Goal: Task Accomplishment & Management: Complete application form

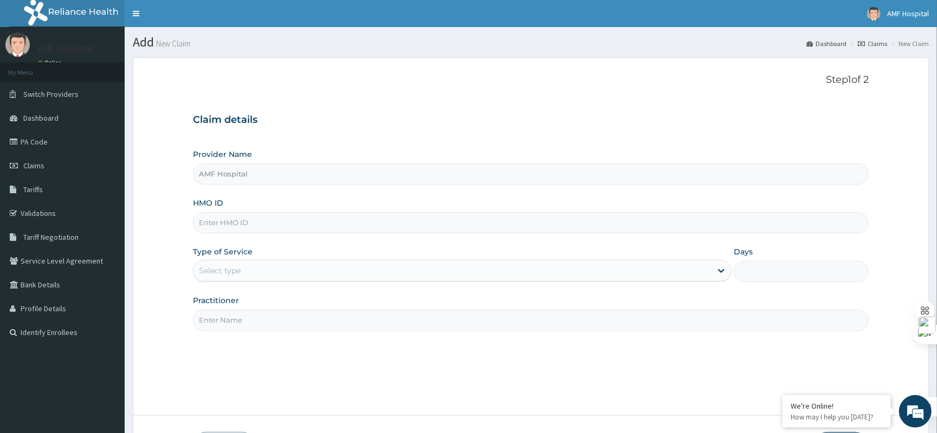
click at [483, 222] on input "HMO ID" at bounding box center [531, 222] width 676 height 21
click at [449, 229] on input "HMO ID" at bounding box center [531, 222] width 676 height 21
click at [454, 226] on input "HMO ID" at bounding box center [531, 222] width 676 height 21
click at [352, 213] on input "HMO ID" at bounding box center [531, 222] width 676 height 21
type input "phr/10022/a"
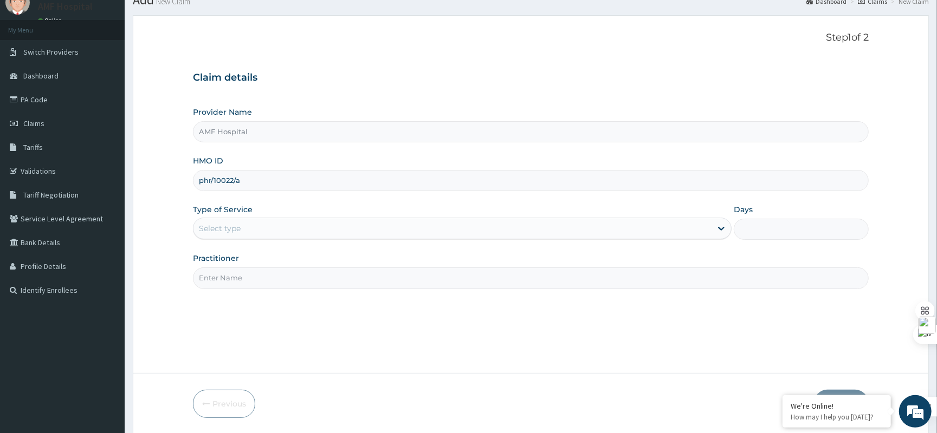
scroll to position [80, 0]
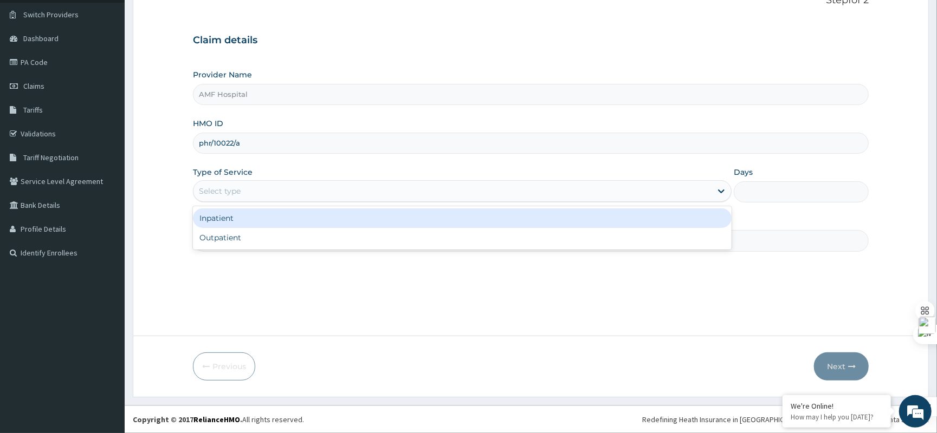
click at [347, 191] on div "Select type" at bounding box center [452, 191] width 518 height 17
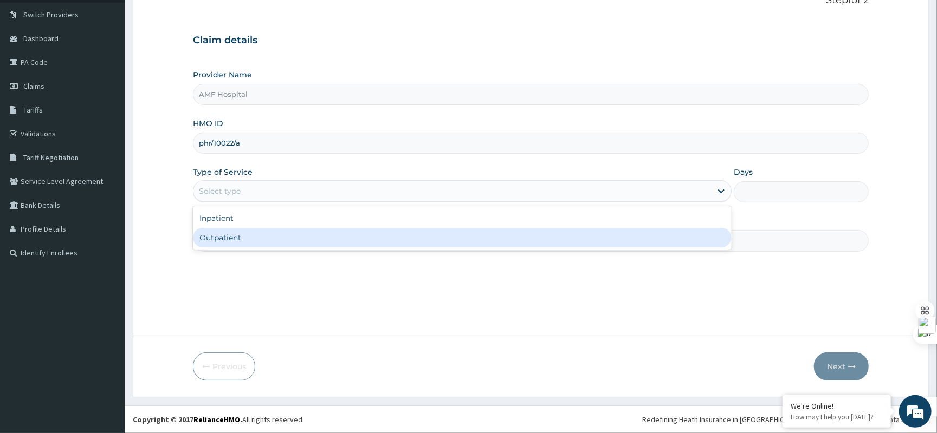
click at [338, 246] on div "Outpatient" at bounding box center [462, 238] width 538 height 20
type input "1"
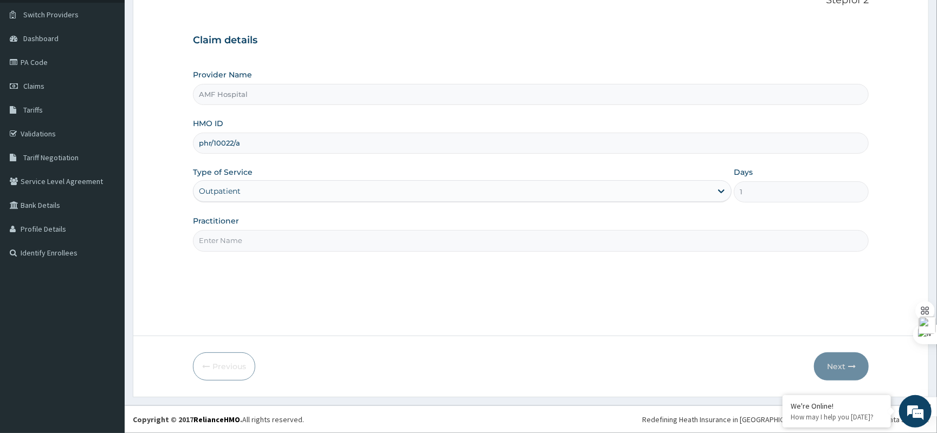
click at [339, 245] on input "Practitioner" at bounding box center [531, 240] width 676 height 21
type input "a"
type input "EZE MICHAEL"
click at [847, 372] on button "Next" at bounding box center [841, 367] width 55 height 28
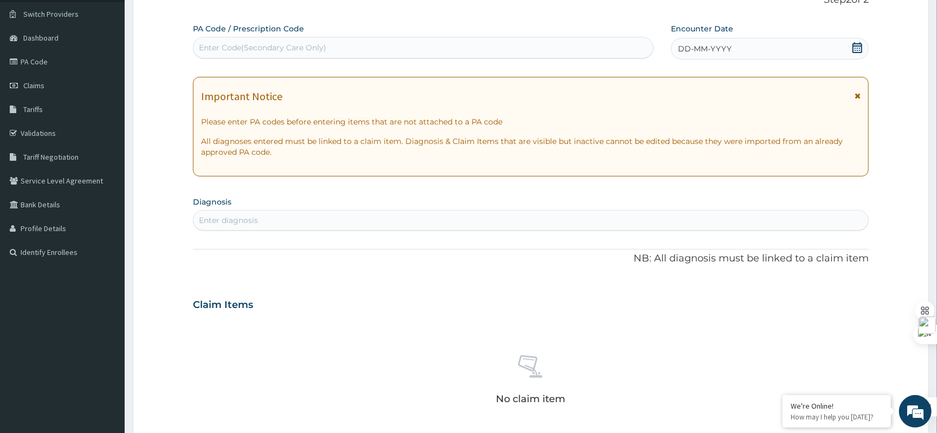
click at [855, 49] on icon at bounding box center [857, 47] width 11 height 11
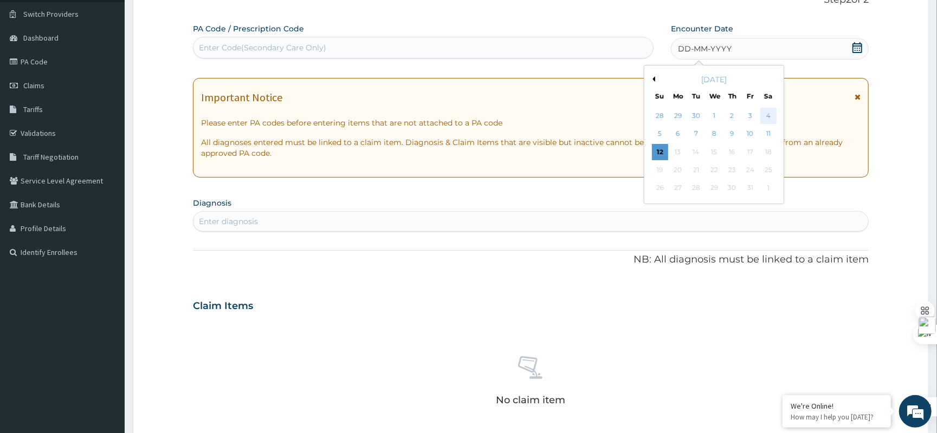
click at [774, 113] on div "4" at bounding box center [768, 116] width 16 height 16
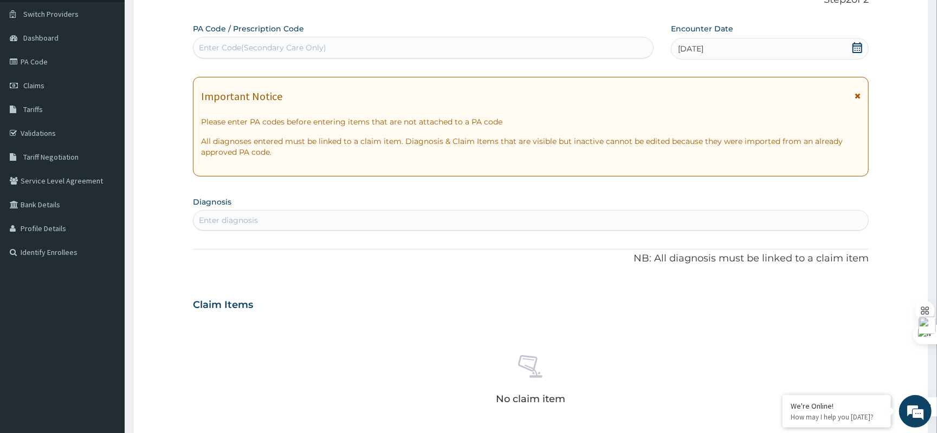
click at [345, 228] on div "Enter diagnosis" at bounding box center [530, 220] width 674 height 17
click at [345, 225] on div "Enter diagnosis" at bounding box center [530, 220] width 674 height 17
type input "MALARIA"
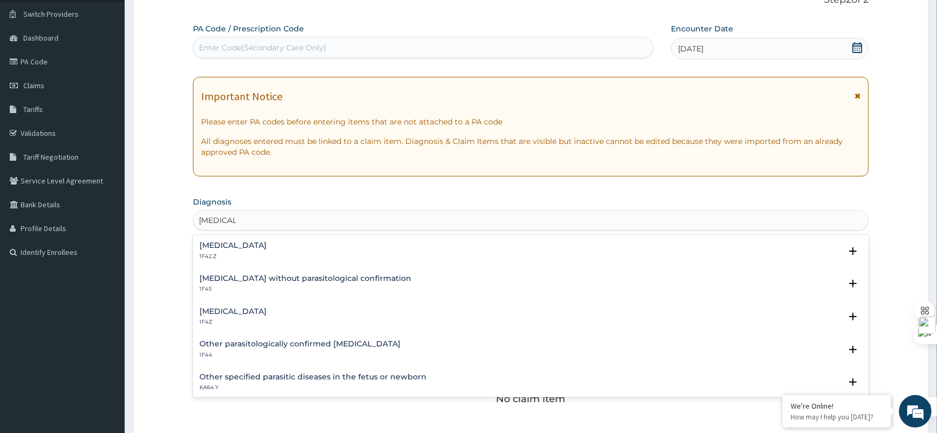
click at [369, 262] on div "Plasmodium malariae malaria without complication 1F42.Z Select Status Query Que…" at bounding box center [530, 254] width 663 height 24
click at [267, 251] on div "Plasmodium malariae malaria without complication 1F42.Z" at bounding box center [232, 251] width 67 height 19
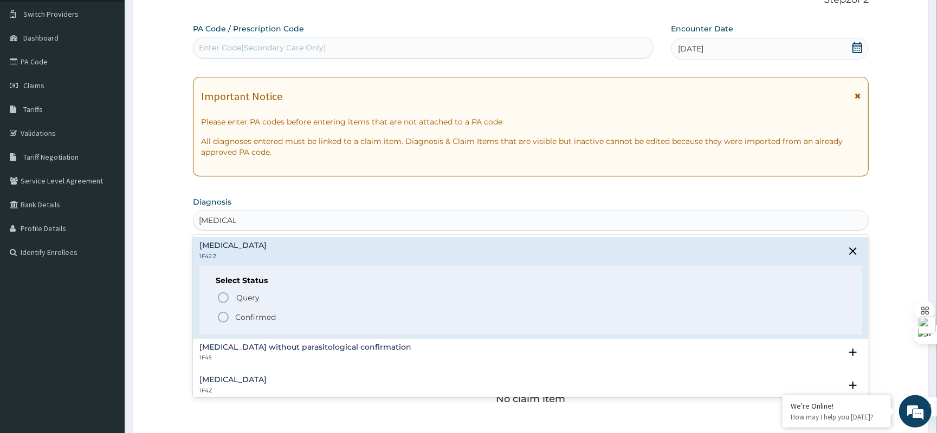
click at [255, 317] on p "Confirmed" at bounding box center [255, 317] width 41 height 11
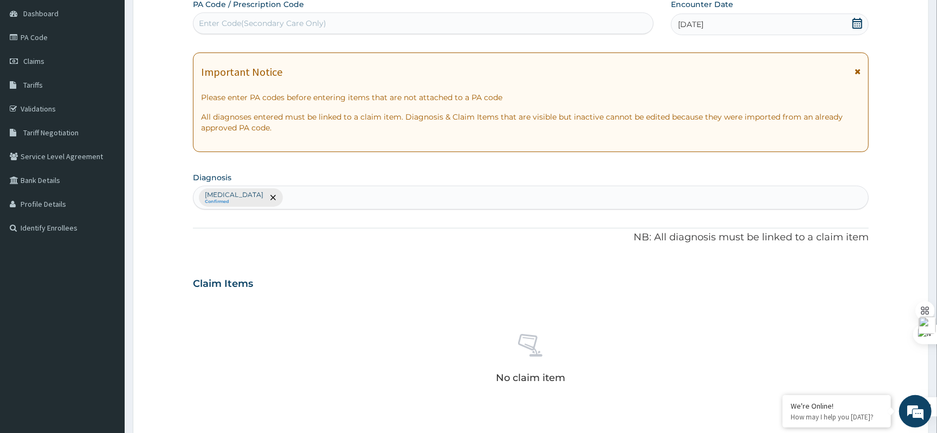
scroll to position [224, 0]
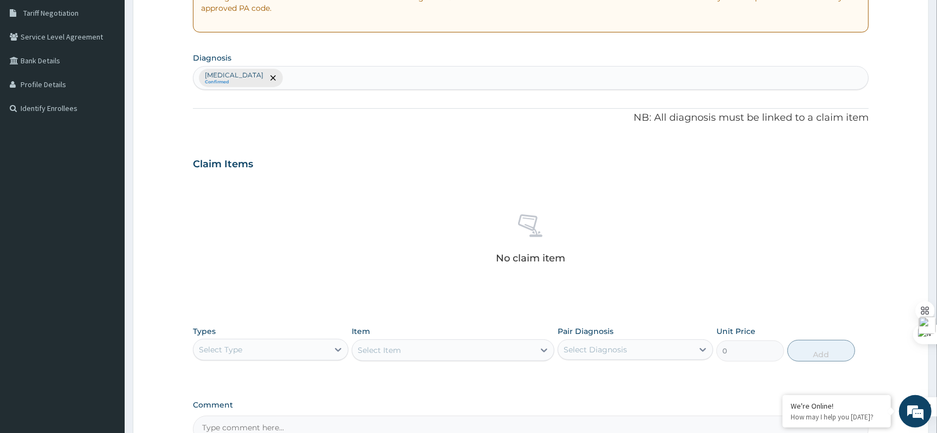
click at [468, 81] on div "Plasmodium malariae malaria without complication Confirmed" at bounding box center [530, 78] width 674 height 23
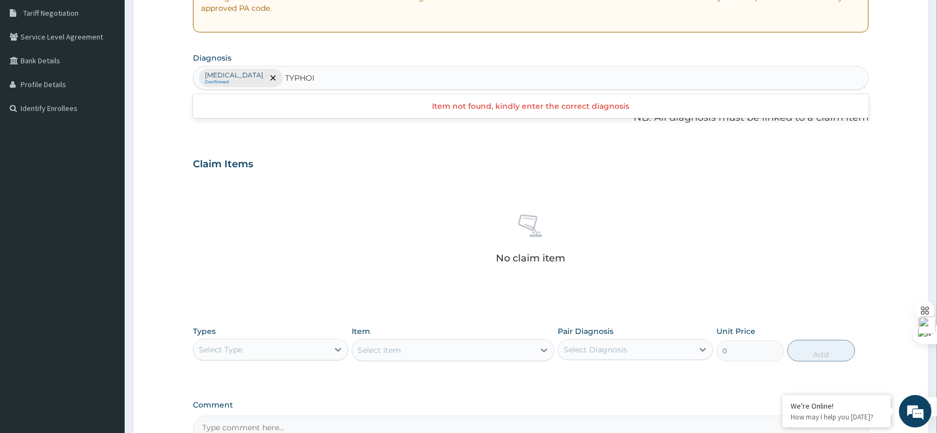
type input "TYPHOID"
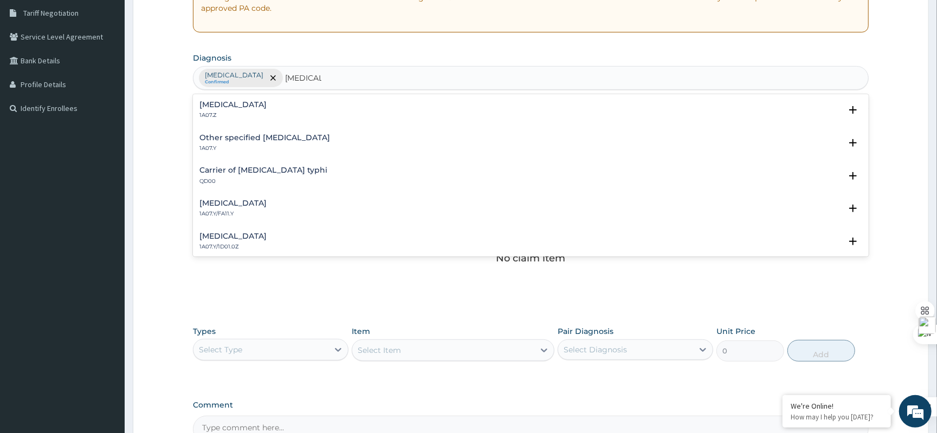
click at [387, 111] on div "Typhoid fever, unspecified 1A07.Z" at bounding box center [530, 110] width 663 height 19
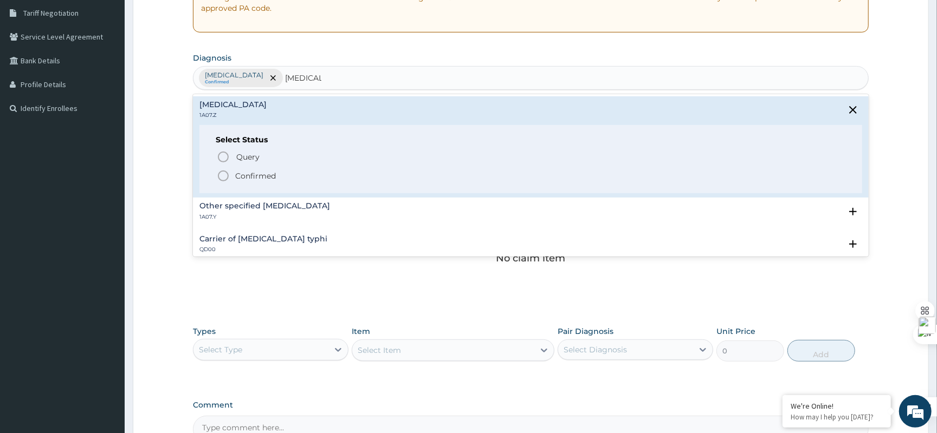
click at [265, 177] on p "Confirmed" at bounding box center [255, 176] width 41 height 11
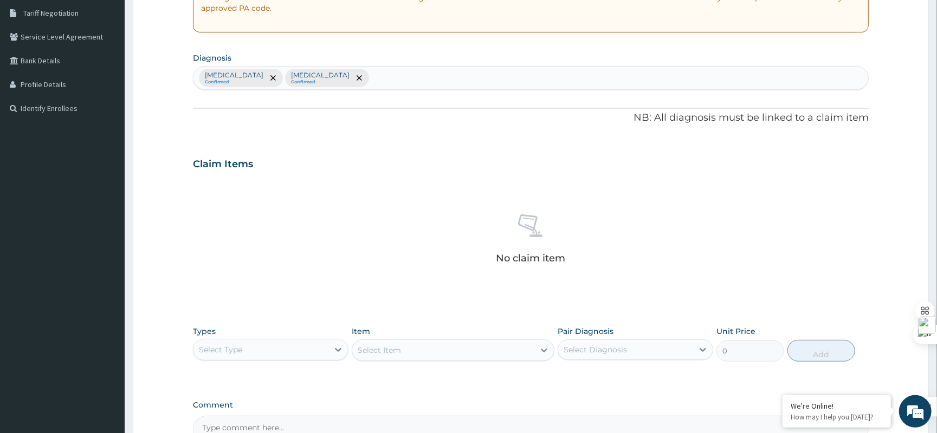
click at [564, 70] on div "Plasmodium malariae malaria without complication Confirmed Typhoid fever, unspe…" at bounding box center [530, 78] width 674 height 23
type input "ANEM"
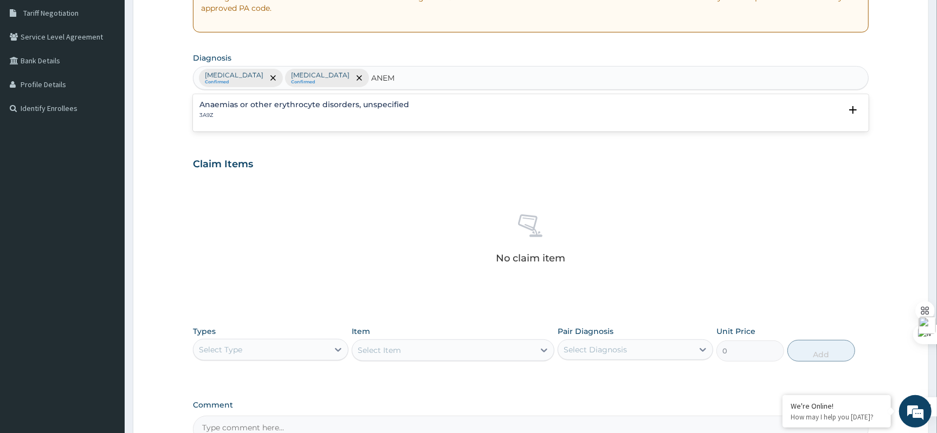
click at [534, 101] on div "Anaemias or other erythrocyte disorders, unspecified 3A9Z" at bounding box center [530, 110] width 663 height 19
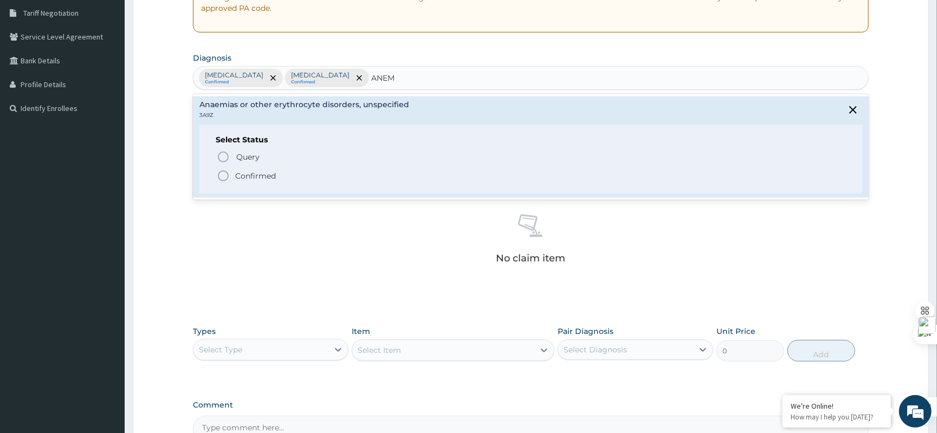
click at [244, 174] on p "Confirmed" at bounding box center [255, 176] width 41 height 11
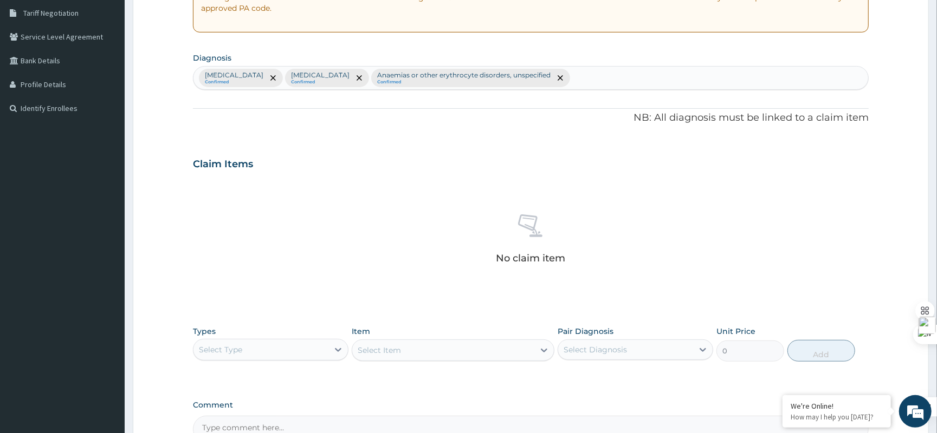
click at [736, 81] on div "Plasmodium malariae malaria without complication Confirmed Typhoid fever, unspe…" at bounding box center [530, 78] width 674 height 23
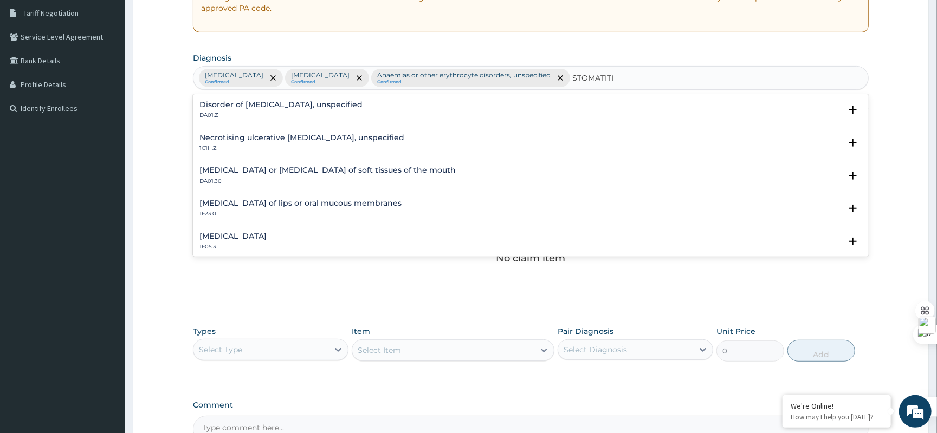
type input "STOMATITIS"
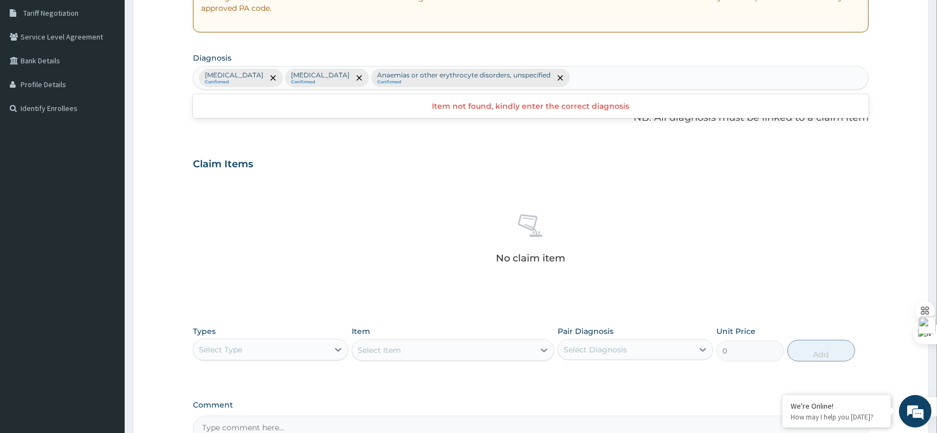
scroll to position [0, 0]
drag, startPoint x: 785, startPoint y: 76, endPoint x: 741, endPoint y: 79, distance: 43.9
click at [741, 79] on div "Plasmodium malariae malaria without complication Confirmed Typhoid fever, unspe…" at bounding box center [530, 78] width 674 height 23
type input "HYPOCALCEMIA"
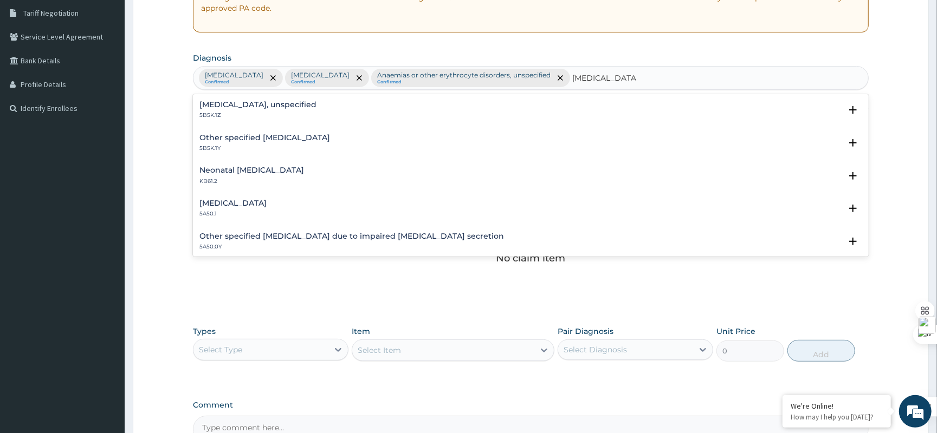
click at [302, 109] on div "Calcium deficiency, unspecified 5B5K.1Z" at bounding box center [257, 110] width 117 height 19
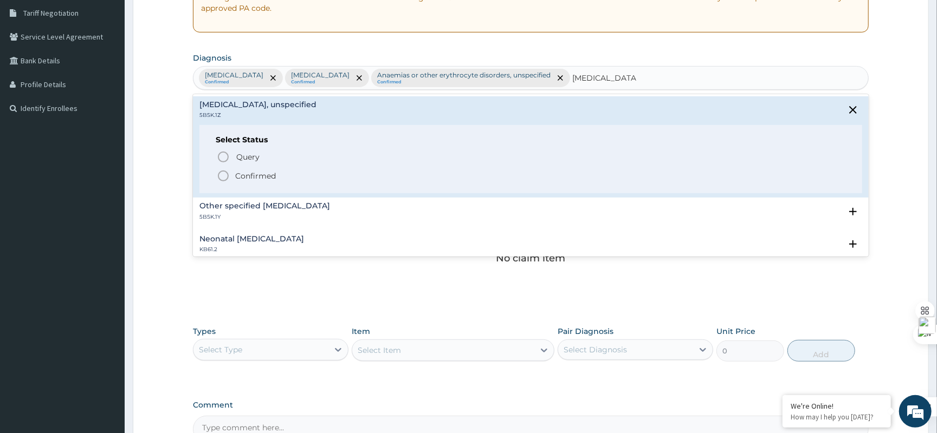
click at [247, 174] on p "Confirmed" at bounding box center [255, 176] width 41 height 11
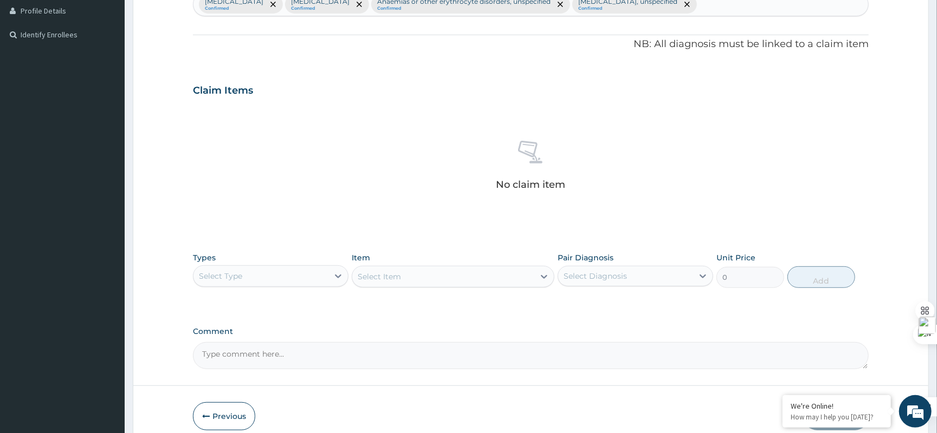
scroll to position [349, 0]
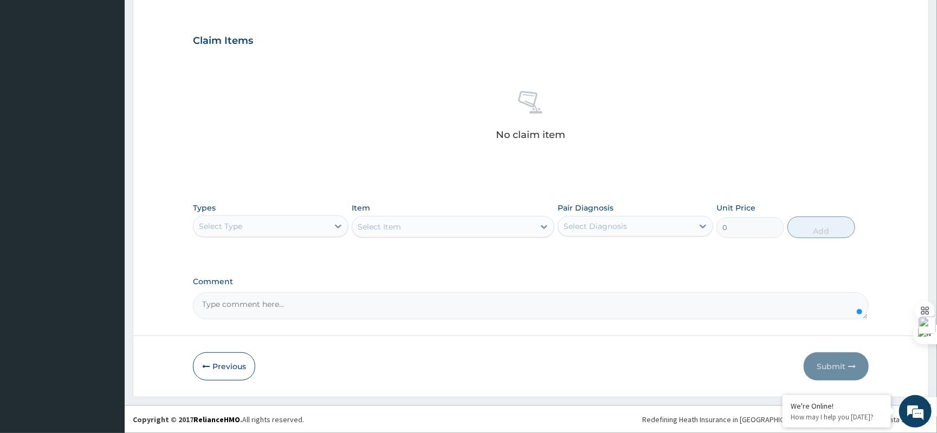
click at [354, 315] on textarea "Comment" at bounding box center [531, 306] width 676 height 27
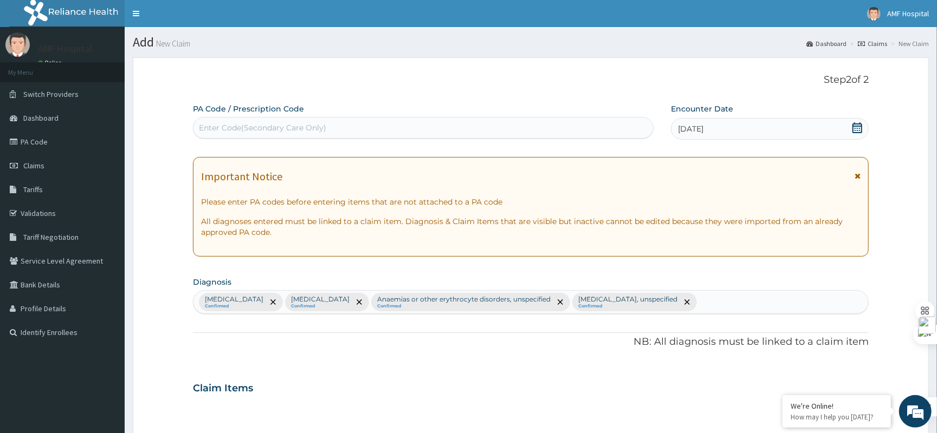
scroll to position [217, 0]
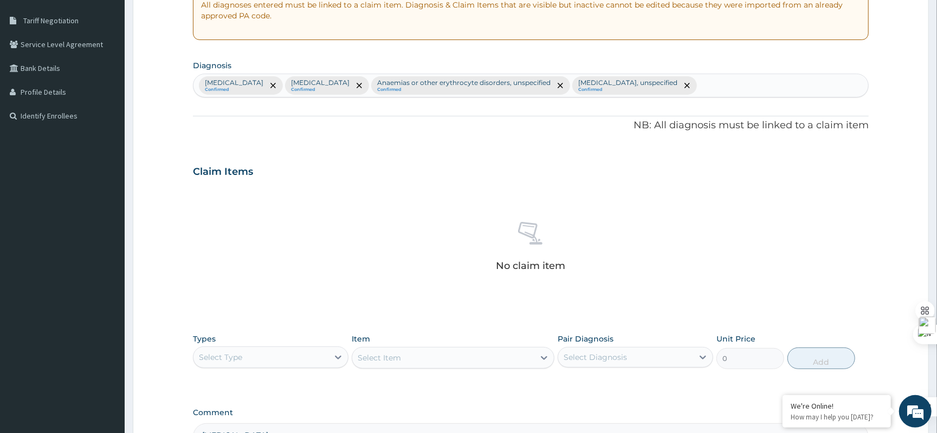
type textarea "STOMATITIS"
click at [310, 360] on div "Select Type" at bounding box center [260, 357] width 135 height 17
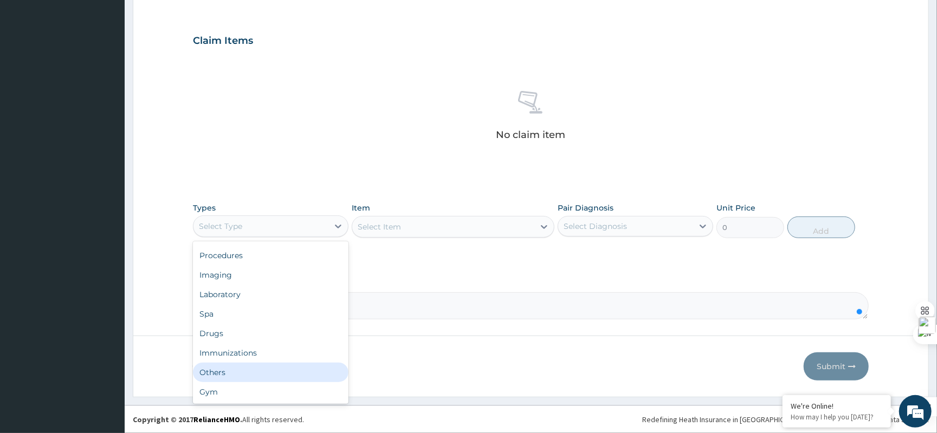
scroll to position [0, 0]
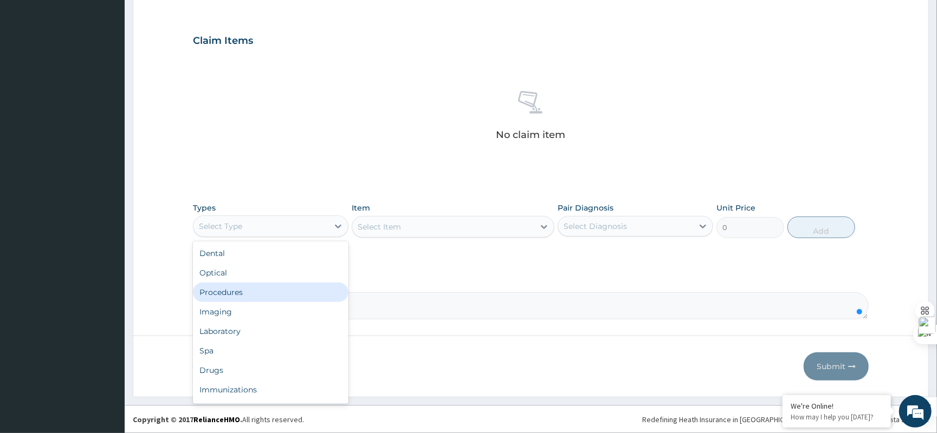
click at [282, 295] on div "Procedures" at bounding box center [270, 293] width 155 height 20
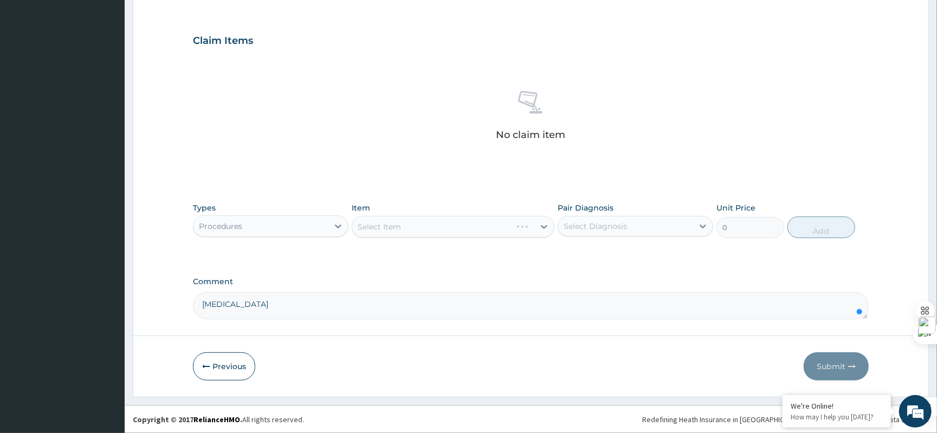
click at [445, 220] on div "Select Item" at bounding box center [453, 227] width 203 height 22
click at [449, 232] on div "Select Item" at bounding box center [453, 227] width 203 height 22
click at [449, 232] on div "Select Item" at bounding box center [443, 226] width 182 height 17
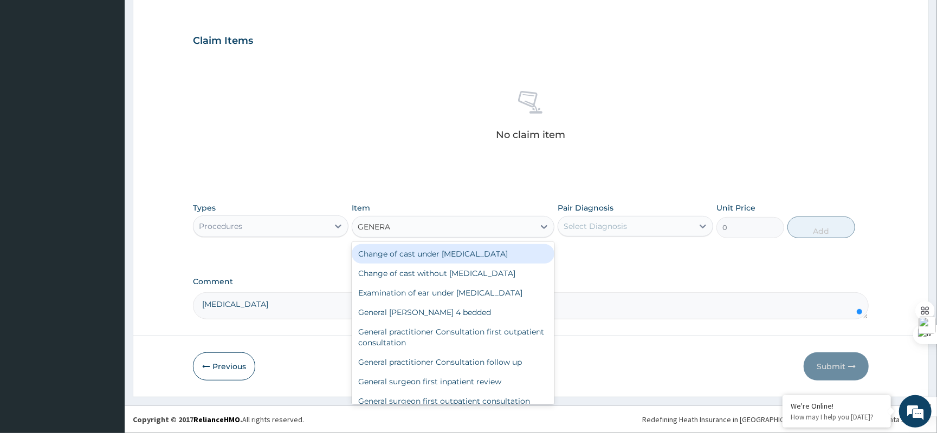
type input "GENERAL"
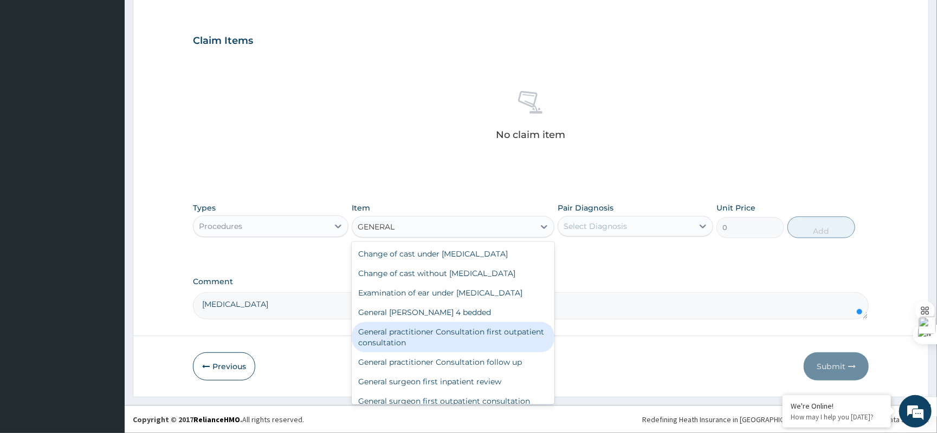
click at [450, 323] on div "General practitioner Consultation first outpatient consultation" at bounding box center [453, 337] width 203 height 30
type input "3547.5"
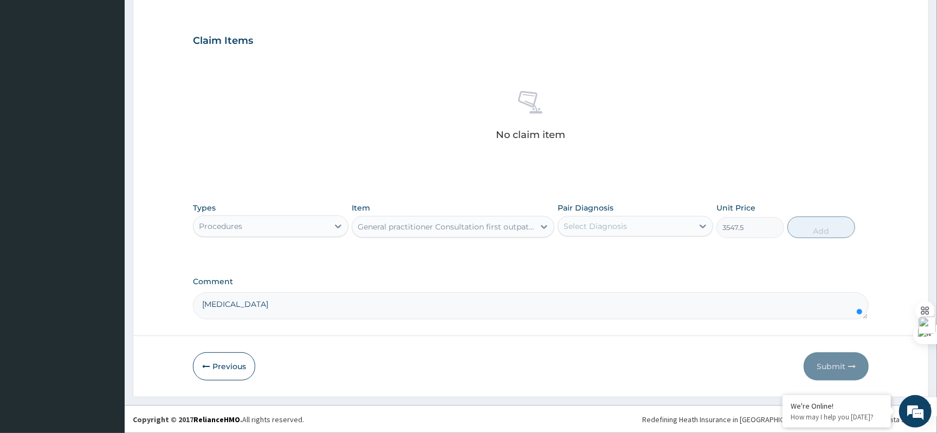
click at [613, 225] on div "Select Diagnosis" at bounding box center [594, 226] width 63 height 11
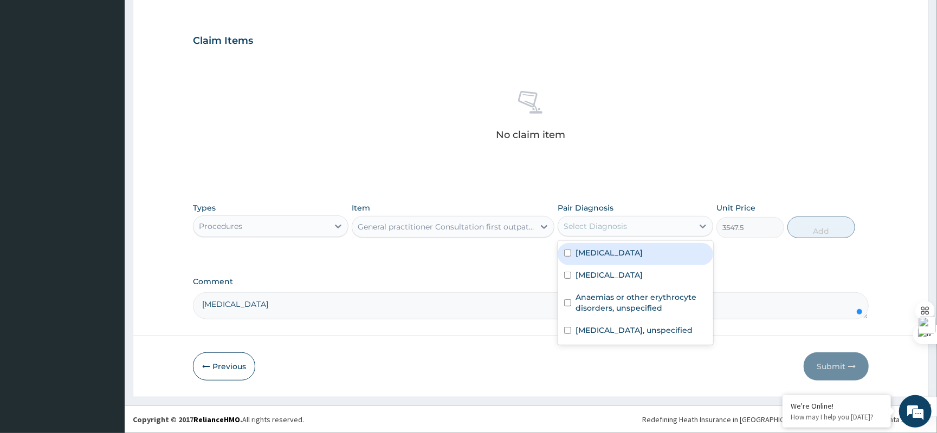
click at [602, 257] on label "Plasmodium malariae malaria without complication" at bounding box center [608, 253] width 67 height 11
checkbox input "true"
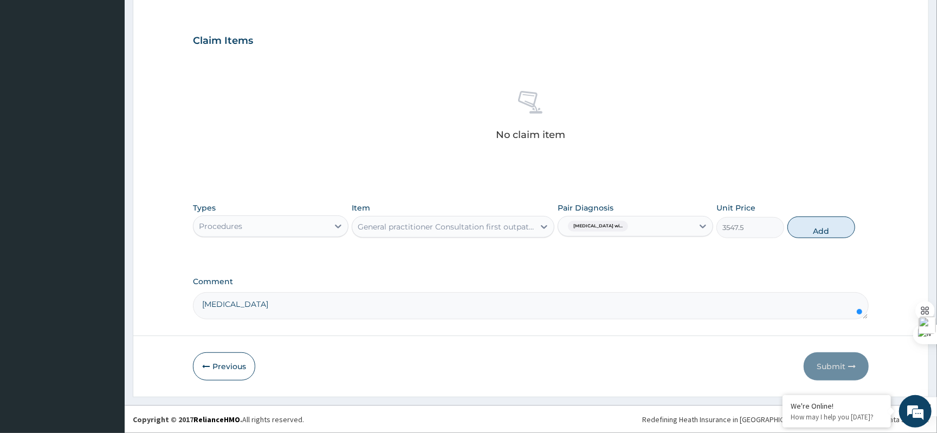
click at [627, 233] on div "Plasmodium malariae malaria wi..." at bounding box center [625, 226] width 135 height 18
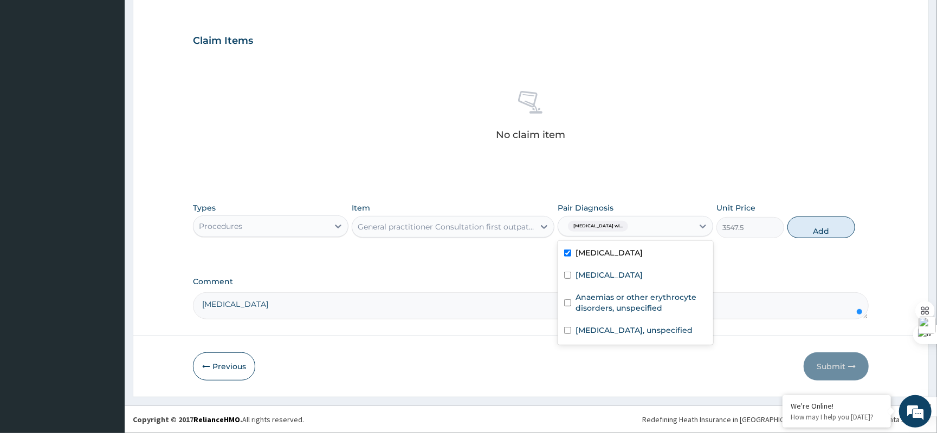
click at [671, 228] on div "Plasmodium malariae malaria wi..." at bounding box center [625, 226] width 135 height 18
click at [570, 279] on input "checkbox" at bounding box center [567, 275] width 7 height 7
checkbox input "true"
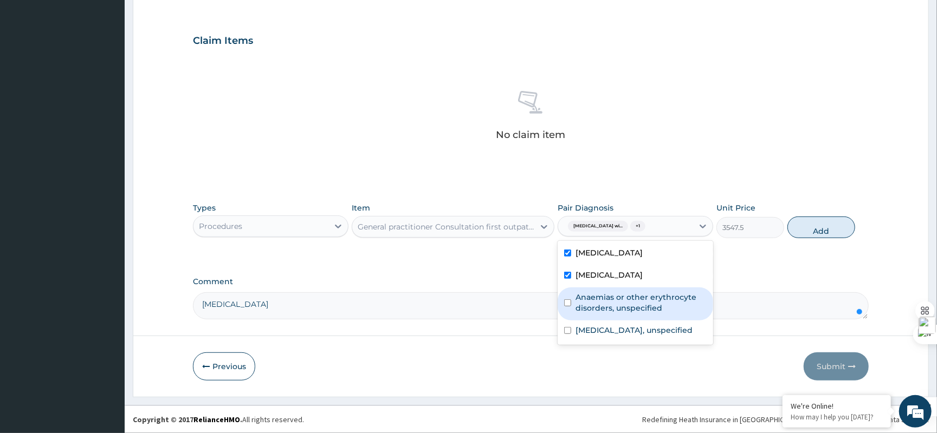
click at [566, 307] on input "checkbox" at bounding box center [567, 303] width 7 height 7
checkbox input "true"
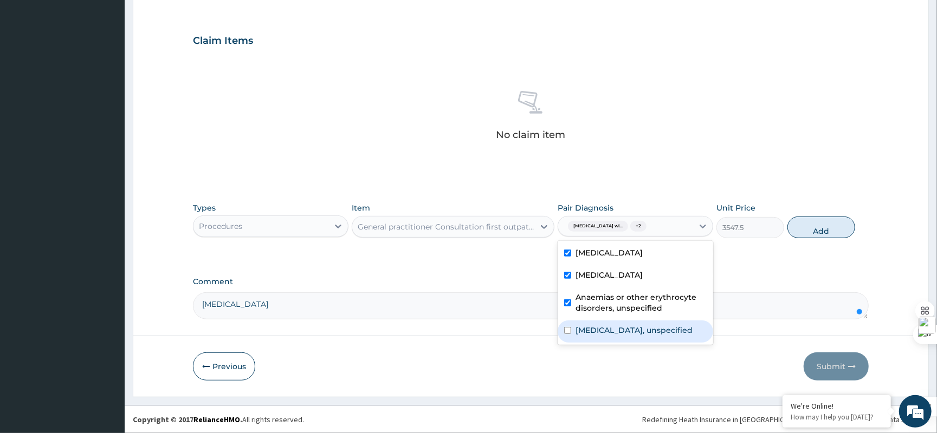
click at [570, 334] on input "checkbox" at bounding box center [567, 330] width 7 height 7
checkbox input "true"
click at [844, 219] on button "Add" at bounding box center [821, 228] width 68 height 22
type input "0"
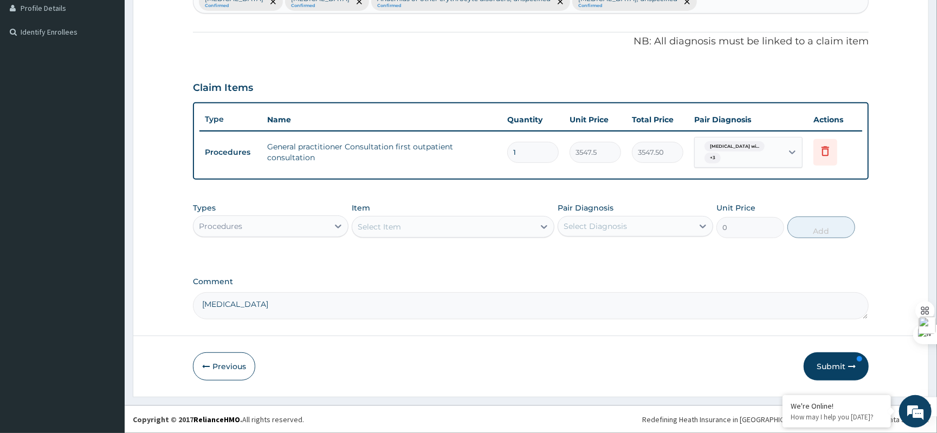
scroll to position [302, 0]
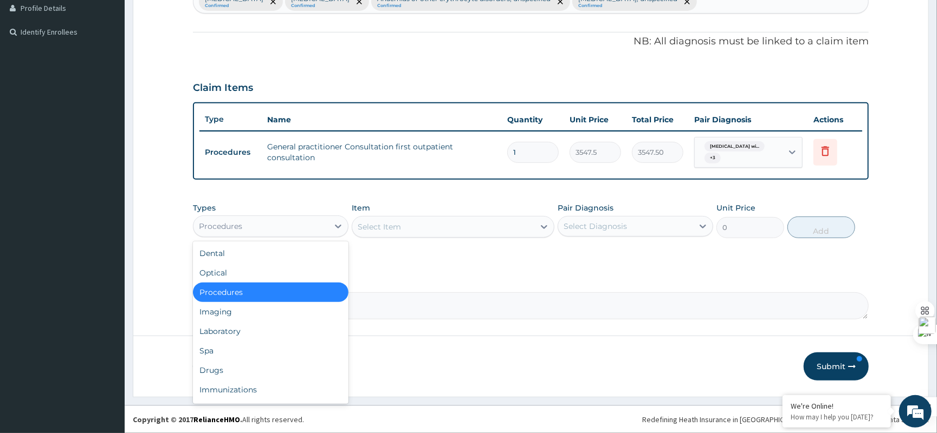
click at [265, 226] on div "Procedures" at bounding box center [260, 226] width 135 height 17
click at [295, 333] on div "Laboratory" at bounding box center [270, 332] width 155 height 20
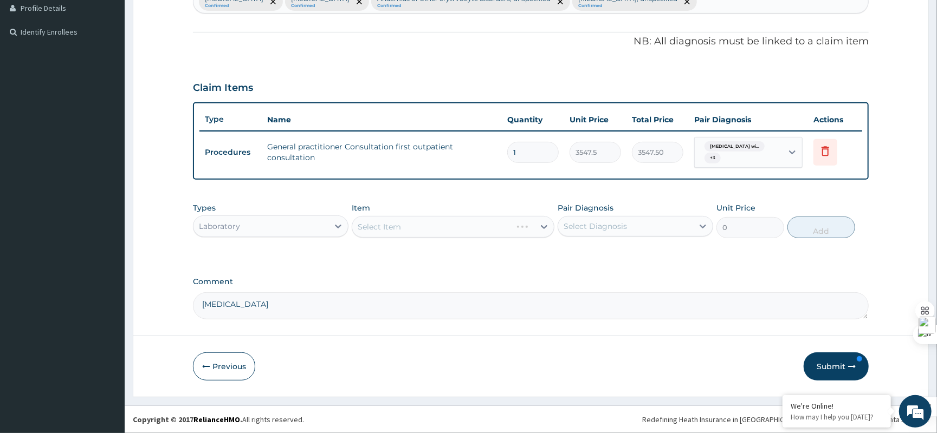
click at [465, 222] on div "Select Item" at bounding box center [453, 227] width 203 height 22
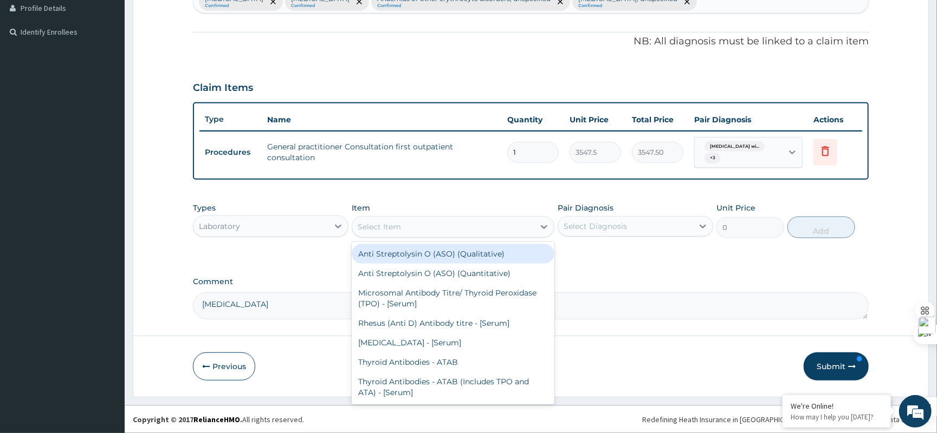
click at [465, 222] on div "Select Item" at bounding box center [443, 226] width 182 height 17
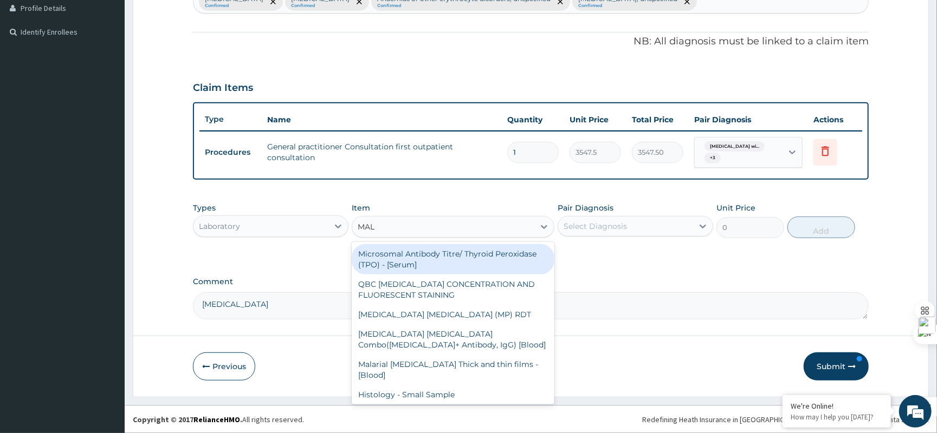
type input "MALA"
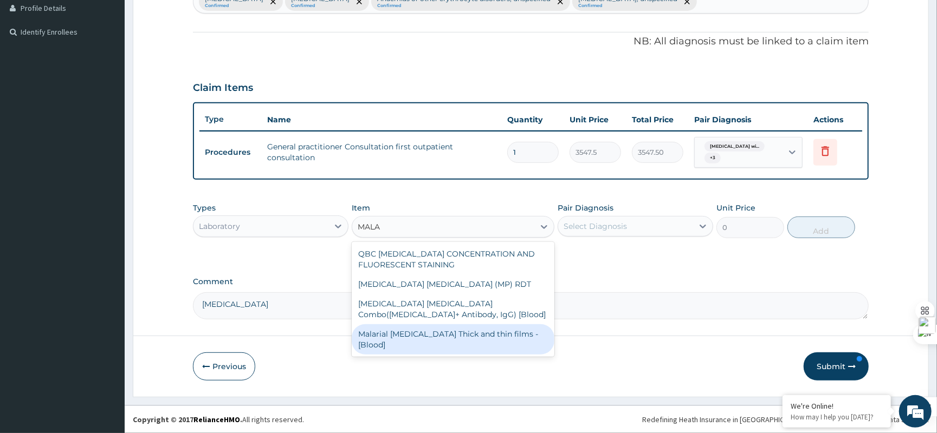
click at [459, 335] on div "Malarial Parasite Thick and thin films - [Blood]" at bounding box center [453, 340] width 203 height 30
type input "1612.5"
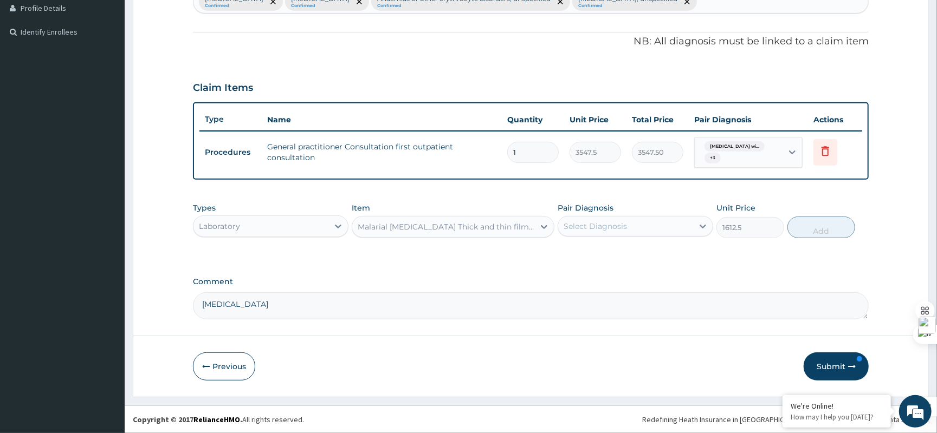
click at [631, 226] on div "Select Diagnosis" at bounding box center [625, 226] width 135 height 17
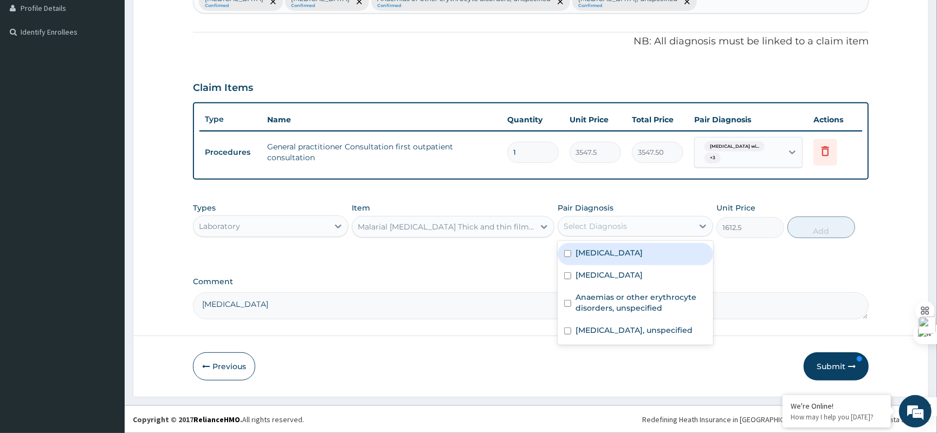
click at [596, 258] on label "Plasmodium malariae malaria without complication" at bounding box center [608, 253] width 67 height 11
checkbox input "true"
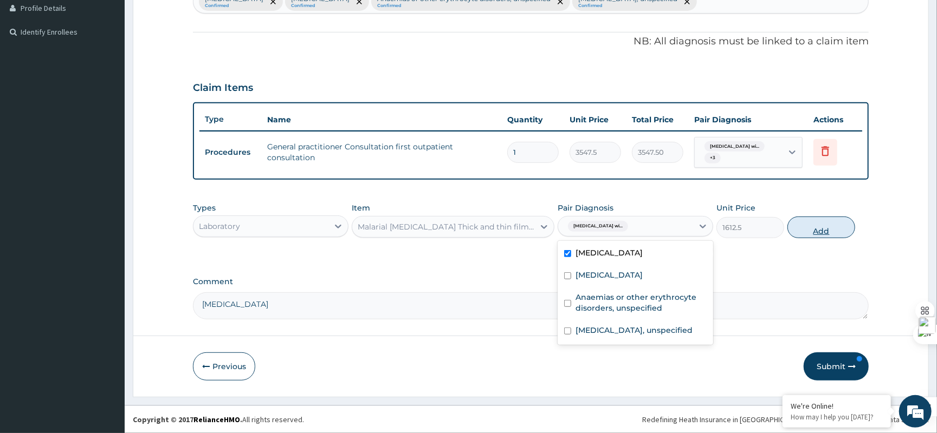
click at [813, 231] on button "Add" at bounding box center [821, 228] width 68 height 22
type input "0"
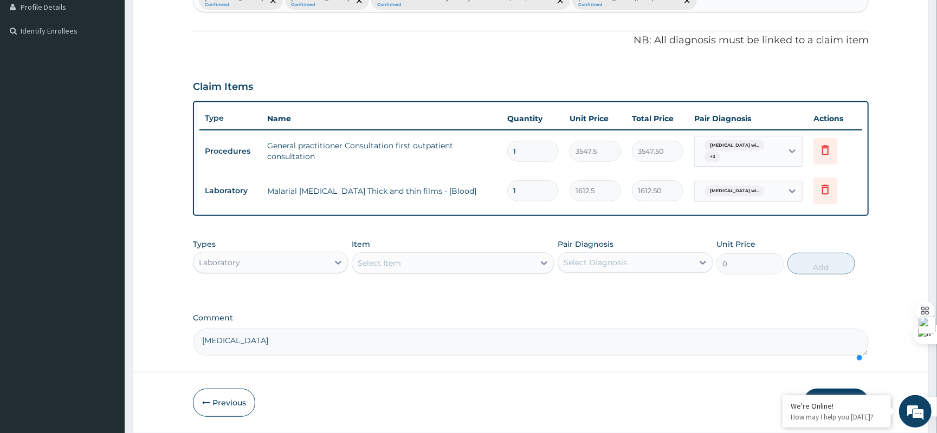
click at [300, 262] on div "Laboratory" at bounding box center [260, 262] width 135 height 17
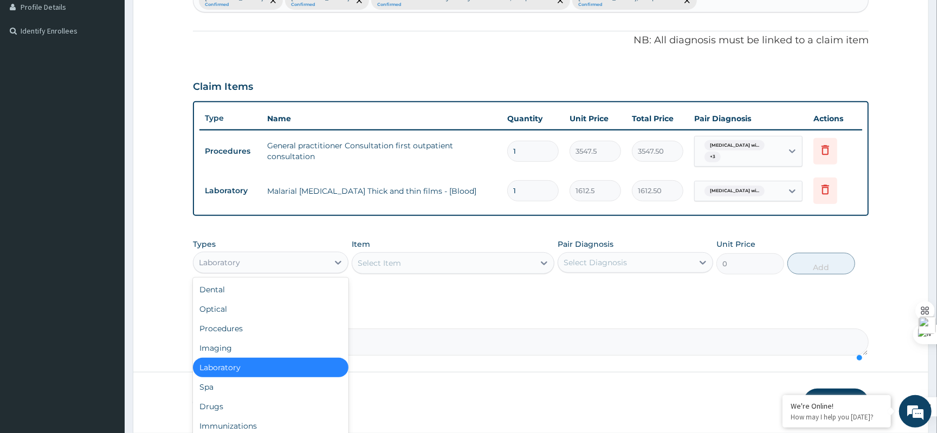
click at [300, 262] on div "Laboratory" at bounding box center [260, 262] width 135 height 17
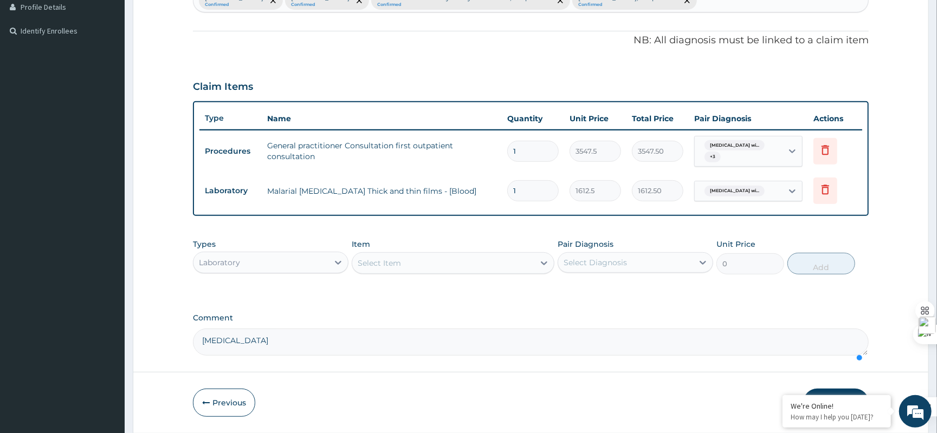
click at [404, 252] on div "Select Item" at bounding box center [453, 263] width 203 height 22
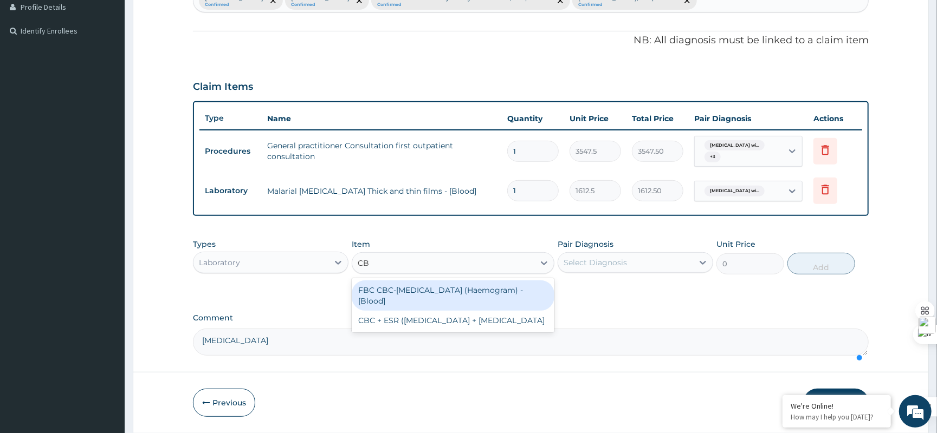
type input "CBC"
click at [458, 300] on div "FBC CBC-Complete Blood Count (Haemogram) - [Blood]" at bounding box center [453, 296] width 203 height 30
type input "4300"
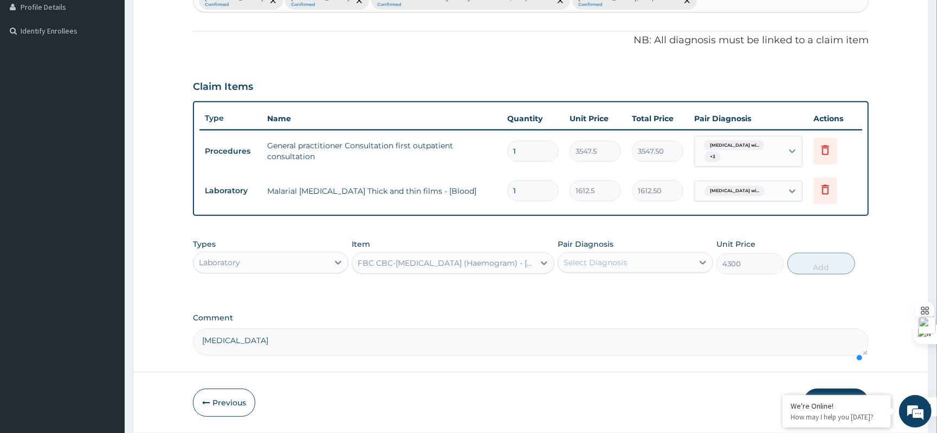
click at [579, 258] on div "Select Diagnosis" at bounding box center [594, 262] width 63 height 11
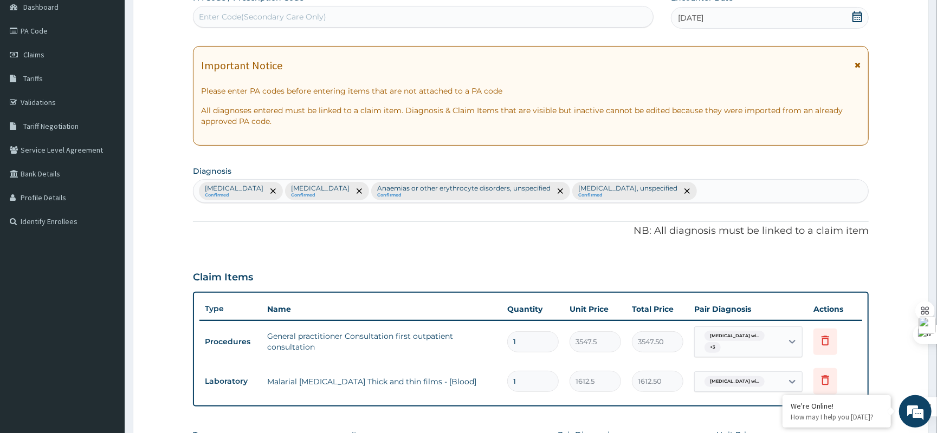
scroll to position [13, 0]
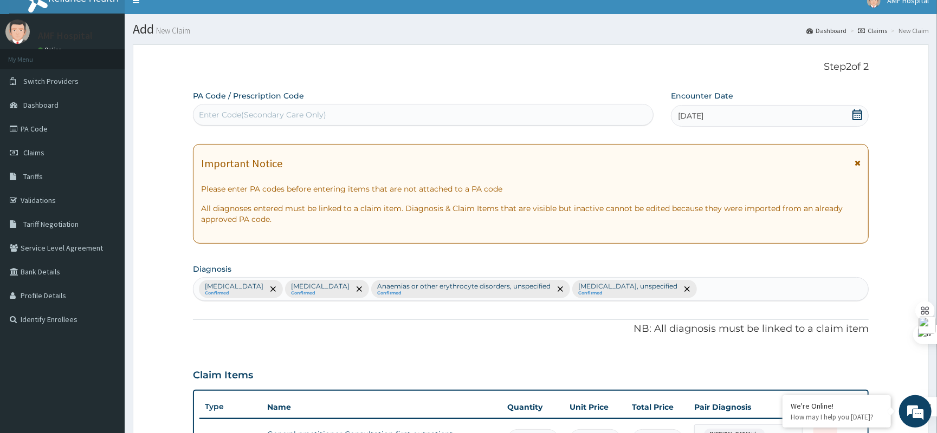
click at [841, 284] on div "Plasmodium malariae malaria without complication Confirmed Typhoid fever, unspe…" at bounding box center [530, 289] width 674 height 23
type input "SEPSIS"
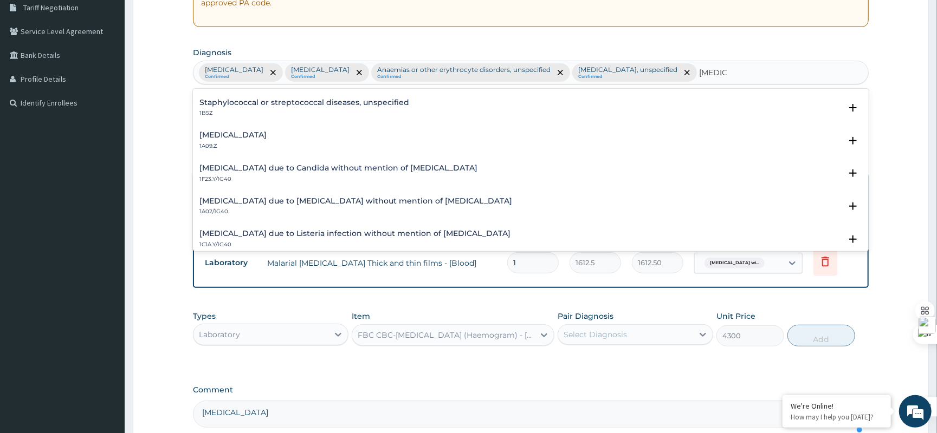
scroll to position [0, 0]
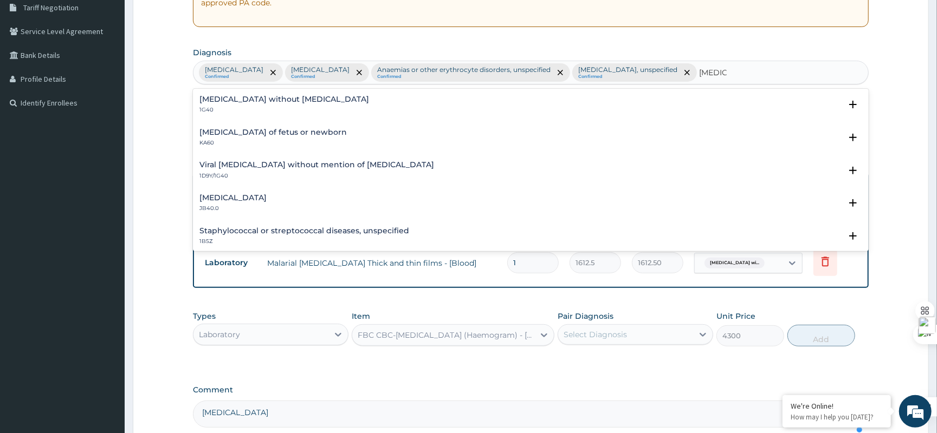
click at [320, 114] on div "Sepsis without septic shock 1G40" at bounding box center [530, 104] width 663 height 19
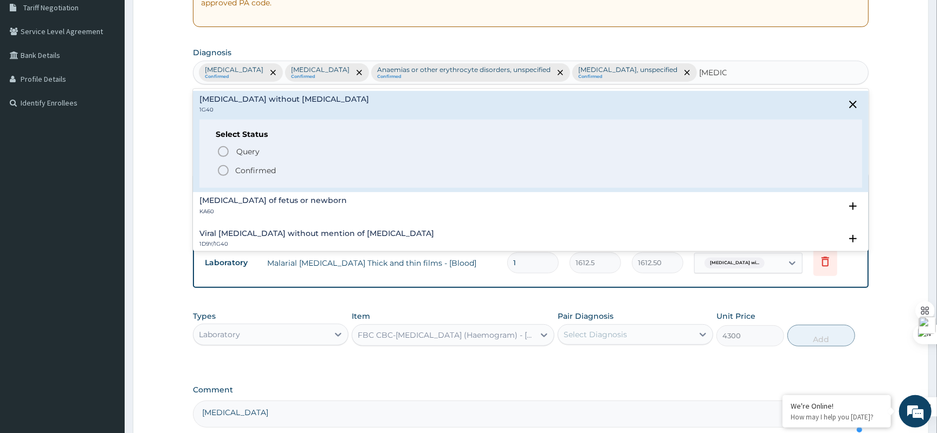
click at [261, 176] on p "Confirmed" at bounding box center [255, 170] width 41 height 11
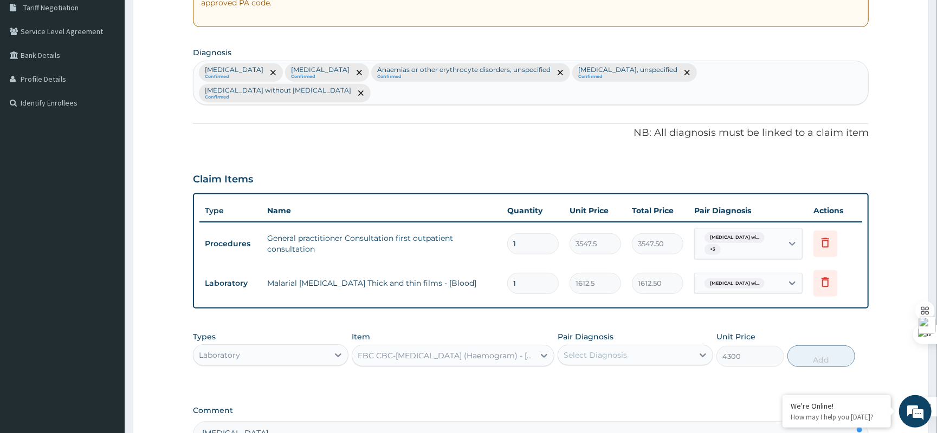
click at [353, 91] on div at bounding box center [360, 93] width 15 height 17
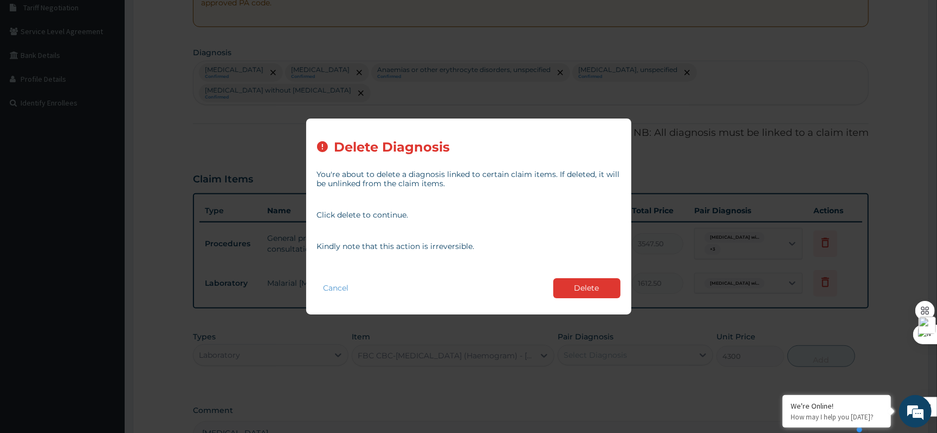
click at [589, 301] on div "Cancel Delete" at bounding box center [468, 288] width 303 height 31
click at [589, 288] on button "Delete" at bounding box center [586, 288] width 67 height 20
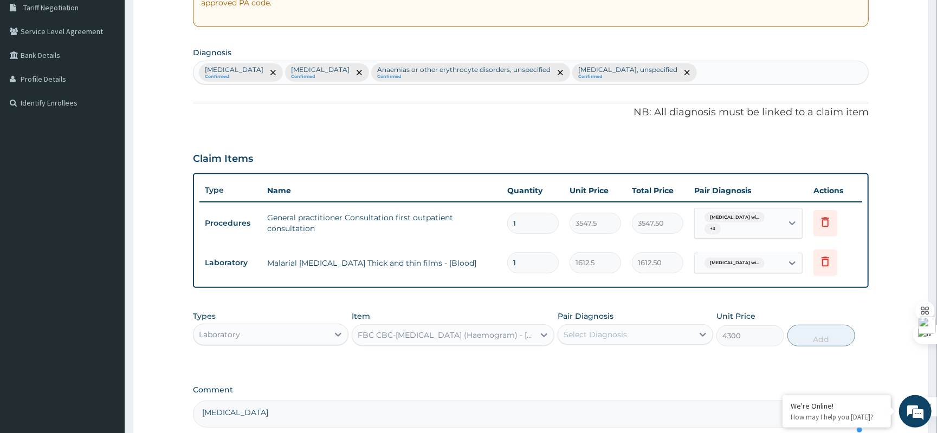
click at [848, 76] on div "Plasmodium malariae malaria without complication Confirmed Typhoid fever, unspe…" at bounding box center [530, 72] width 674 height 23
type input "SEPSIS"
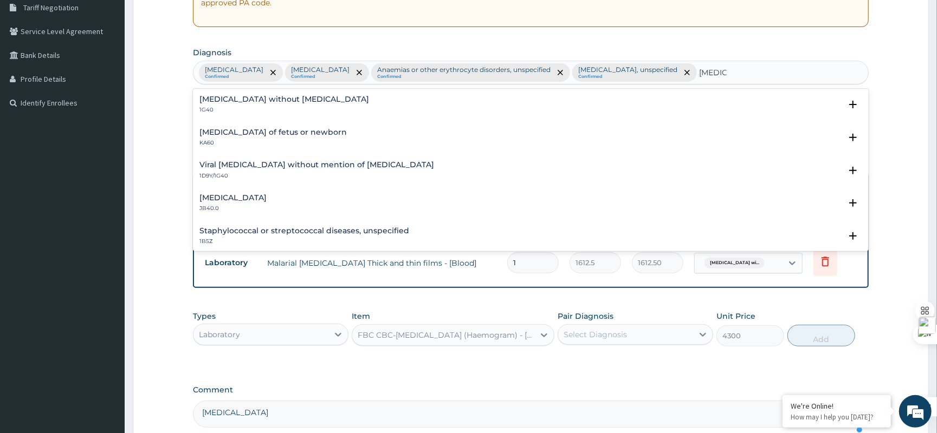
click at [514, 107] on div "Sepsis without septic shock 1G40 Select Status Query Query covers suspected (?)…" at bounding box center [531, 107] width 676 height 33
click at [501, 114] on div "Sepsis without septic shock 1G40" at bounding box center [530, 104] width 663 height 19
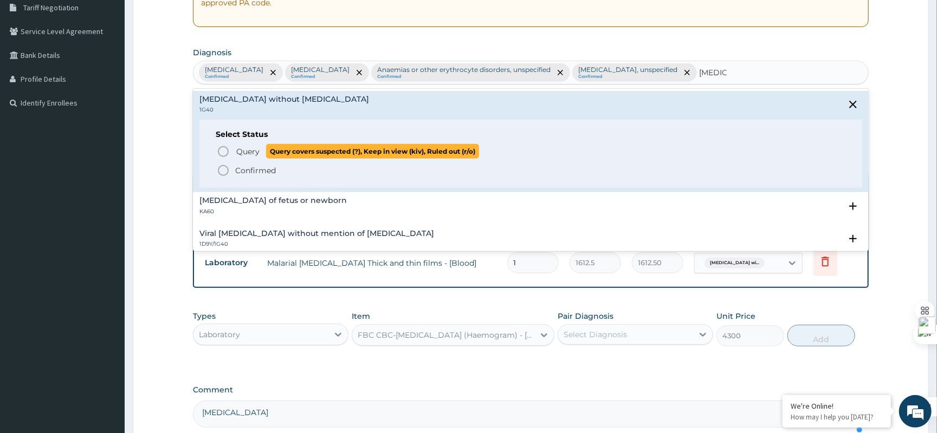
click at [226, 158] on icon "status option query" at bounding box center [223, 151] width 13 height 13
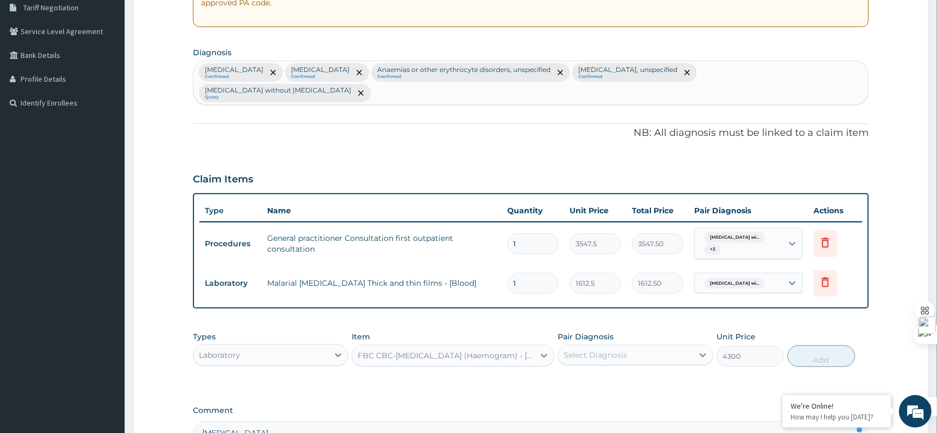
scroll to position [360, 0]
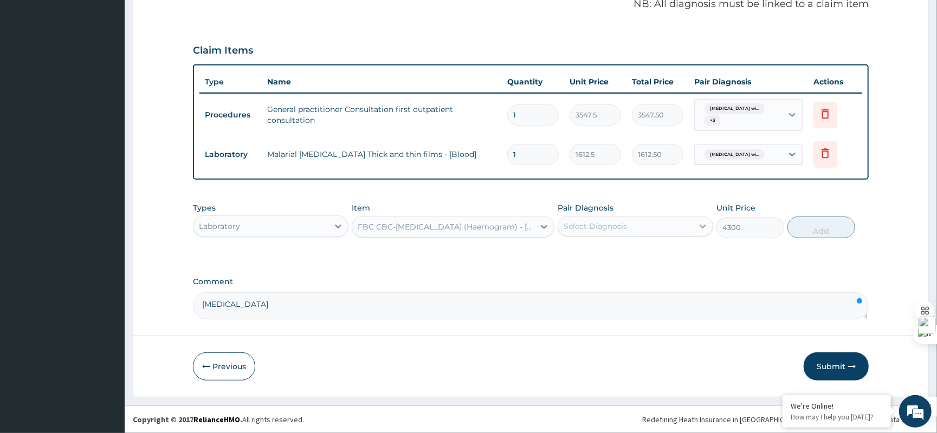
click at [695, 230] on div at bounding box center [703, 227] width 20 height 20
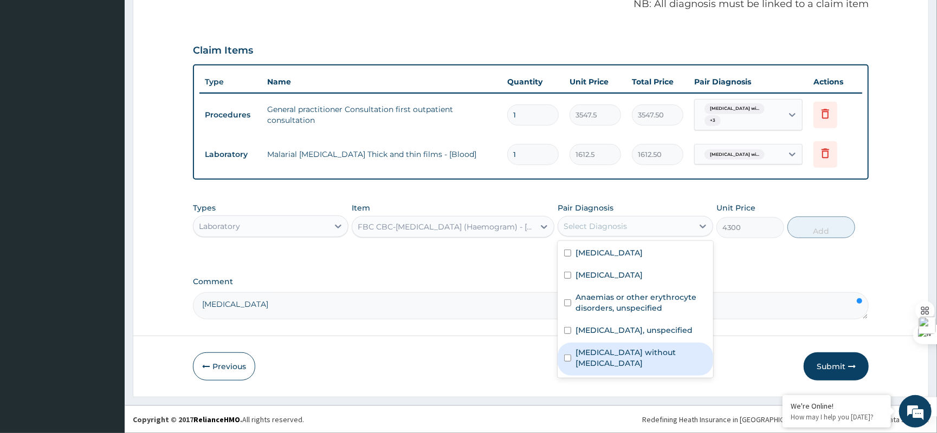
click at [614, 360] on label "Sepsis without septic shock" at bounding box center [640, 358] width 131 height 22
checkbox input "true"
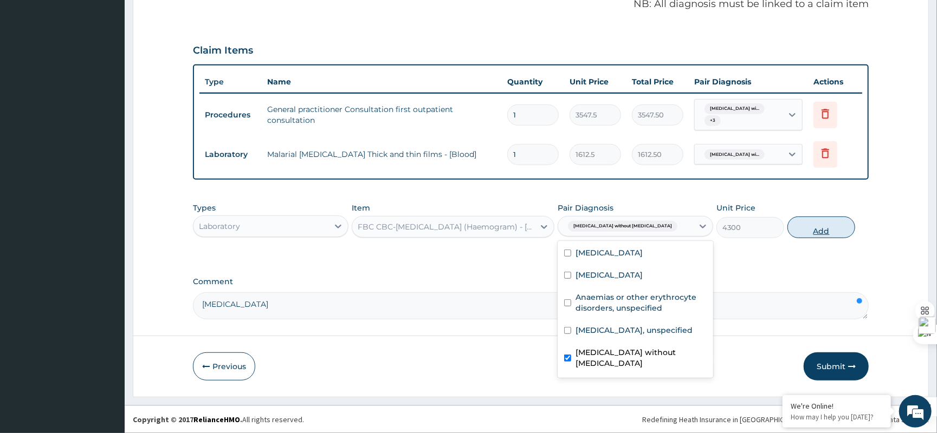
click at [803, 232] on button "Add" at bounding box center [821, 228] width 68 height 22
type input "0"
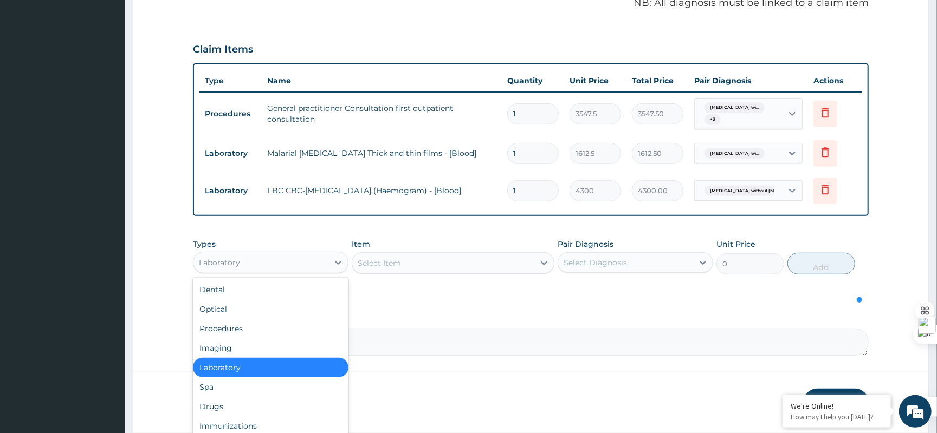
click at [284, 268] on div "Laboratory" at bounding box center [260, 262] width 135 height 17
click at [270, 405] on div "Drugs" at bounding box center [270, 407] width 155 height 20
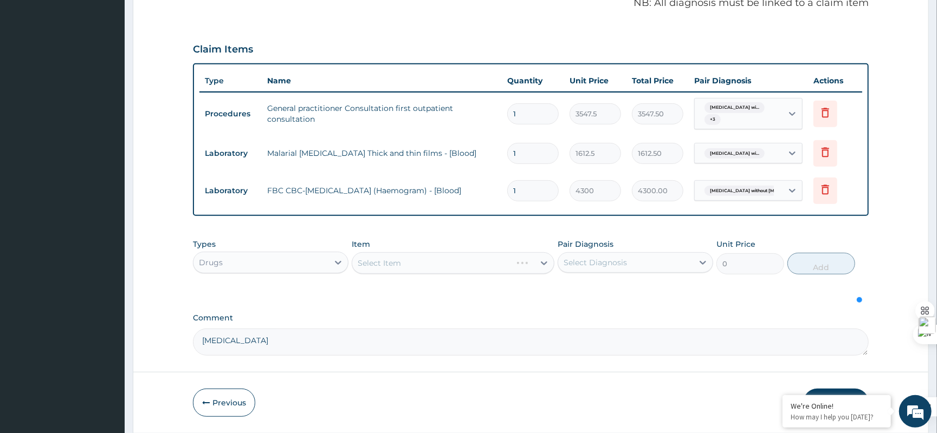
click at [445, 262] on div "Select Item" at bounding box center [453, 263] width 203 height 22
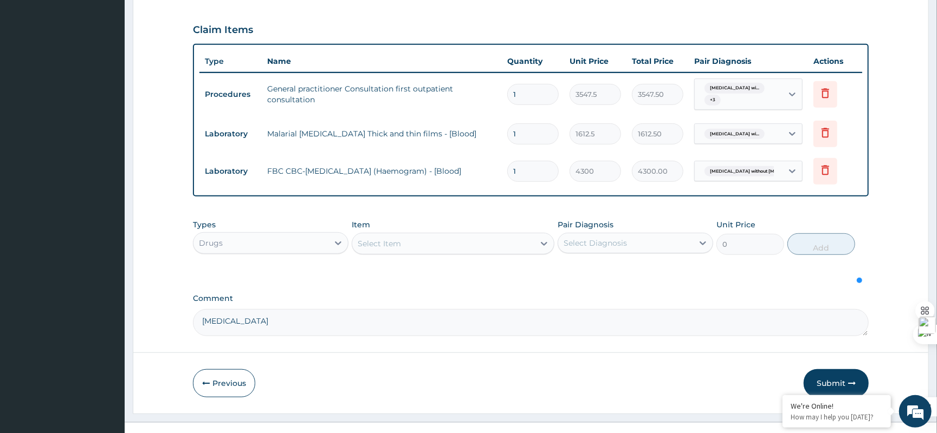
scroll to position [397, 0]
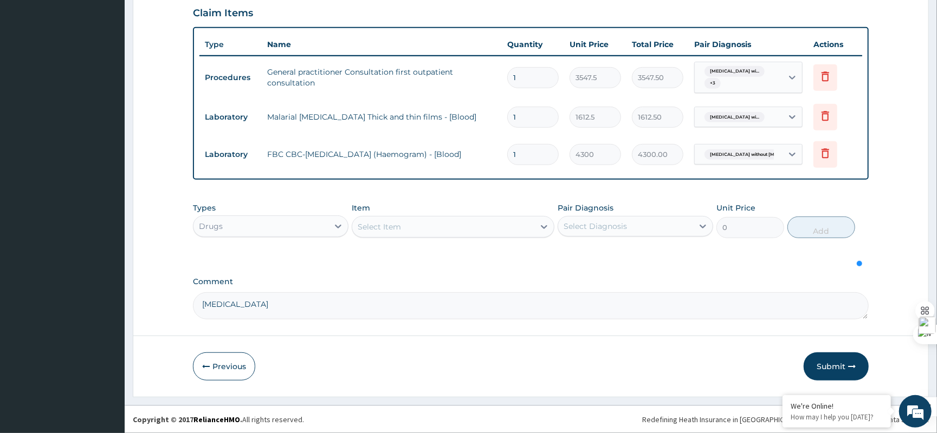
click at [464, 226] on div "Select Item" at bounding box center [443, 226] width 182 height 17
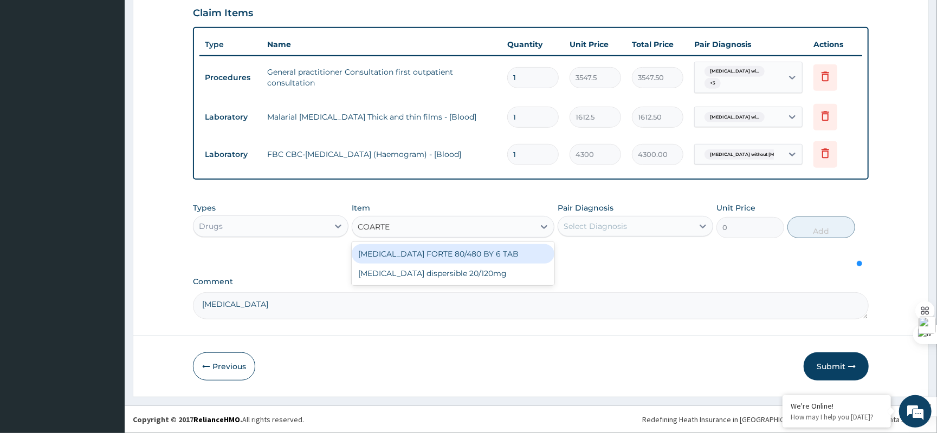
type input "COARTEM"
click at [456, 261] on div "COARTEM FORTE 80/480 BY 6 TAB" at bounding box center [453, 254] width 203 height 20
type input "800"
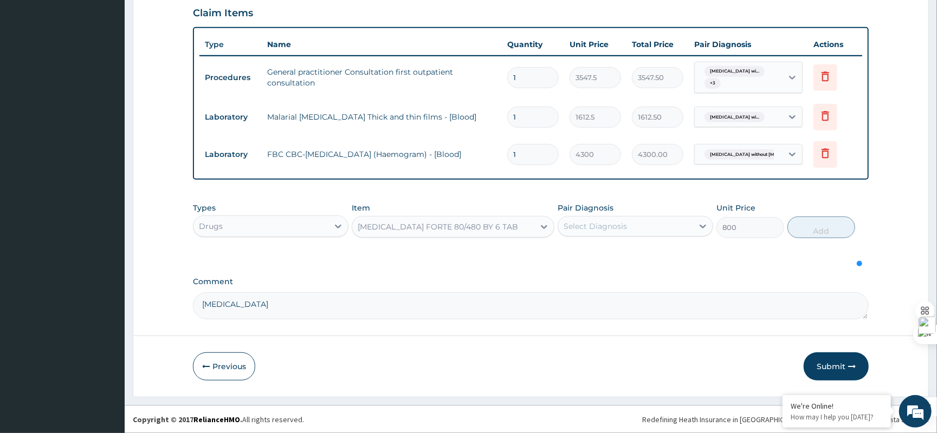
click at [597, 218] on div "Select Diagnosis" at bounding box center [625, 226] width 135 height 17
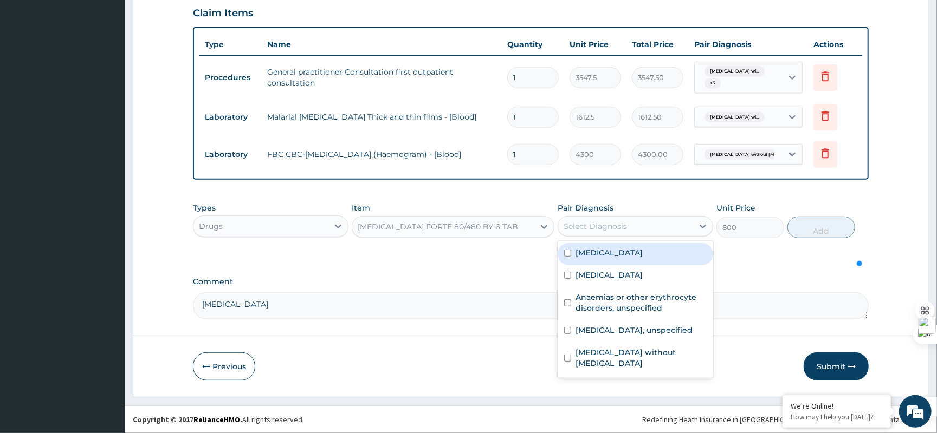
click at [617, 257] on label "Plasmodium malariae malaria without complication" at bounding box center [608, 253] width 67 height 11
checkbox input "true"
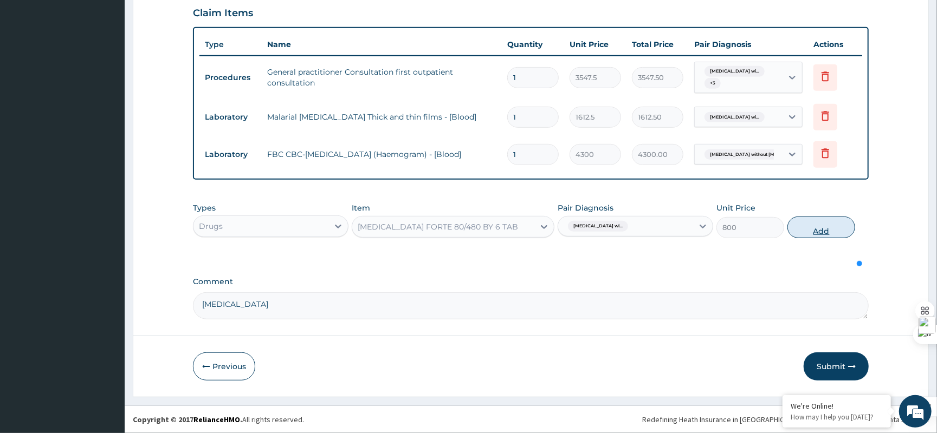
click at [835, 224] on button "Add" at bounding box center [821, 228] width 68 height 22
type input "0"
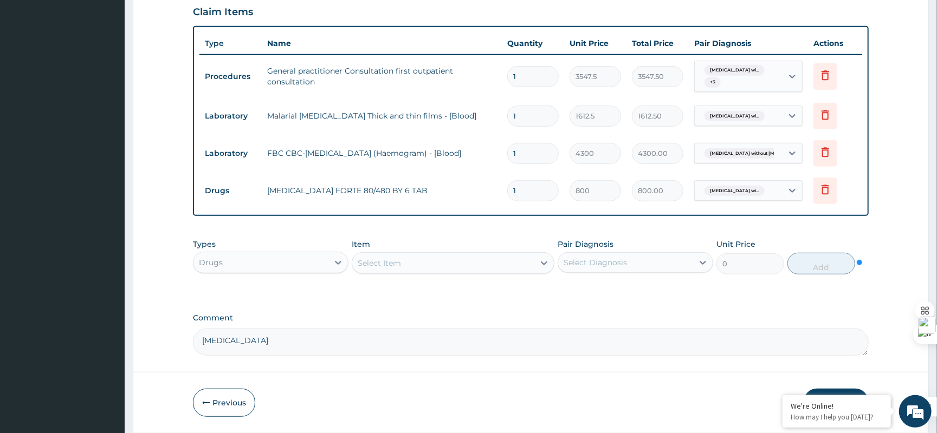
drag, startPoint x: 519, startPoint y: 191, endPoint x: 453, endPoint y: 194, distance: 66.2
click at [453, 194] on tr "Drugs COARTEM FORTE 80/480 BY 6 TAB 1 800 800.00 Plasmodium malariae malaria wi…" at bounding box center [530, 190] width 663 height 37
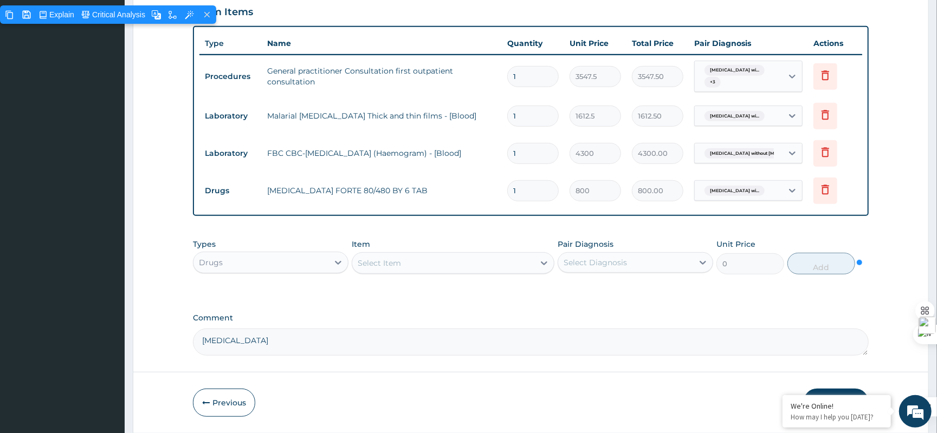
type input "6"
type input "4800.00"
type input "6"
click at [406, 272] on div "Select Item" at bounding box center [443, 263] width 182 height 17
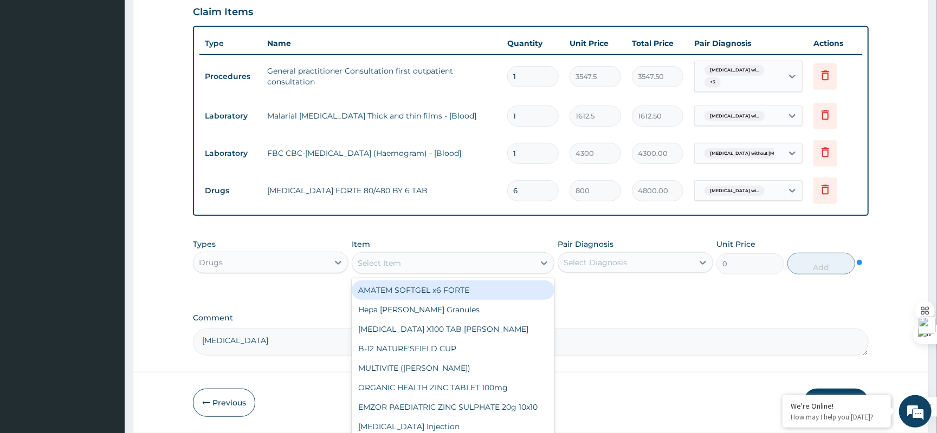
click at [424, 263] on div "Select Item" at bounding box center [443, 263] width 182 height 17
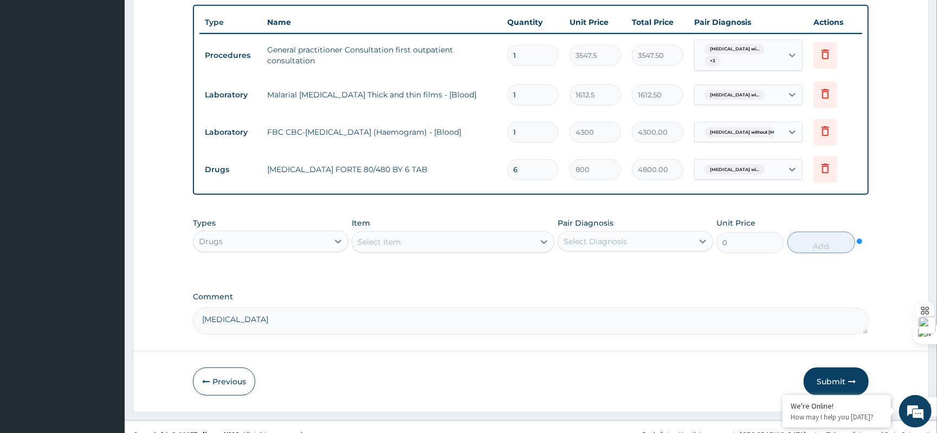
scroll to position [434, 0]
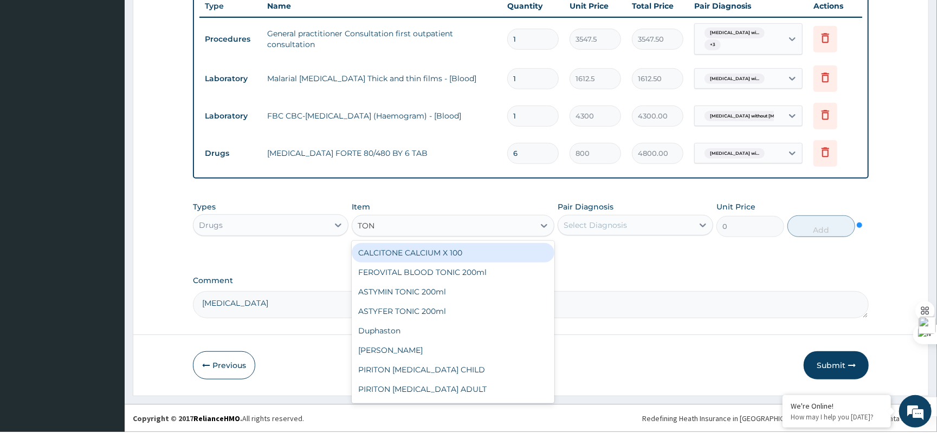
type input "TONI"
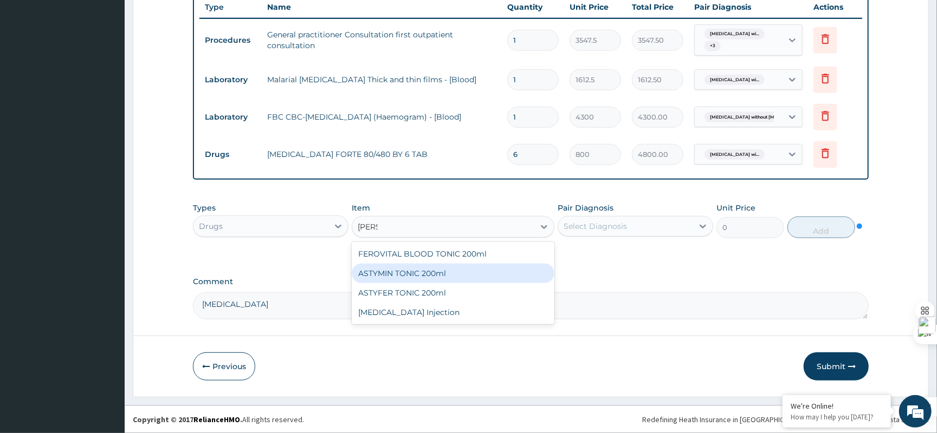
click at [456, 277] on div "ASTYMIN TONIC 200ml" at bounding box center [453, 274] width 203 height 20
type input "2956.25"
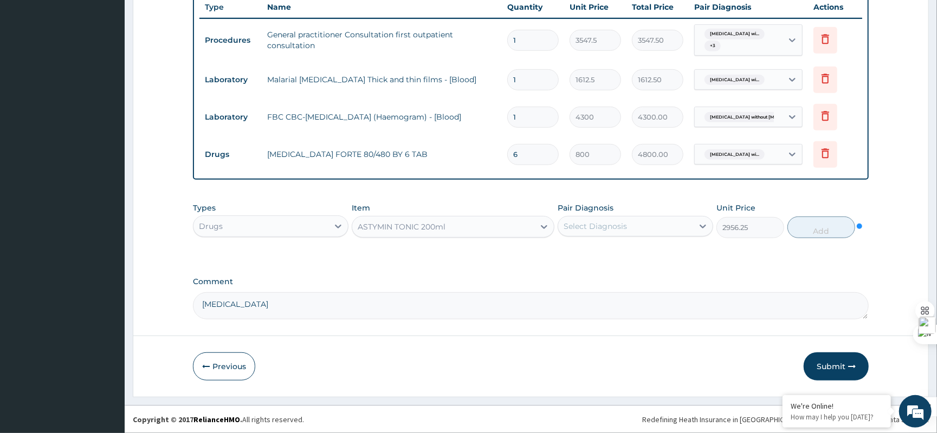
click at [497, 225] on div "ASTYMIN TONIC 200ml" at bounding box center [443, 226] width 182 height 17
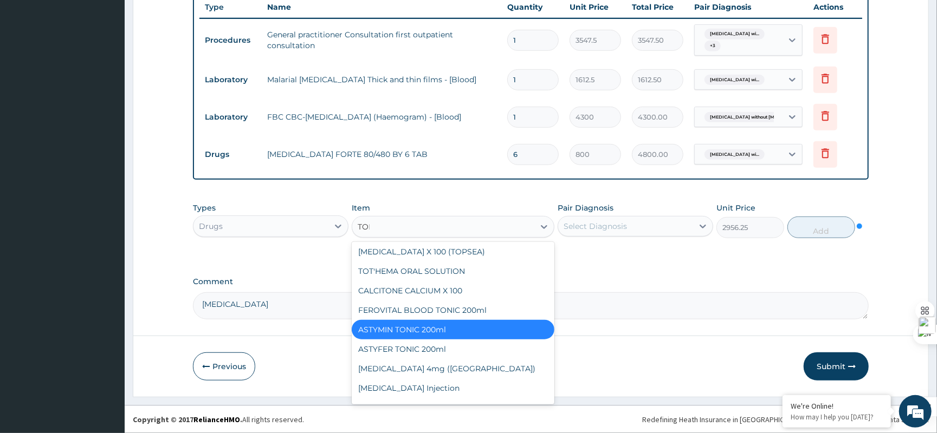
scroll to position [0, 0]
type input "TONI"
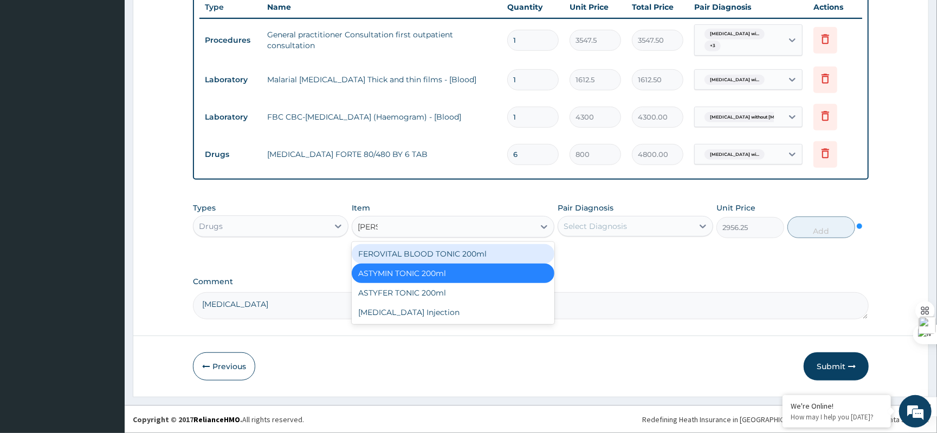
click at [497, 254] on div "FEROVITAL BLOOD TONIC 200ml" at bounding box center [453, 254] width 203 height 20
type input "1182.5"
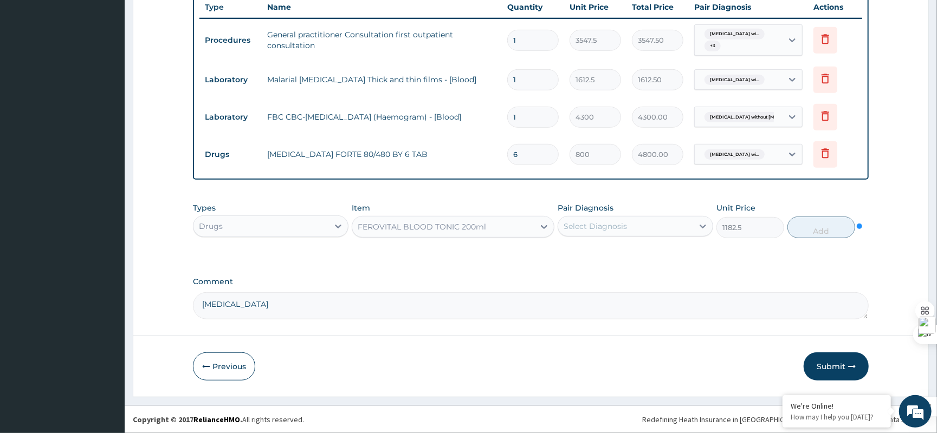
click at [503, 222] on div "FEROVITAL BLOOD TONIC 200ml" at bounding box center [443, 226] width 182 height 17
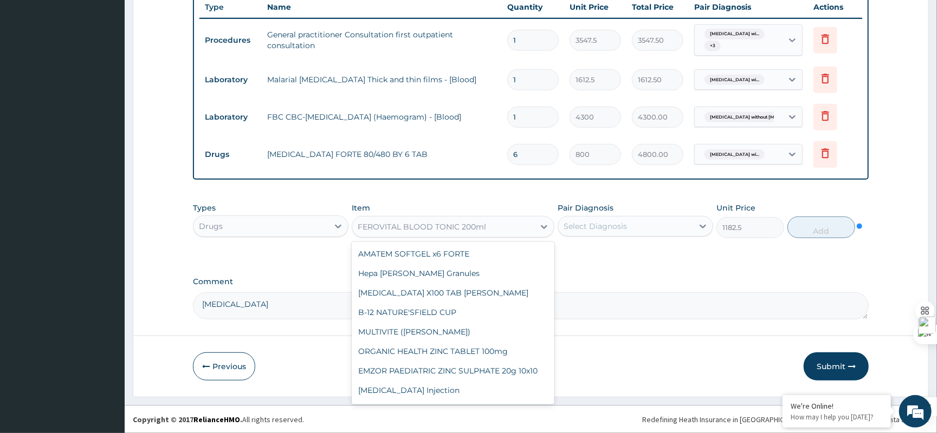
scroll to position [559, 0]
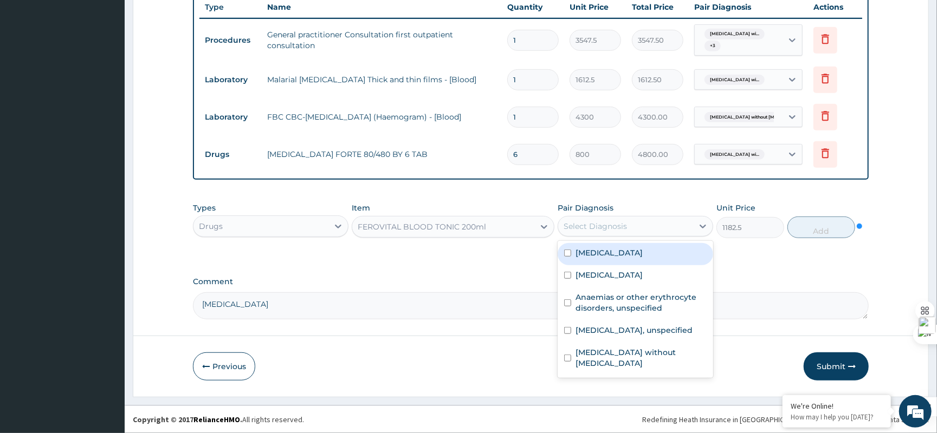
click at [601, 234] on div "Select Diagnosis" at bounding box center [625, 226] width 135 height 17
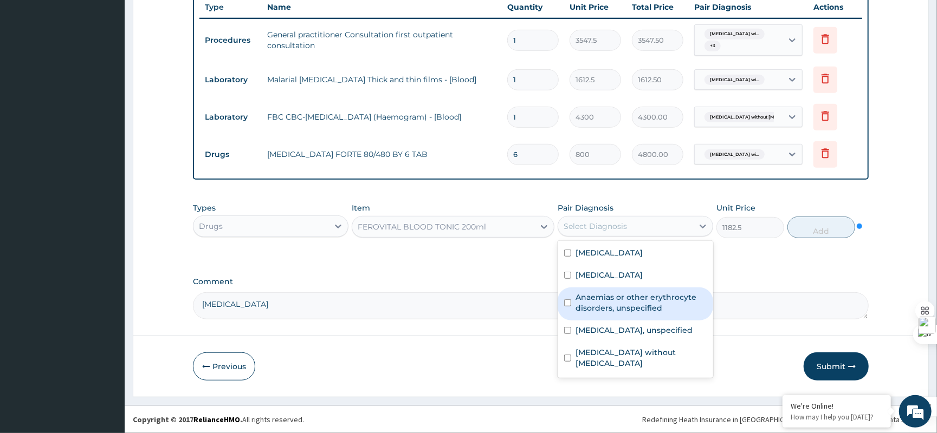
click at [592, 308] on label "Anaemias or other erythrocyte disorders, unspecified" at bounding box center [640, 303] width 131 height 22
checkbox input "true"
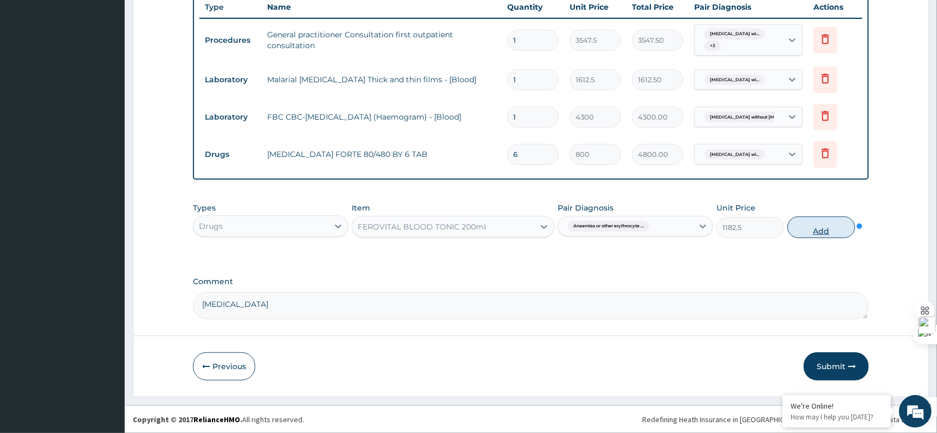
click at [809, 228] on button "Add" at bounding box center [821, 228] width 68 height 22
type input "0"
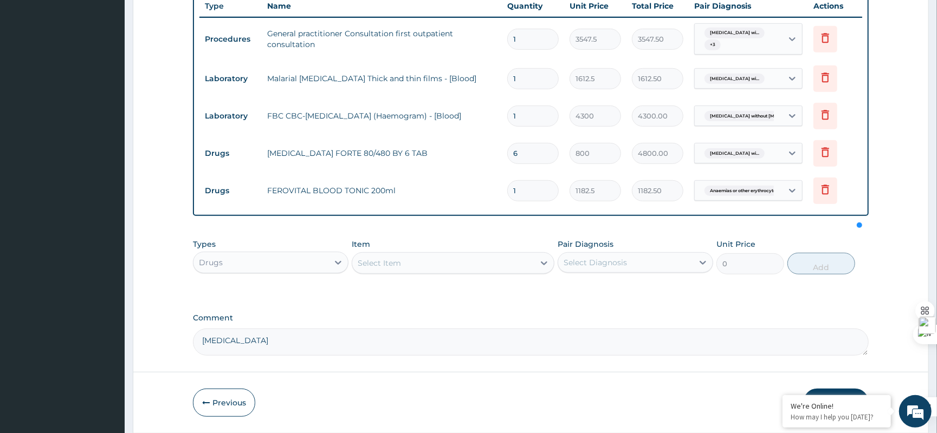
click at [403, 261] on div "Select Item" at bounding box center [443, 263] width 182 height 17
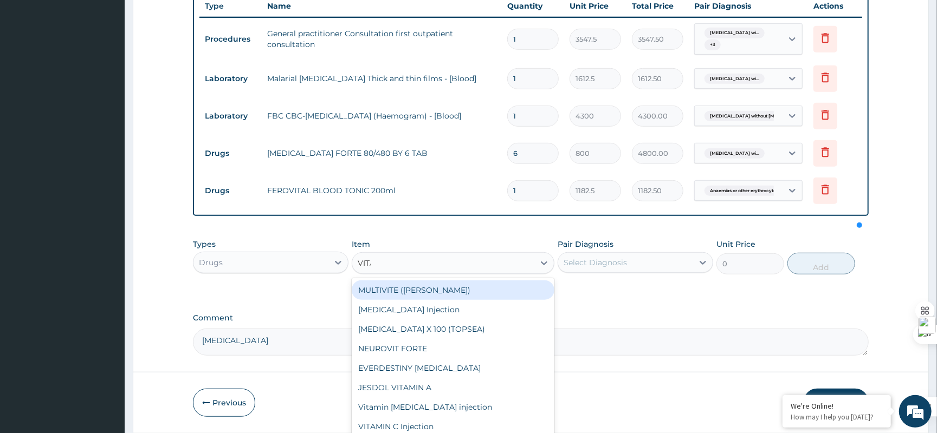
type input "VITAM"
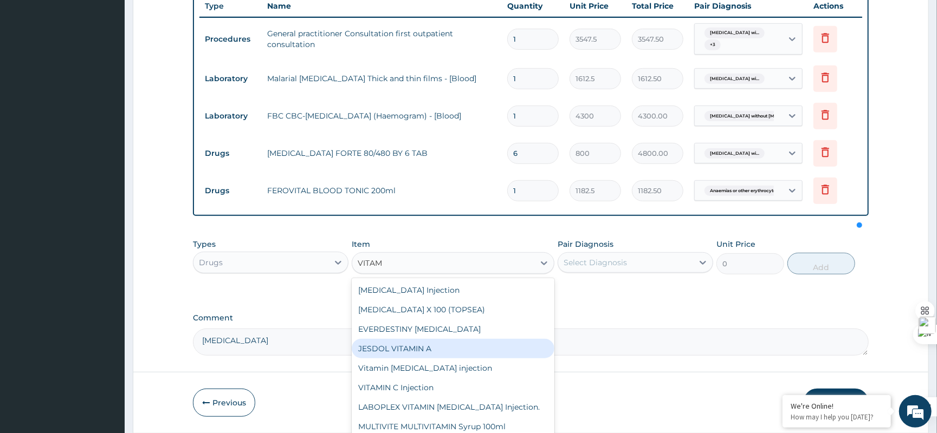
scroll to position [17, 0]
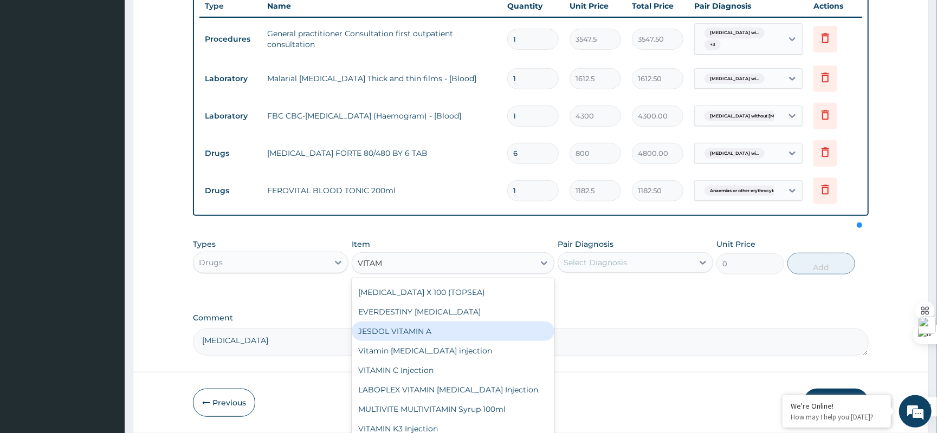
click at [505, 330] on div "JESDOL VITAMIN A" at bounding box center [453, 332] width 203 height 20
type input "23.65"
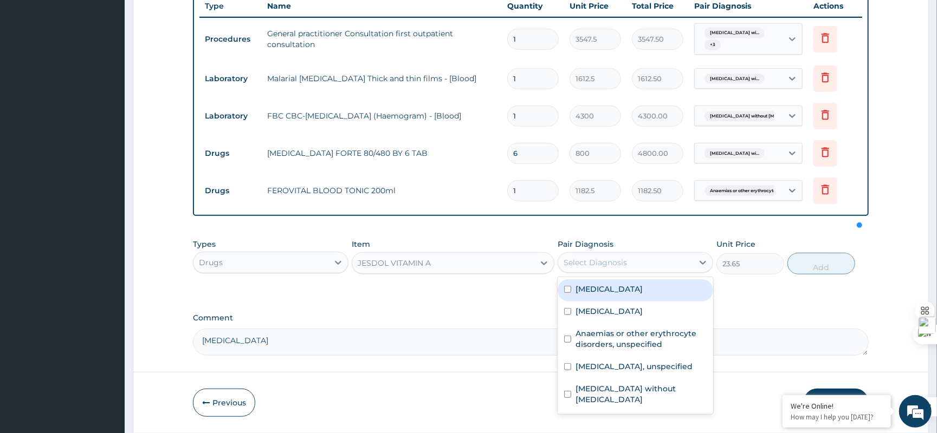
click at [628, 264] on div "Select Diagnosis" at bounding box center [625, 262] width 135 height 17
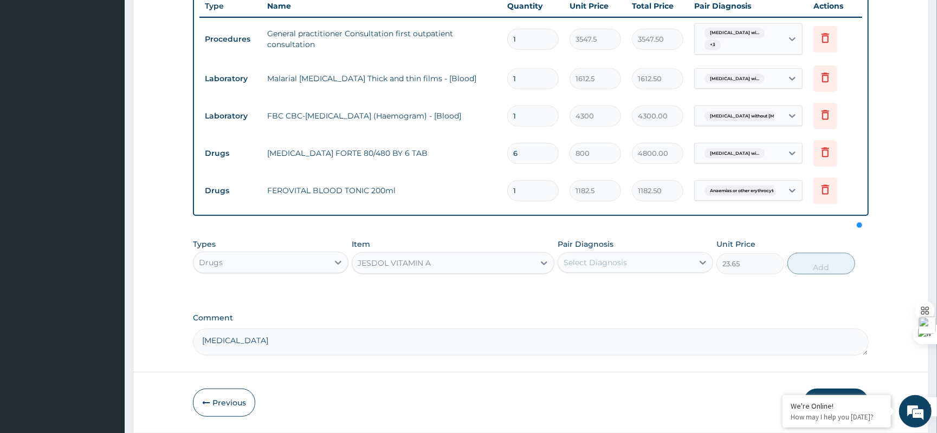
scroll to position [472, 0]
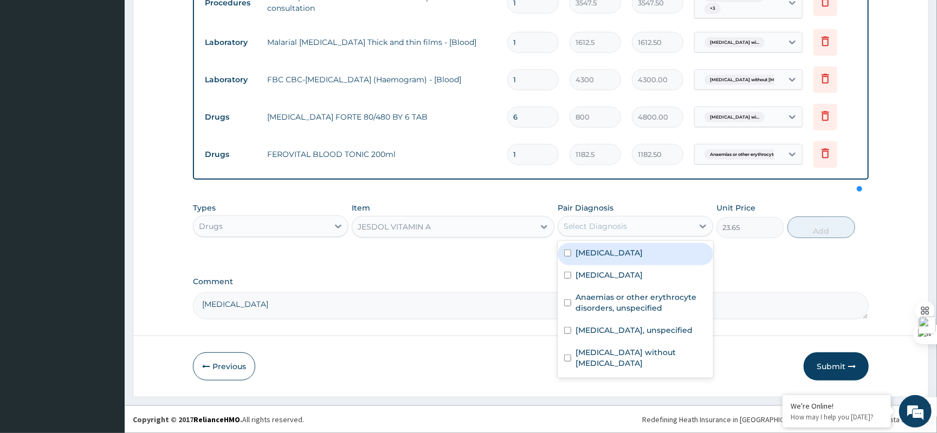
click at [659, 231] on div "Select Diagnosis" at bounding box center [625, 226] width 135 height 17
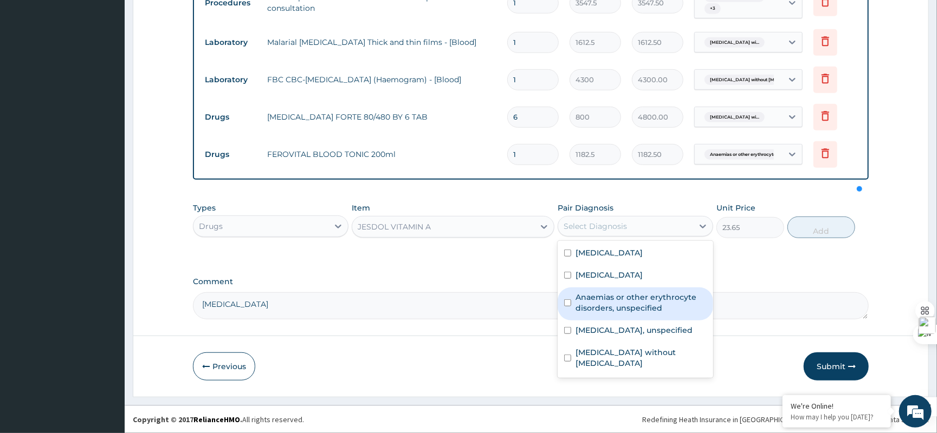
click at [629, 321] on div "Anaemias or other erythrocyte disorders, unspecified" at bounding box center [634, 304] width 155 height 33
checkbox input "true"
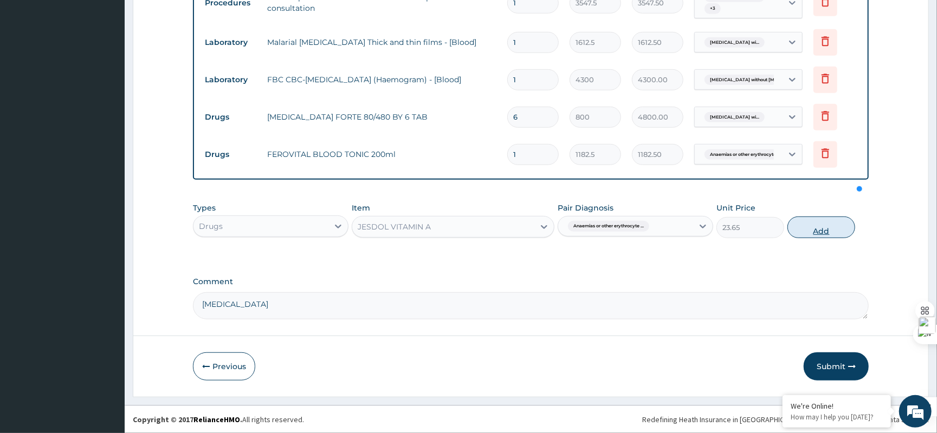
click at [815, 235] on button "Add" at bounding box center [821, 228] width 68 height 22
type input "0"
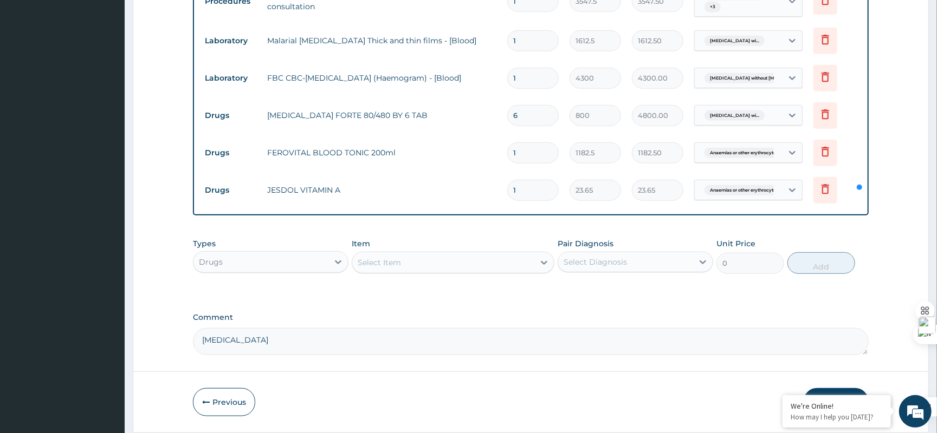
click at [379, 264] on div "Select Item" at bounding box center [379, 262] width 43 height 11
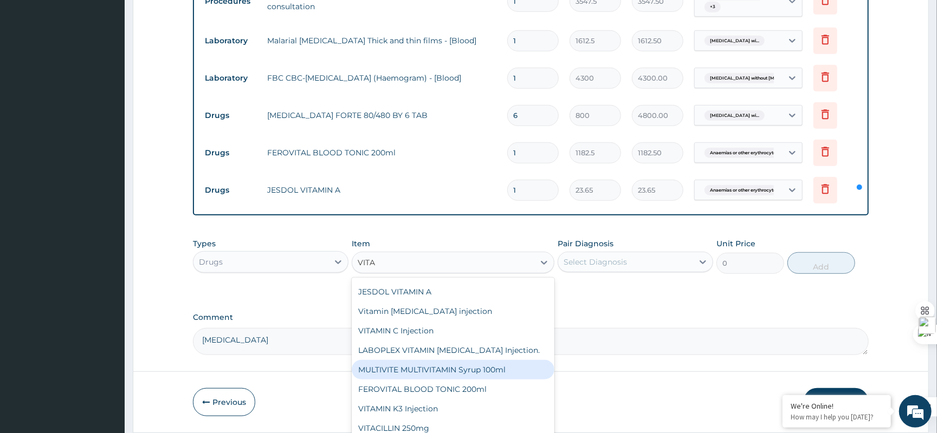
scroll to position [0, 0]
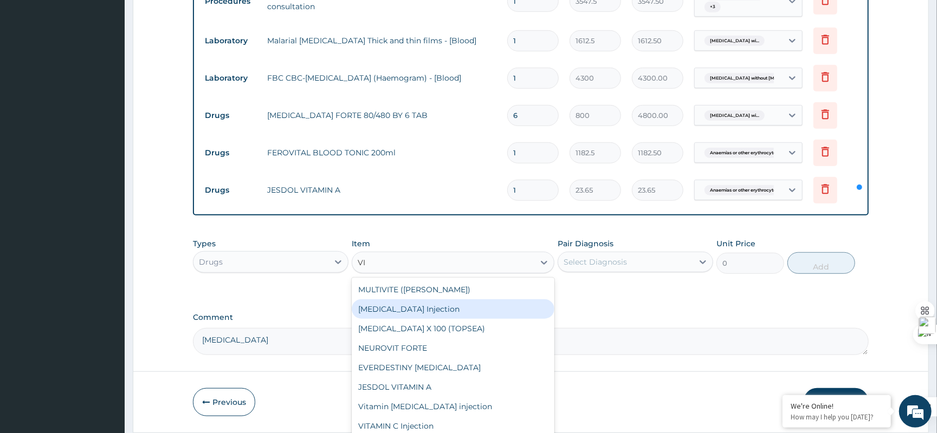
type input "V"
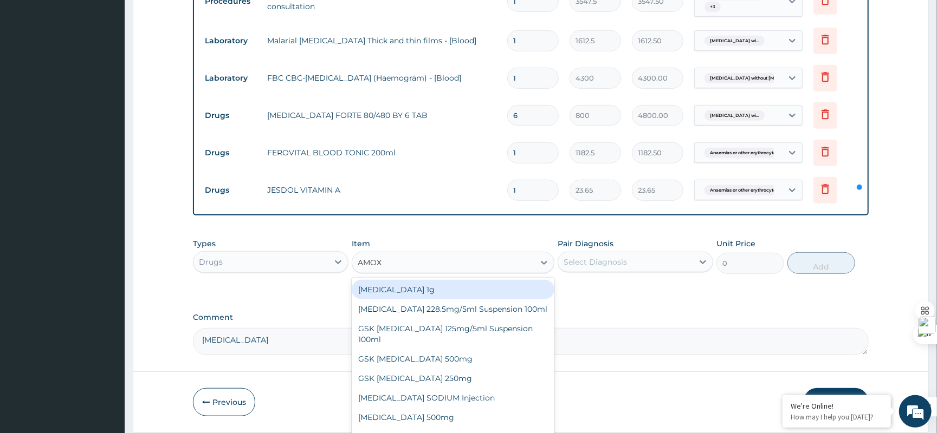
type input "AMOXI"
click at [446, 289] on div "Co-amoxiclav 1g" at bounding box center [453, 290] width 203 height 20
type input "709.5"
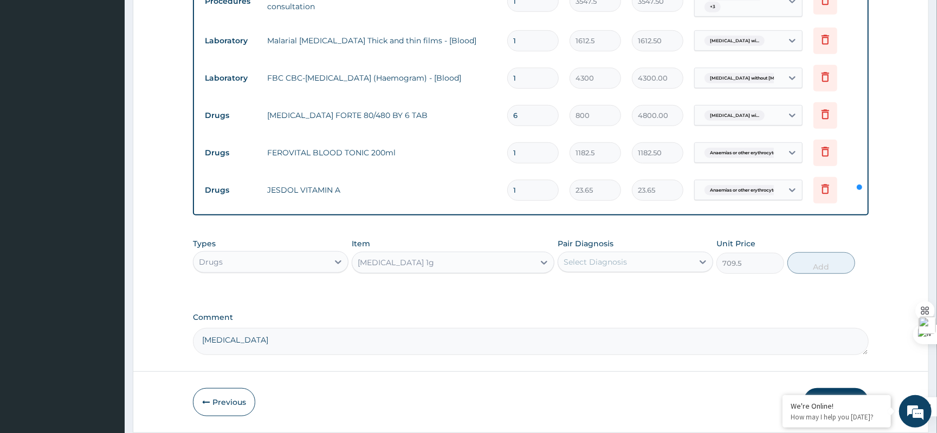
click at [666, 269] on div "Select Diagnosis" at bounding box center [625, 262] width 135 height 17
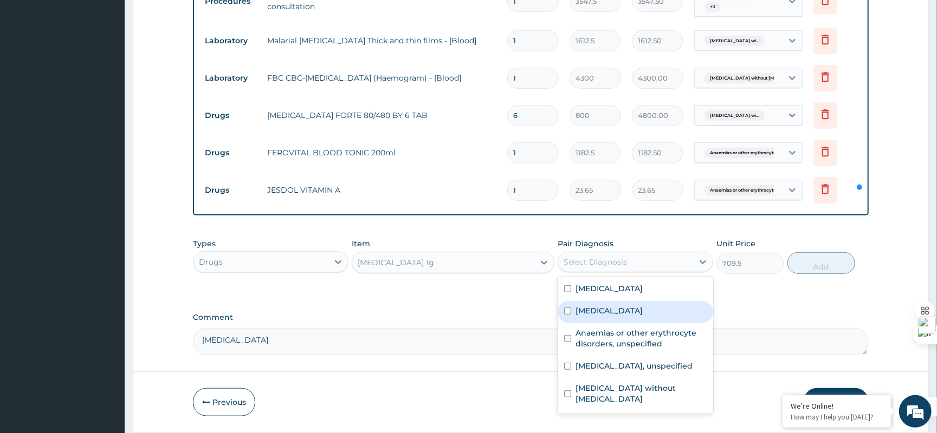
click at [569, 315] on input "checkbox" at bounding box center [567, 311] width 7 height 7
checkbox input "true"
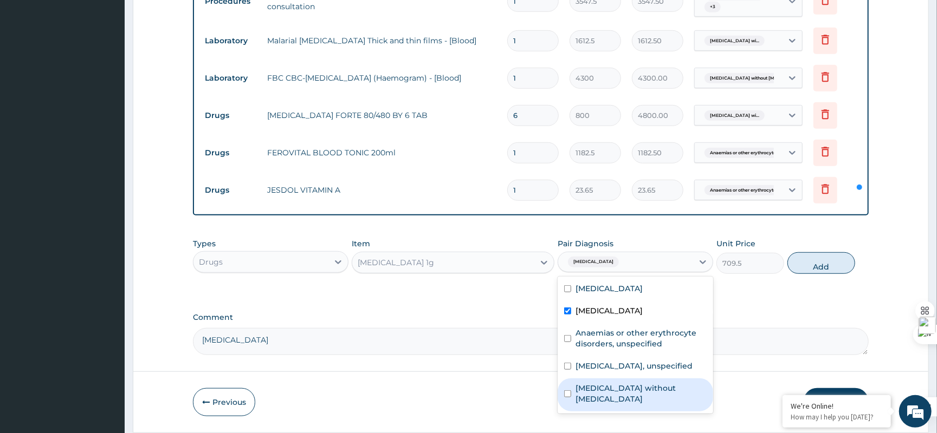
click at [566, 398] on input "checkbox" at bounding box center [567, 394] width 7 height 7
checkbox input "true"
click at [824, 267] on button "Add" at bounding box center [821, 263] width 68 height 22
type input "0"
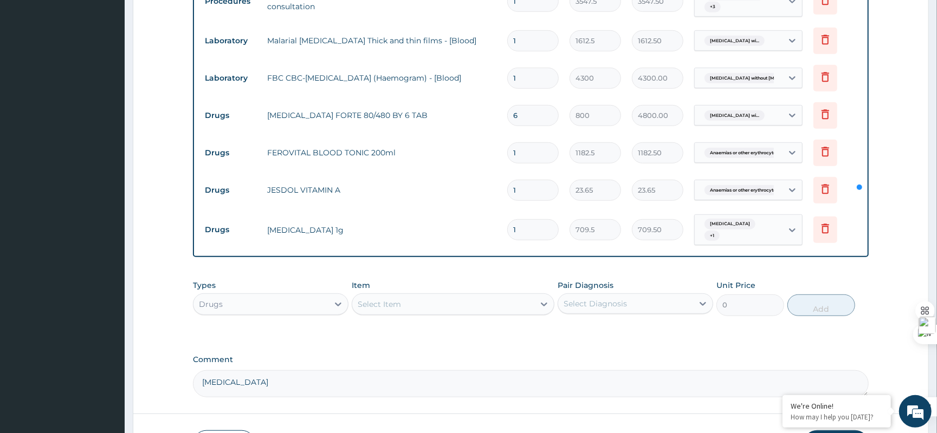
type input "14"
type input "9933.00"
type input "14"
click at [390, 308] on div "Select Item" at bounding box center [379, 304] width 43 height 11
type input "VITAMIN D"
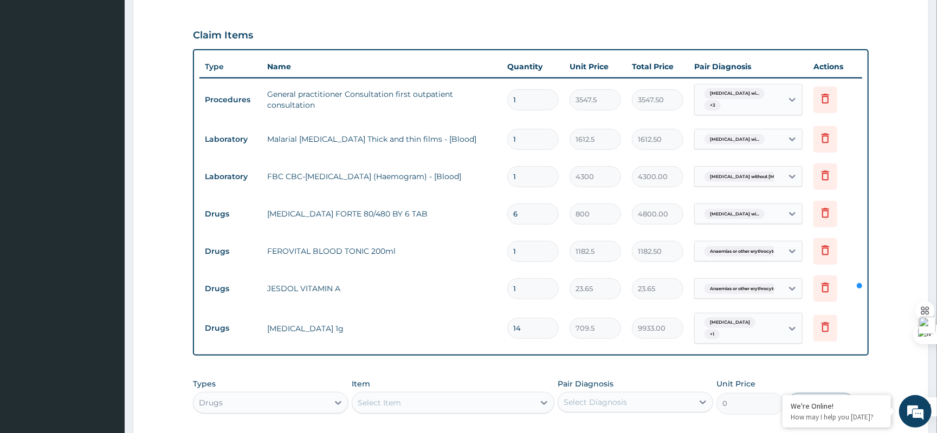
scroll to position [472, 0]
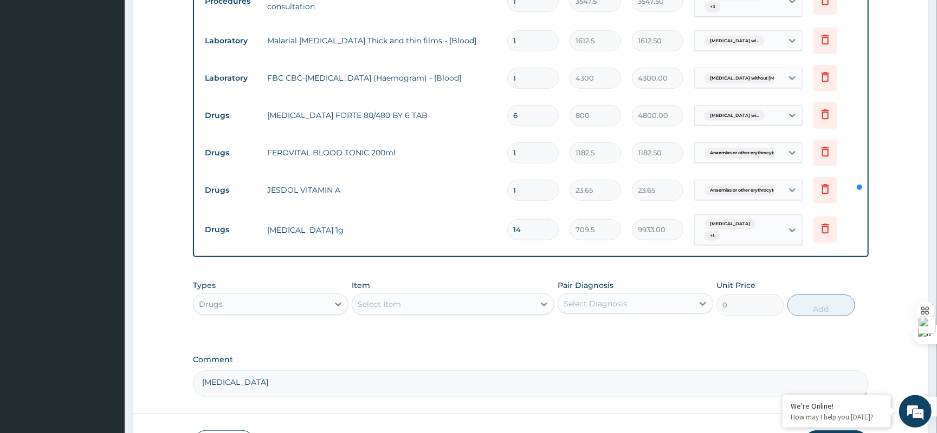
click at [410, 304] on div "Select Item" at bounding box center [443, 304] width 182 height 17
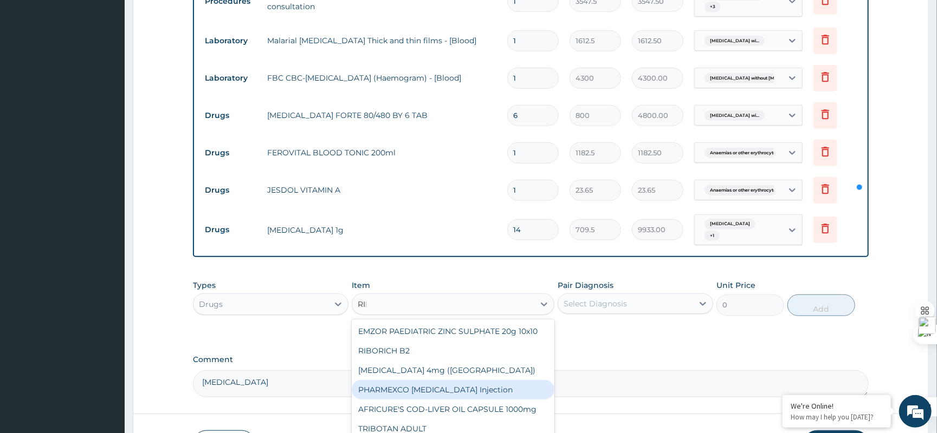
type input "RIBO"
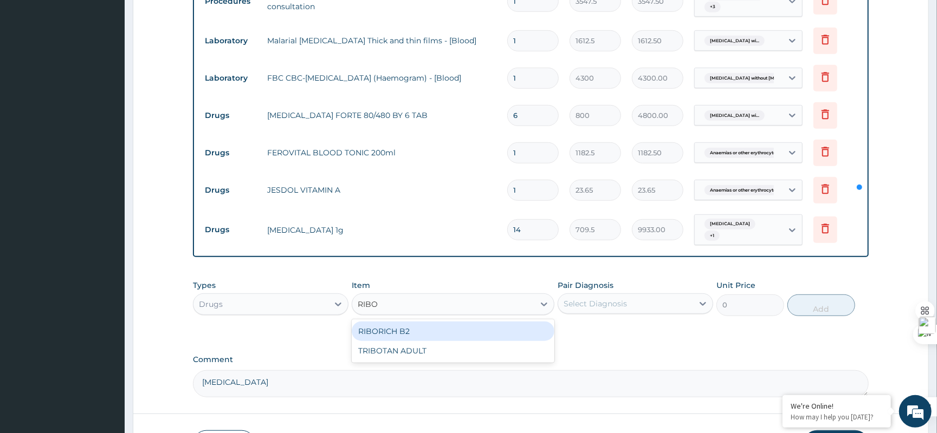
click at [414, 332] on div "RIBORICH B2" at bounding box center [453, 332] width 203 height 20
type input "23.65"
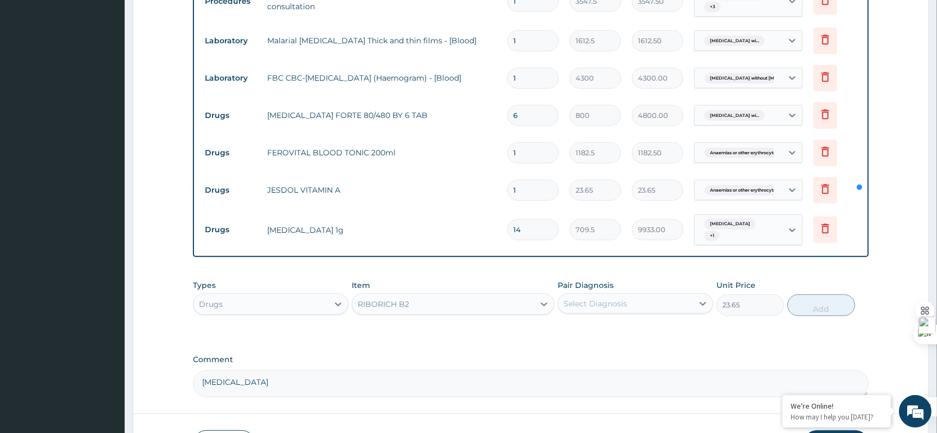
click at [596, 313] on div "Select Diagnosis" at bounding box center [625, 303] width 135 height 17
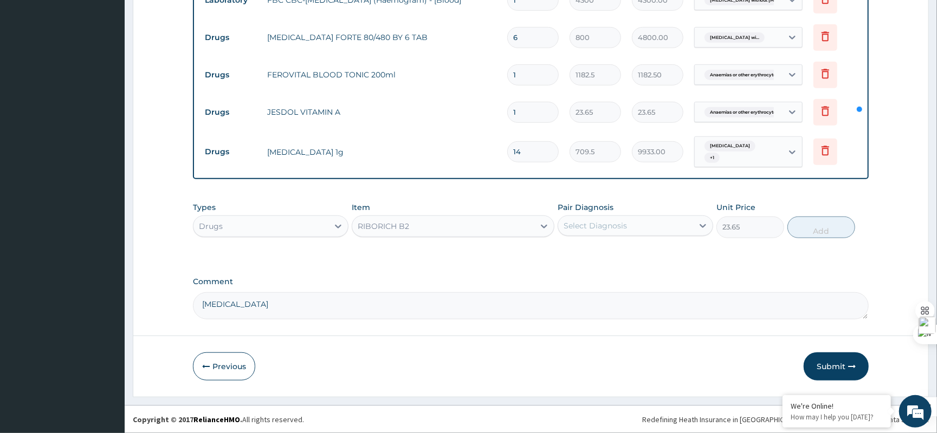
scroll to position [191, 0]
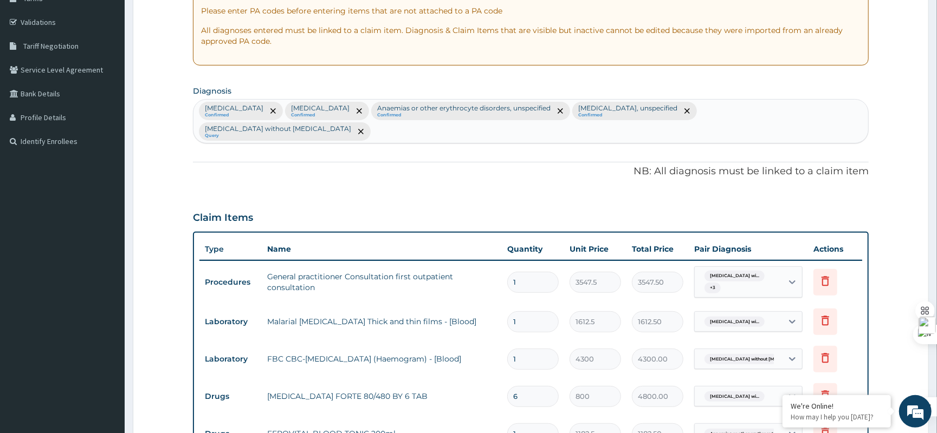
click at [449, 139] on div "Plasmodium malariae malaria without complication Confirmed Typhoid fever, unspe…" at bounding box center [530, 121] width 674 height 43
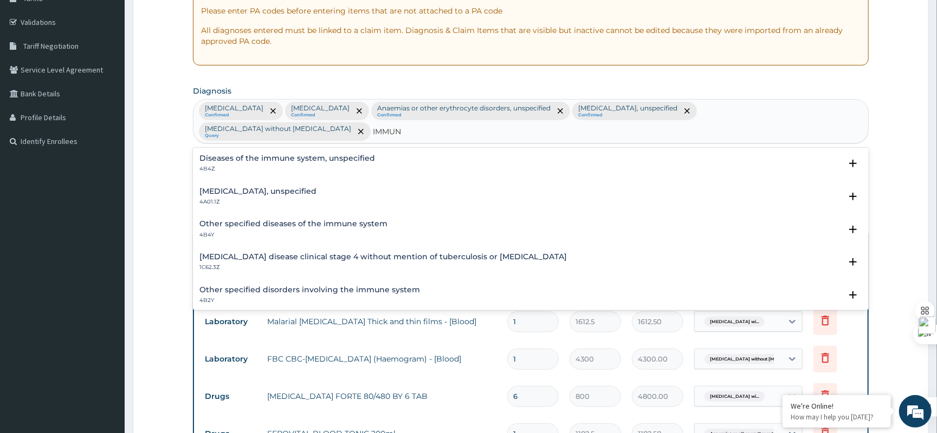
type input "IMMUNO"
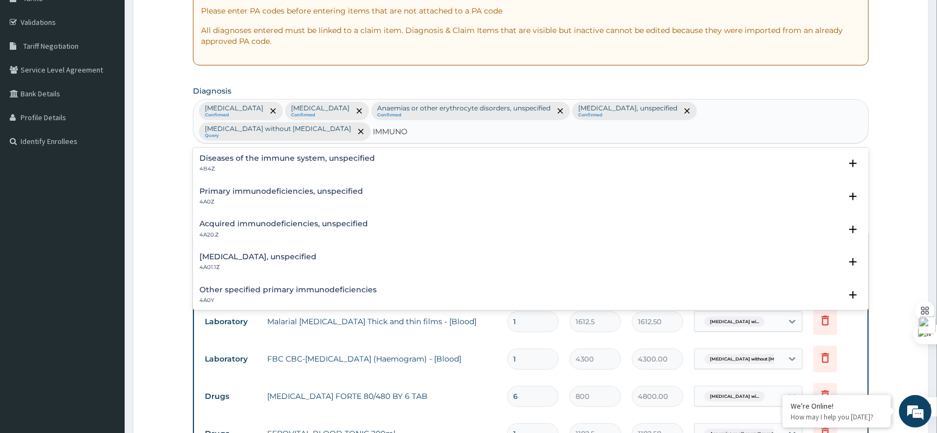
click at [313, 254] on h4 "Combined immunodeficiencies, unspecified" at bounding box center [257, 257] width 117 height 8
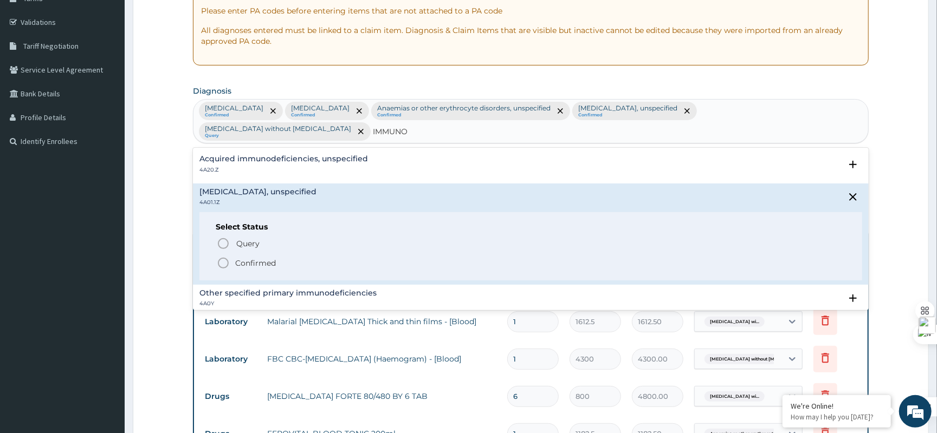
scroll to position [144, 0]
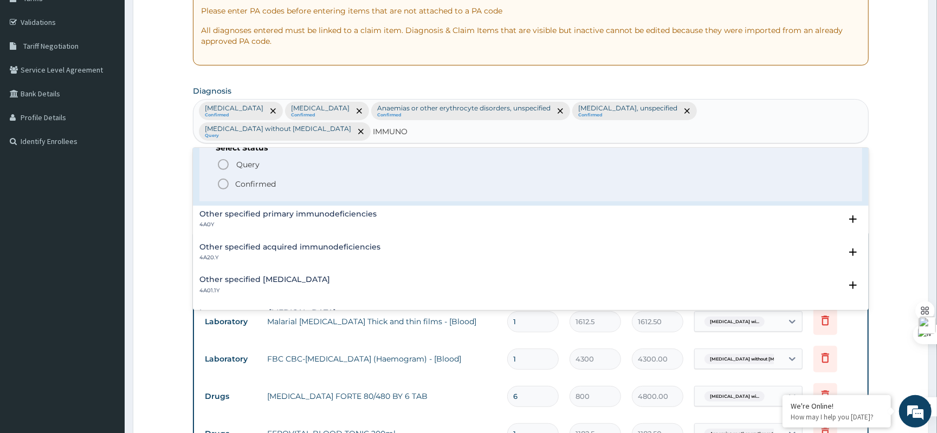
click at [245, 184] on p "Confirmed" at bounding box center [255, 184] width 41 height 11
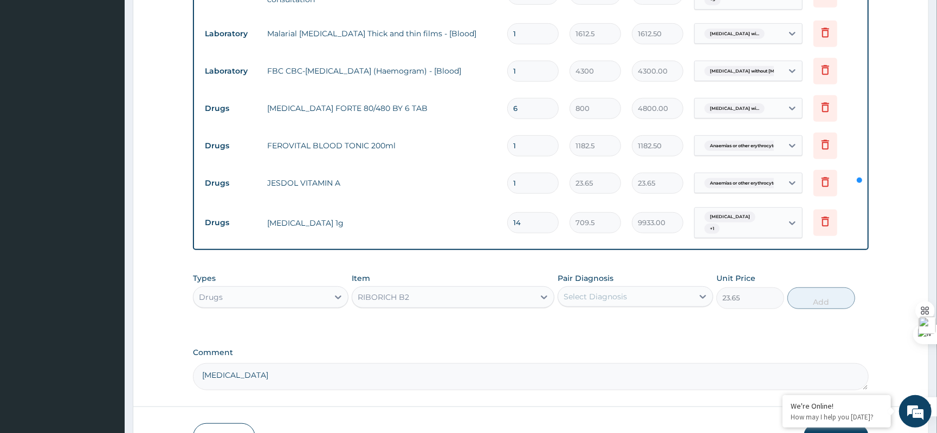
scroll to position [480, 0]
click at [692, 300] on div "Select Diagnosis" at bounding box center [625, 296] width 135 height 17
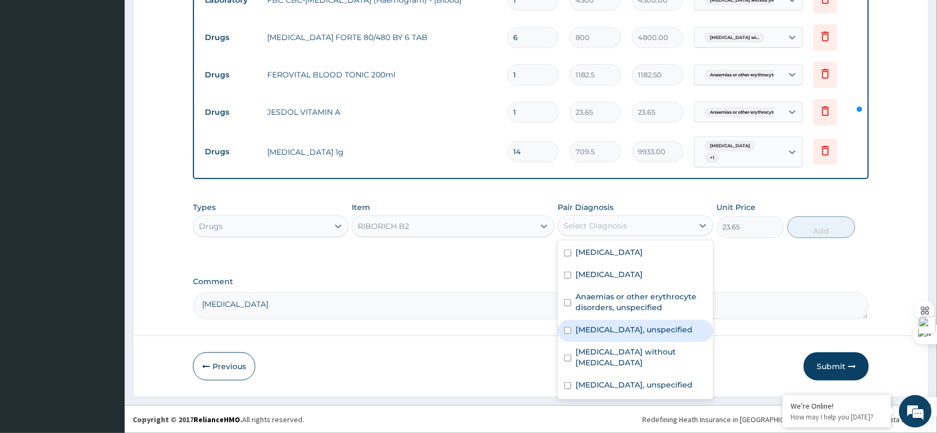
scroll to position [29, 0]
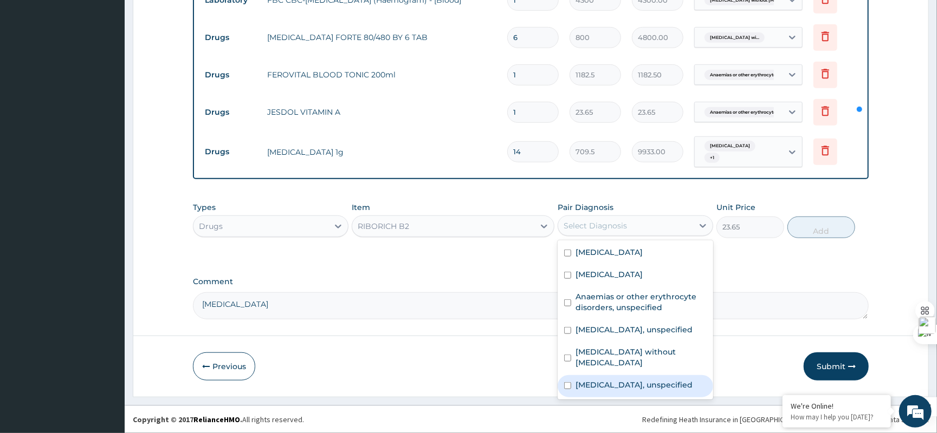
click at [627, 384] on label "Combined immunodeficiencies, unspecified" at bounding box center [633, 385] width 117 height 11
checkbox input "true"
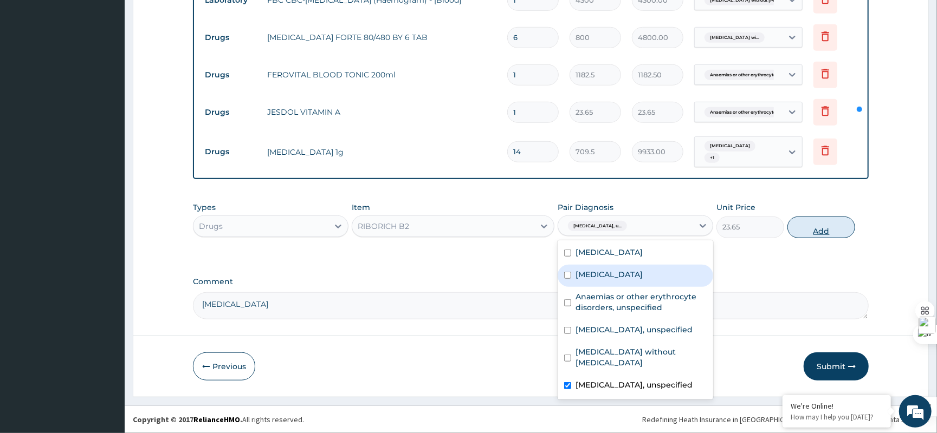
click at [813, 219] on button "Add" at bounding box center [821, 228] width 68 height 22
type input "0"
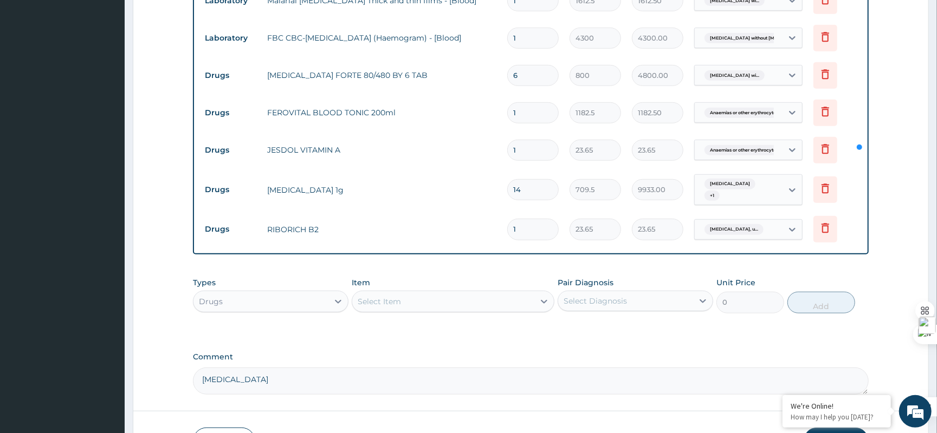
scroll to position [480, 0]
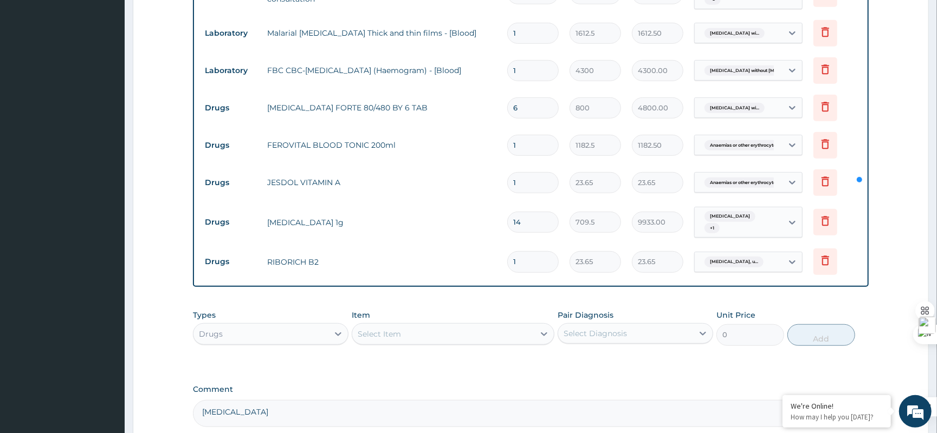
click at [754, 185] on span "Anaemias or other erythrocyte ..." at bounding box center [744, 183] width 81 height 11
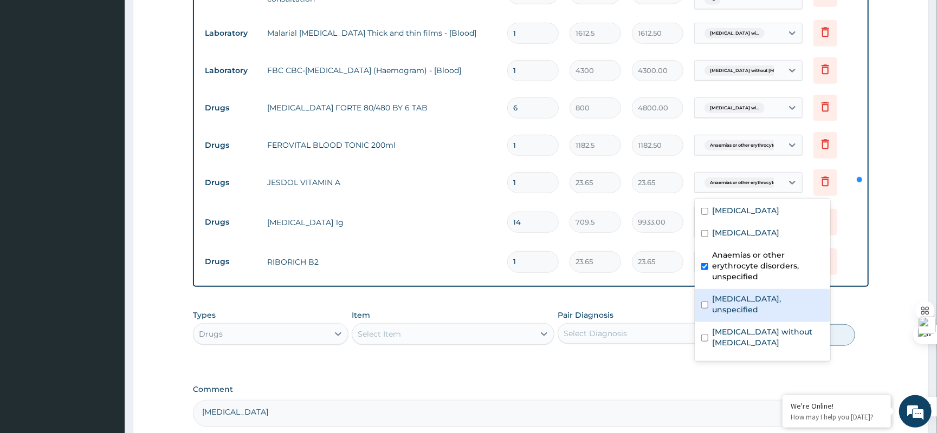
scroll to position [72, 0]
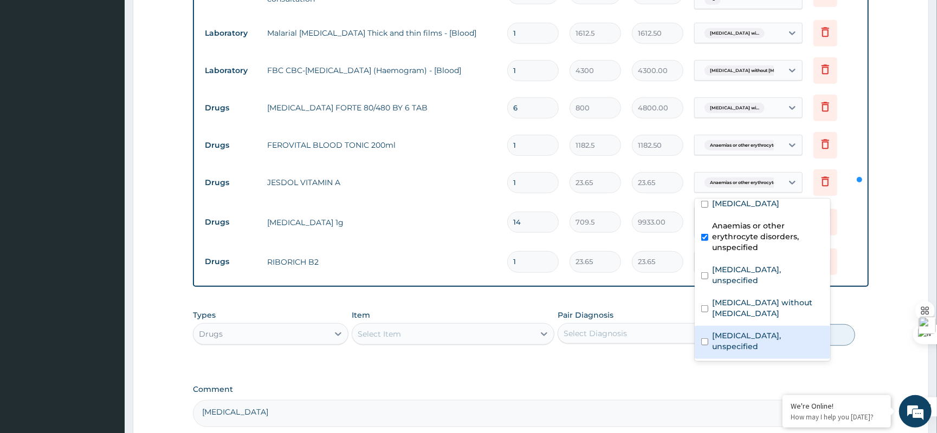
click at [752, 341] on label "Combined immunodeficiencies, unspecified" at bounding box center [767, 341] width 111 height 22
checkbox input "true"
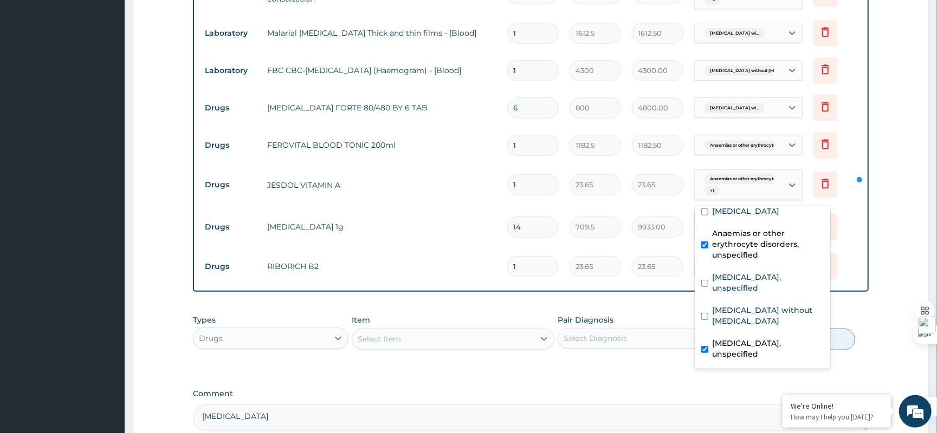
click at [715, 231] on label "Anaemias or other erythrocyte disorders, unspecified" at bounding box center [767, 244] width 111 height 33
checkbox input "false"
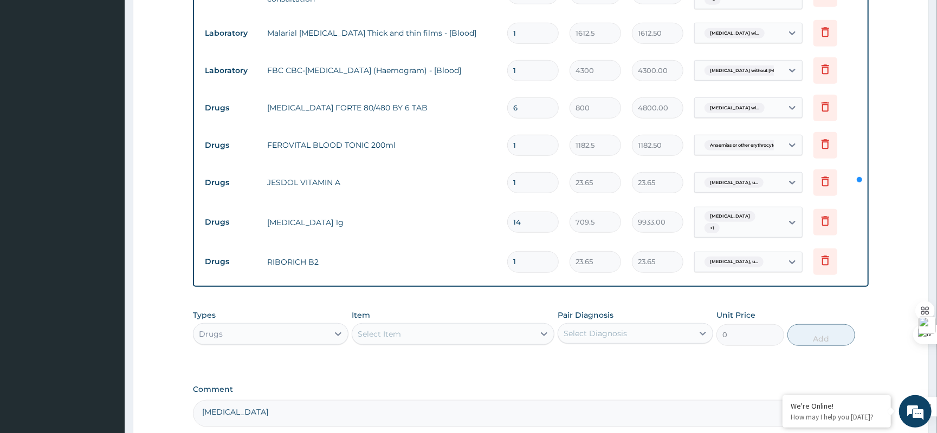
click at [534, 267] on input "1" at bounding box center [532, 261] width 51 height 21
drag, startPoint x: 525, startPoint y: 183, endPoint x: 482, endPoint y: 183, distance: 42.8
click at [482, 183] on tr "Drugs JESDOL VITAMIN A 1 23.65 23.65 Combined immunodeficiencies, u... Delete" at bounding box center [530, 182] width 663 height 37
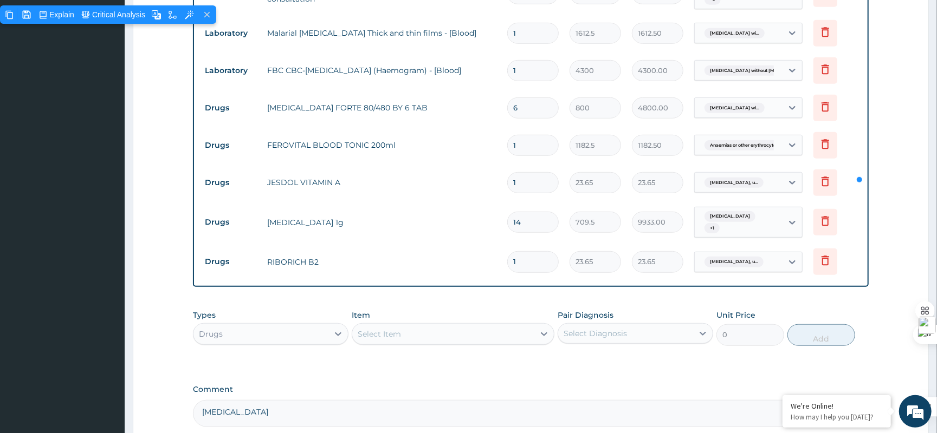
type input "3"
type input "70.95"
type input "30"
type input "709.50"
type input "30"
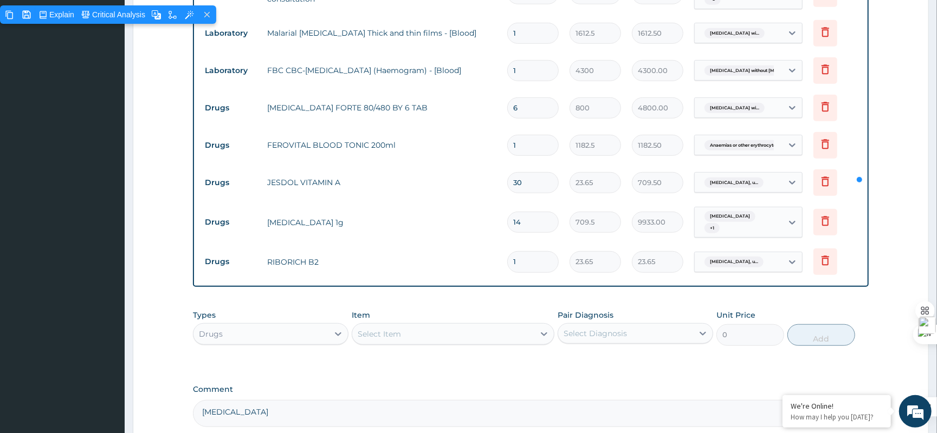
drag, startPoint x: 538, startPoint y: 260, endPoint x: 512, endPoint y: 261, distance: 26.0
click at [512, 261] on input "1" at bounding box center [532, 261] width 51 height 21
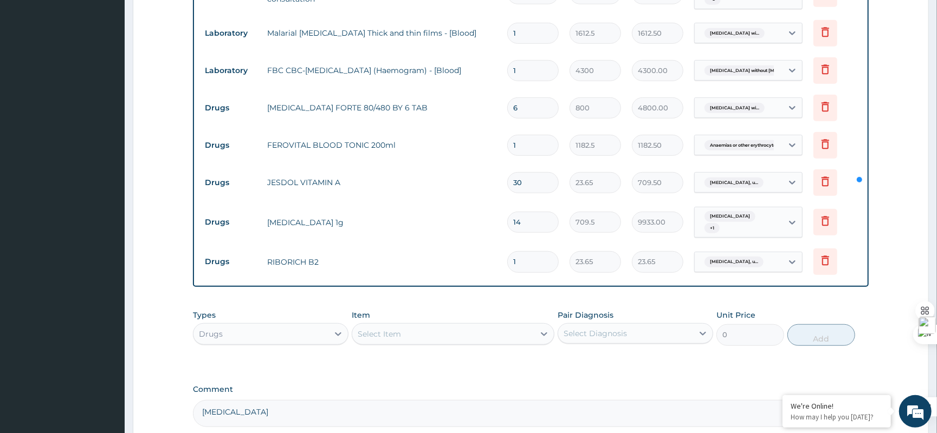
type input "3"
type input "70.95"
type input "30"
type input "709.50"
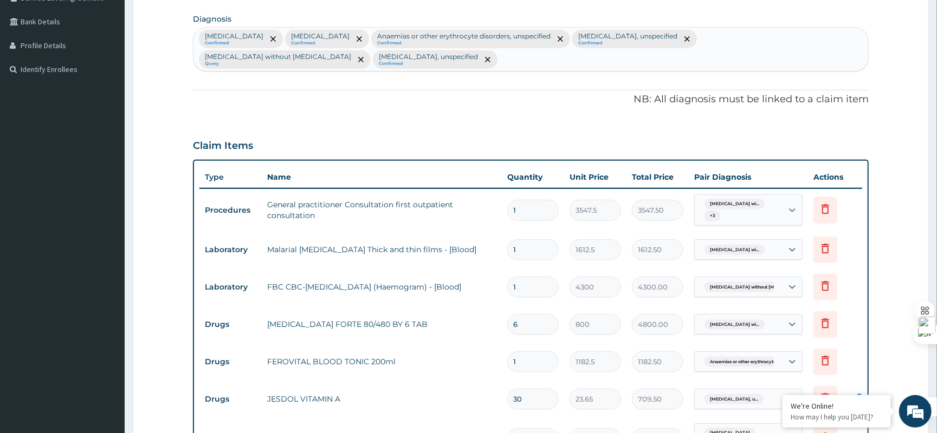
scroll to position [553, 0]
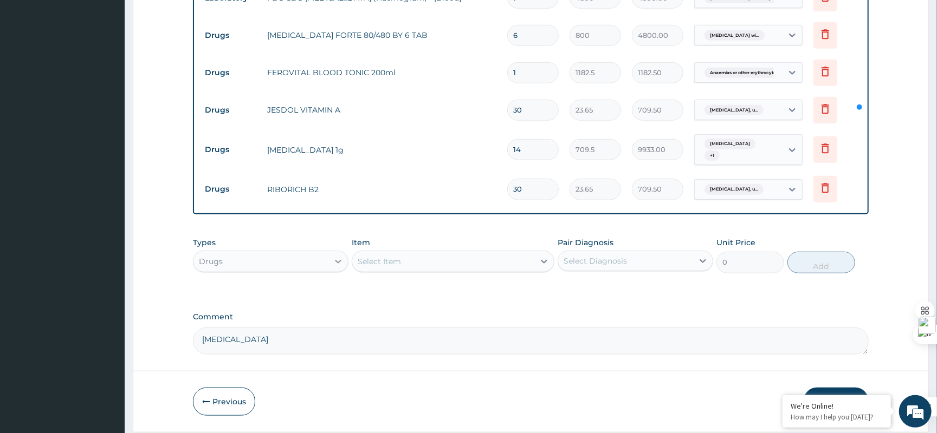
type input "30"
click at [330, 269] on div at bounding box center [338, 262] width 20 height 20
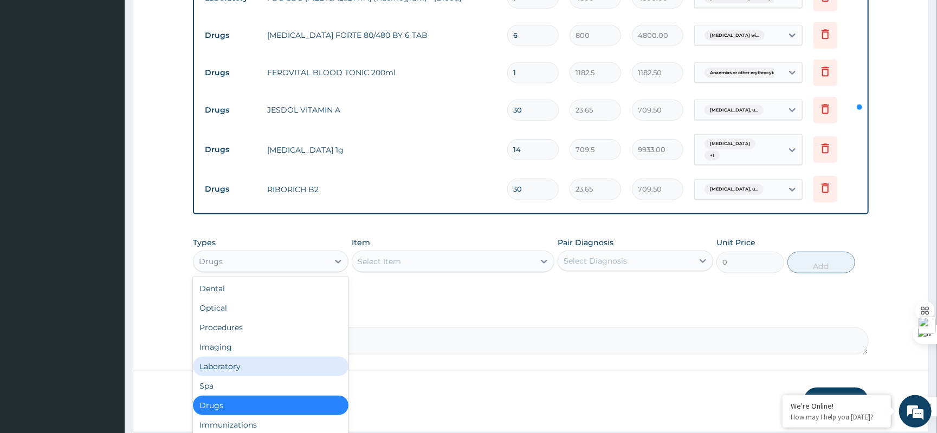
click at [282, 367] on div "Laboratory" at bounding box center [270, 367] width 155 height 20
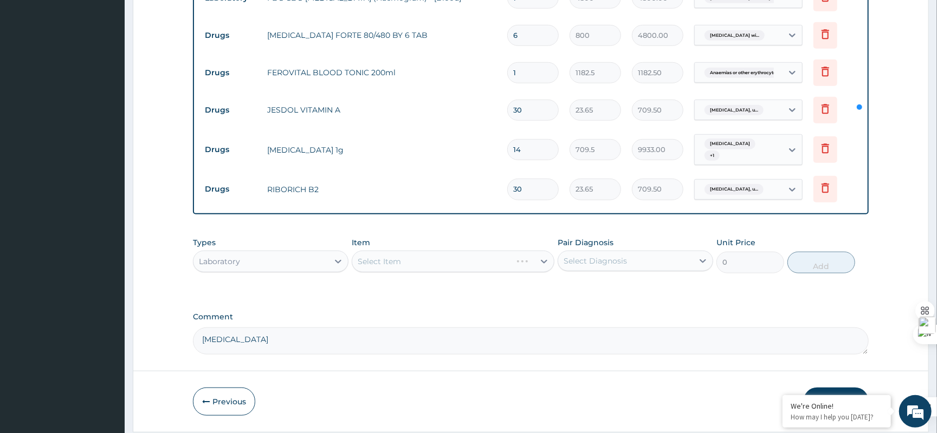
click at [425, 261] on div "Select Item" at bounding box center [453, 262] width 203 height 22
click at [425, 261] on div "Select Item" at bounding box center [443, 261] width 182 height 17
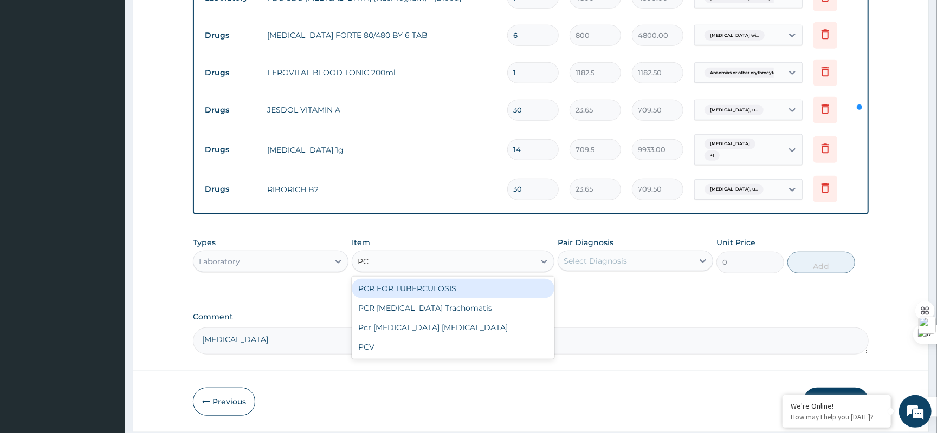
type input "PCV"
click at [410, 294] on div "PCV" at bounding box center [453, 289] width 203 height 20
type input "2150"
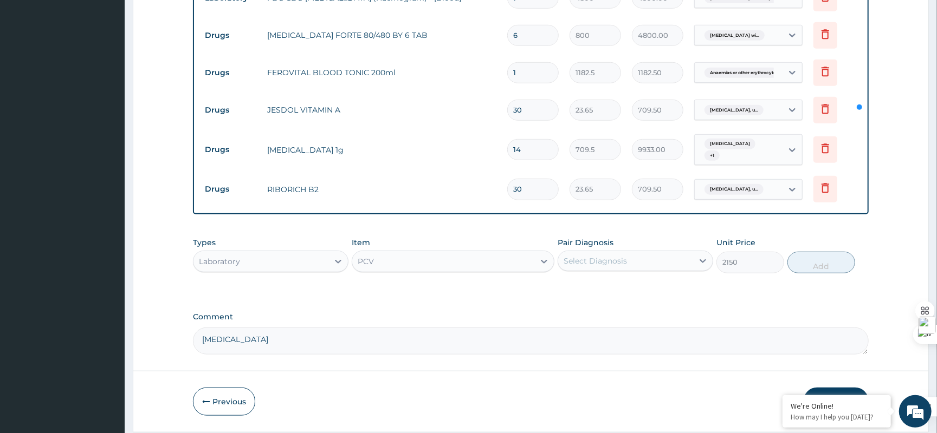
click at [581, 270] on div "Select Diagnosis" at bounding box center [625, 260] width 135 height 17
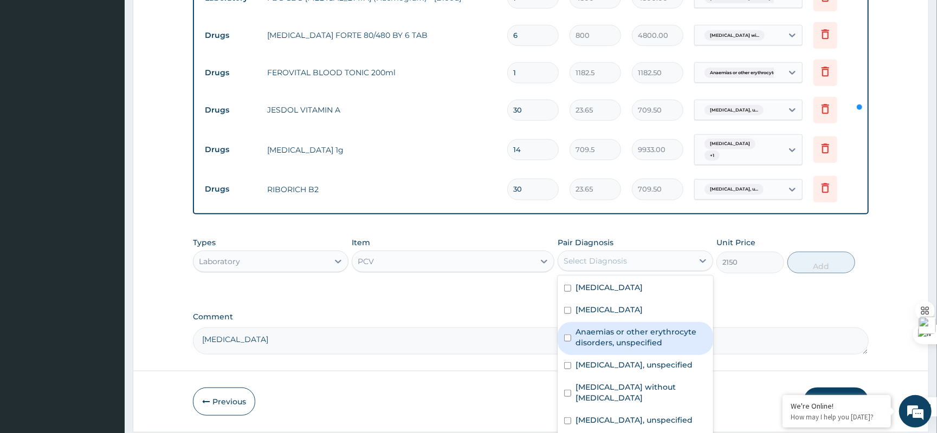
click at [618, 348] on label "Anaemias or other erythrocyte disorders, unspecified" at bounding box center [640, 338] width 131 height 22
checkbox input "true"
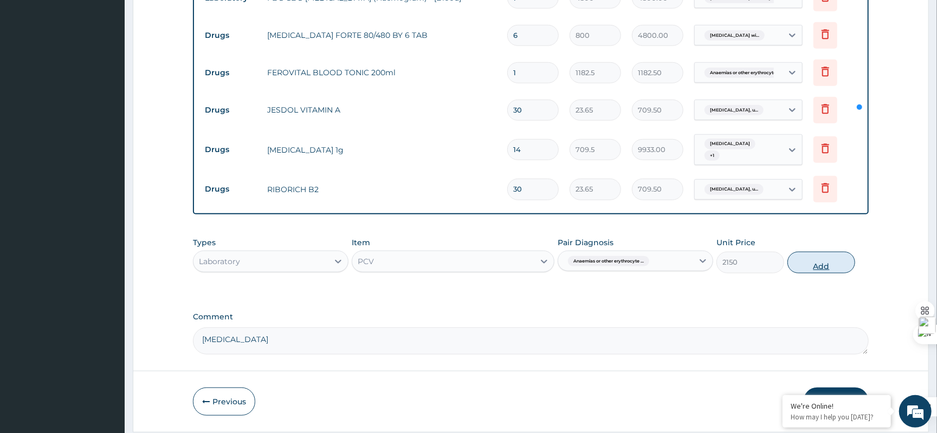
click at [815, 259] on button "Add" at bounding box center [821, 263] width 68 height 22
type input "0"
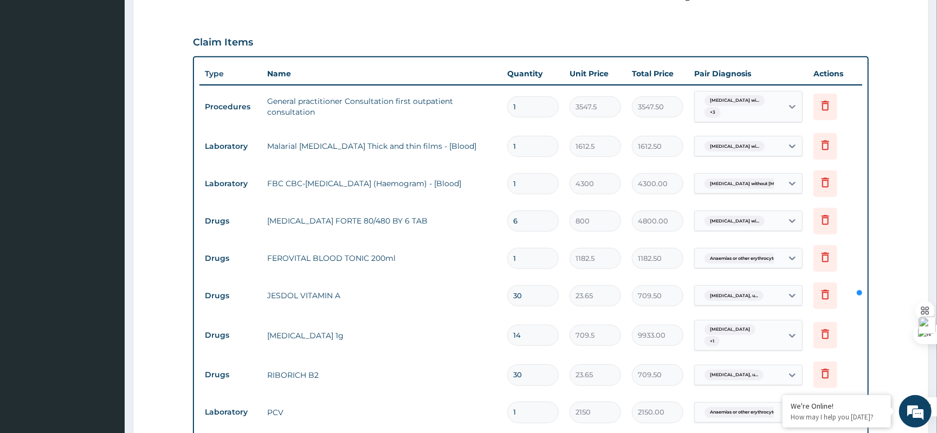
scroll to position [267, 0]
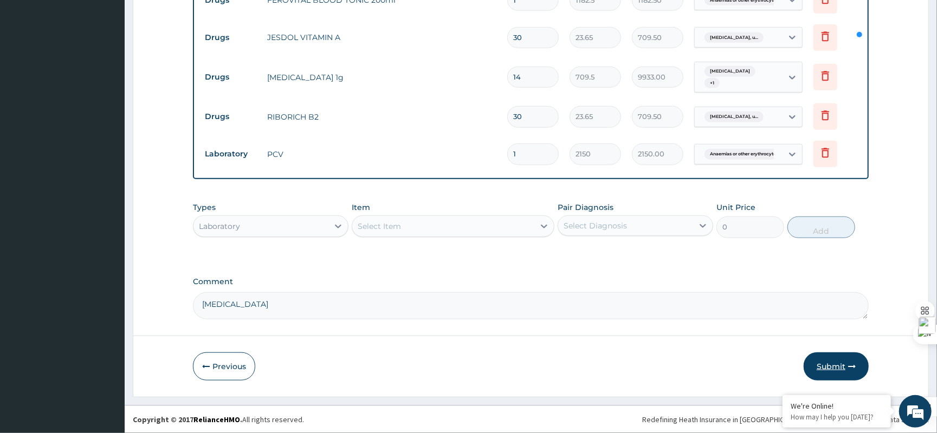
click at [843, 371] on button "Submit" at bounding box center [835, 367] width 65 height 28
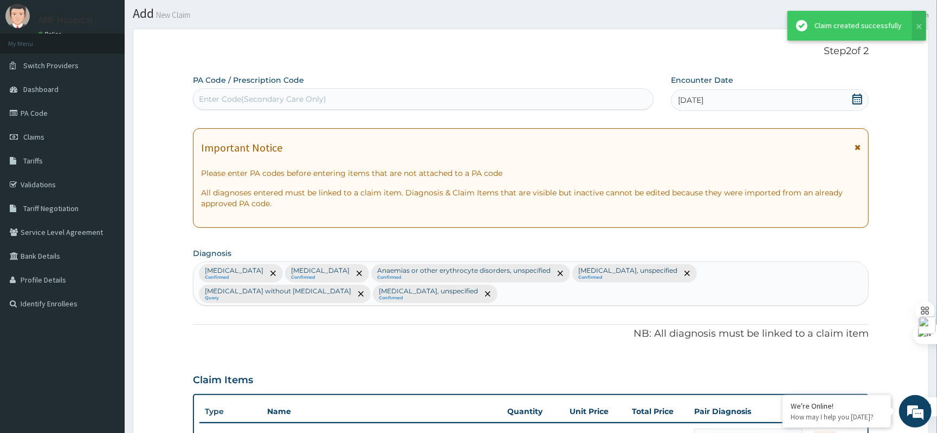
scroll to position [627, 0]
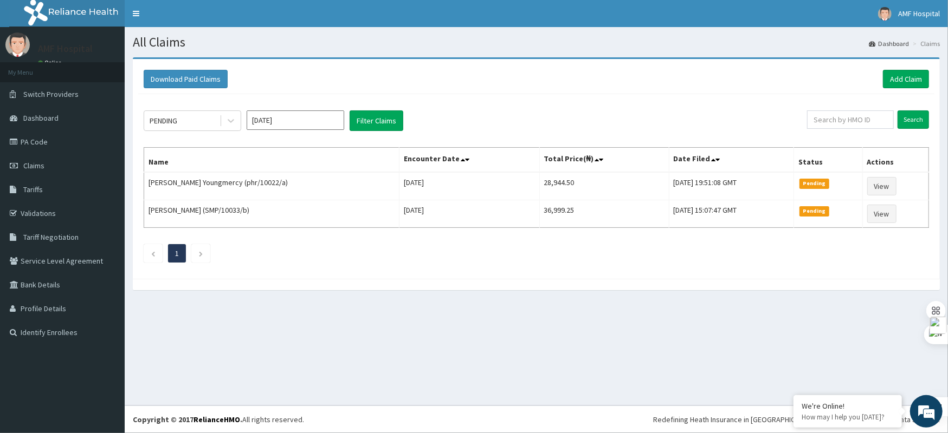
drag, startPoint x: 0, startPoint y: 0, endPoint x: 477, endPoint y: 87, distance: 485.1
click at [477, 87] on div "Download Paid Claims Add Claim" at bounding box center [536, 79] width 785 height 18
click at [893, 73] on link "Add Claim" at bounding box center [906, 79] width 46 height 18
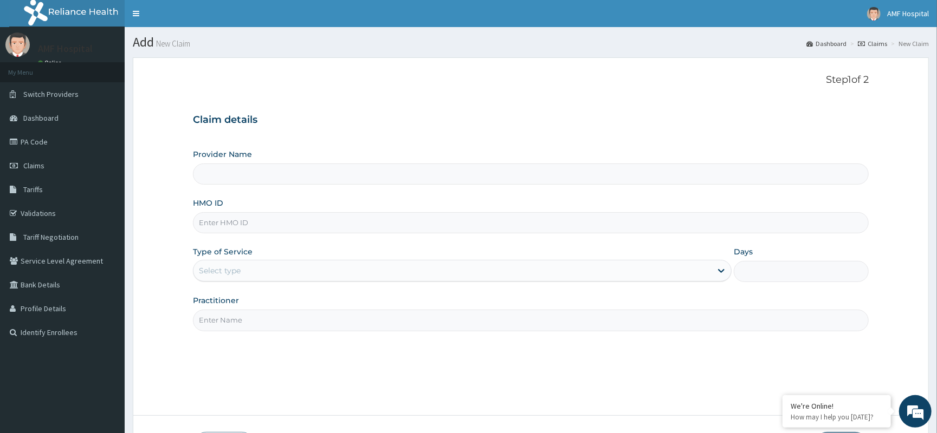
type input "AMF Hospital"
click at [371, 278] on div "Select type" at bounding box center [452, 270] width 518 height 17
click at [374, 277] on div "Select type" at bounding box center [452, 270] width 518 height 17
click at [362, 278] on div "Select type" at bounding box center [452, 270] width 518 height 17
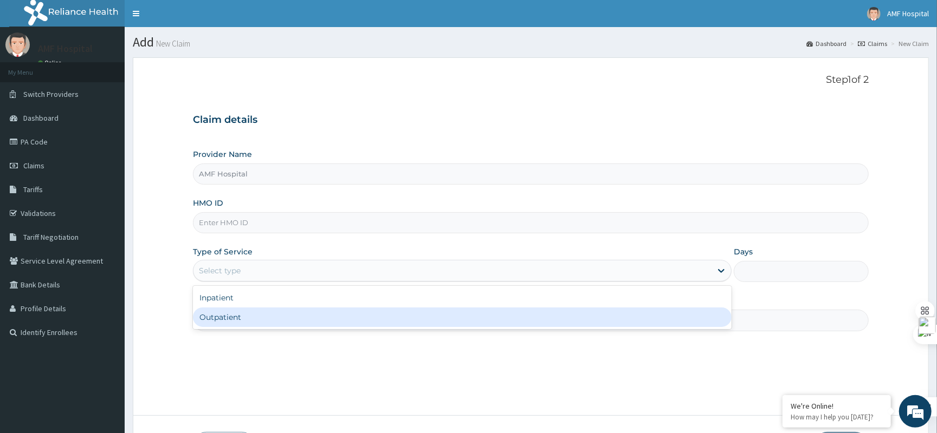
click at [336, 311] on div "Outpatient" at bounding box center [462, 318] width 538 height 20
type input "1"
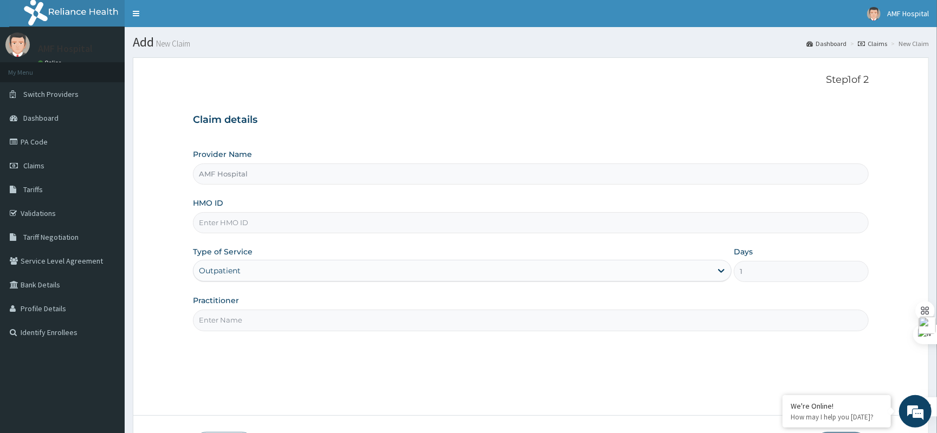
click at [332, 321] on input "Practitioner" at bounding box center [531, 320] width 676 height 21
click at [278, 221] on input "HMO ID" at bounding box center [531, 222] width 676 height 21
type input "SFA/11859/A"
click at [284, 325] on input "Practitioner" at bounding box center [531, 320] width 676 height 21
click at [443, 325] on input "Practitioner" at bounding box center [531, 320] width 676 height 21
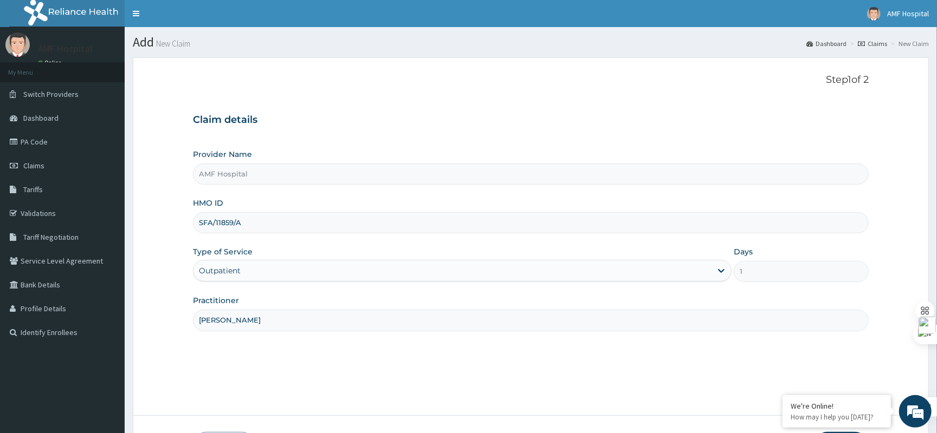
scroll to position [80, 0]
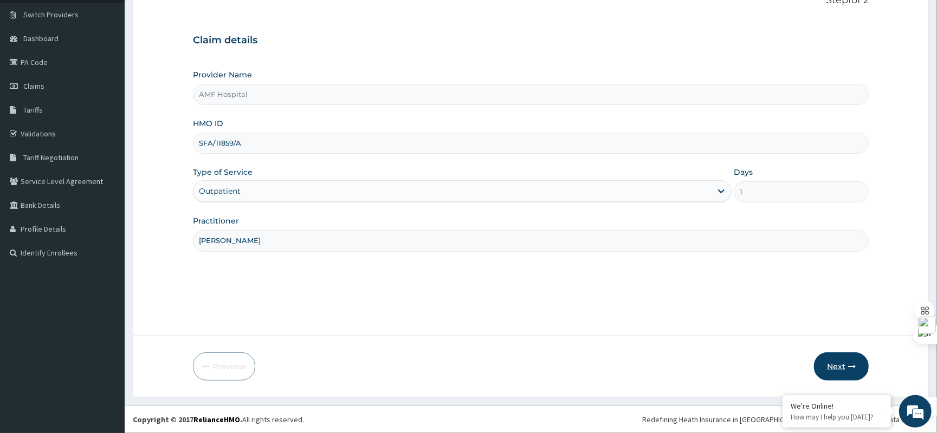
type input "MICHAEL EZE"
click at [848, 371] on button "Next" at bounding box center [841, 367] width 55 height 28
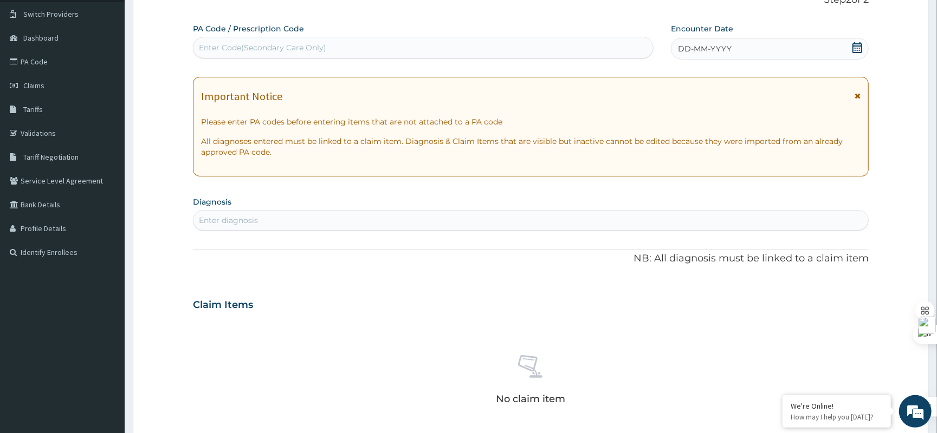
click at [320, 221] on div "Enter diagnosis" at bounding box center [530, 220] width 674 height 17
type input "MALARIA"
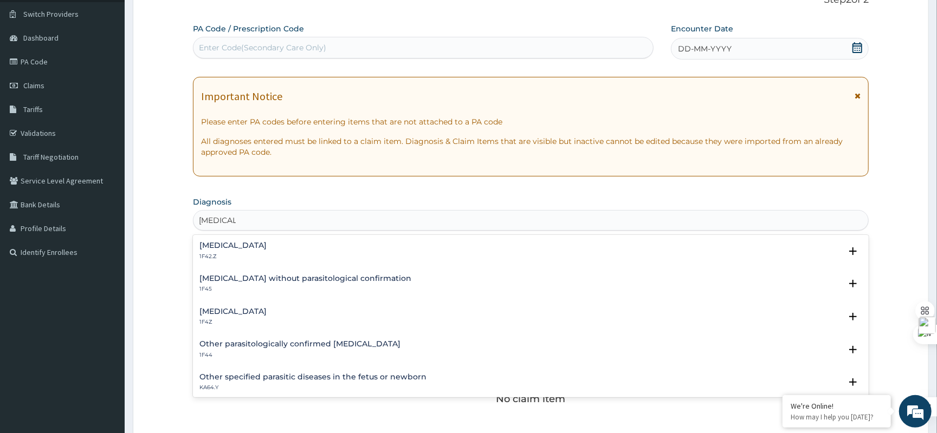
click at [373, 237] on div "Plasmodium malariae malaria without complication 1F42.Z Select Status Query Que…" at bounding box center [531, 253] width 676 height 33
click at [267, 253] on p "1F42.Z" at bounding box center [232, 257] width 67 height 8
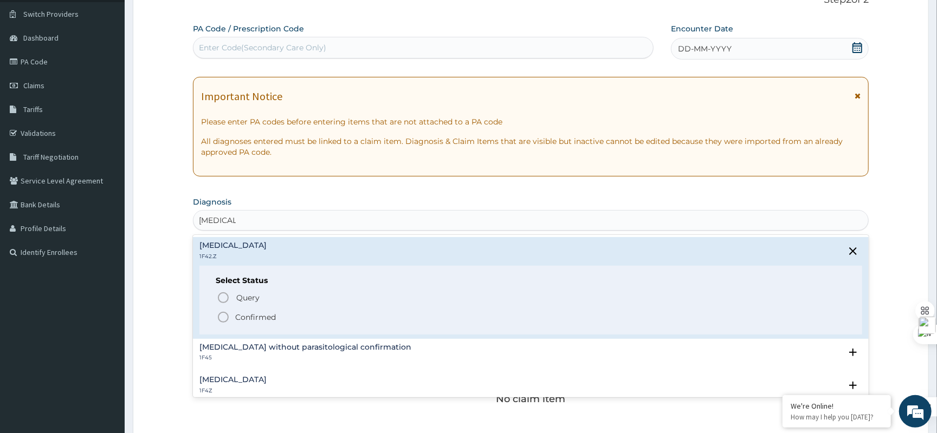
click at [248, 316] on p "Confirmed" at bounding box center [255, 317] width 41 height 11
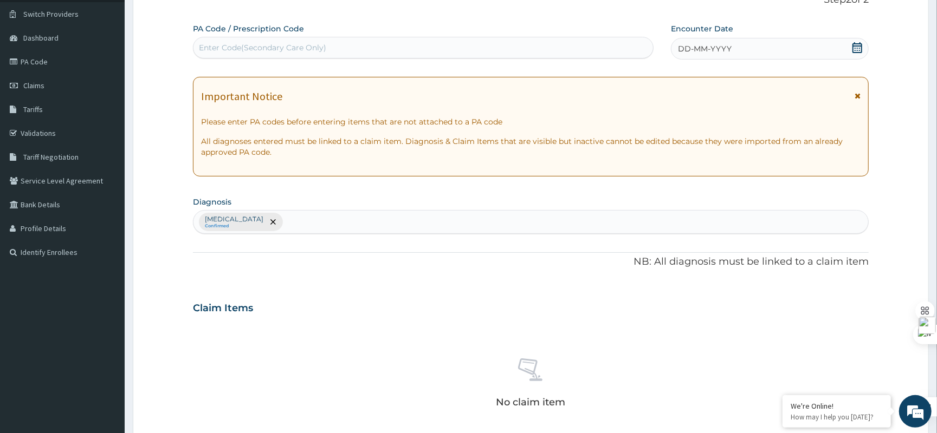
click at [457, 230] on div "Plasmodium malariae malaria without complication Confirmed" at bounding box center [530, 222] width 674 height 23
click at [473, 222] on div "Plasmodium malariae malaria without complication Confirmed" at bounding box center [530, 222] width 674 height 23
type input "TYPHOID FEVER"
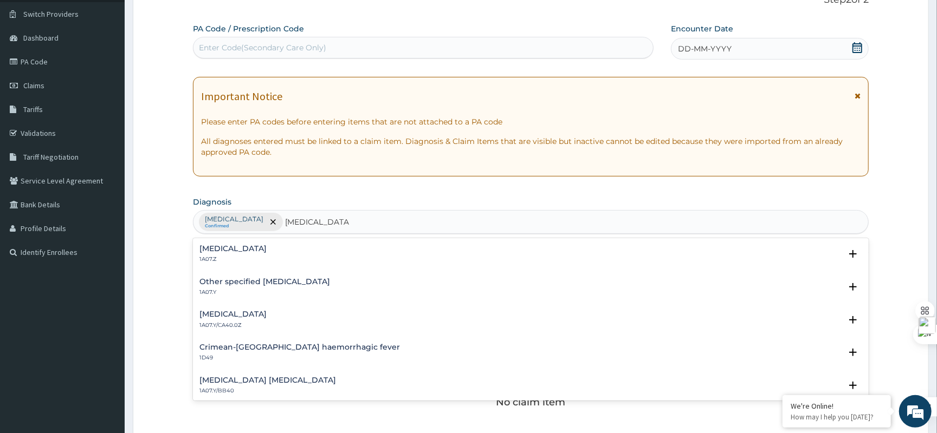
click at [333, 261] on div "Typhoid fever, unspecified 1A07.Z" at bounding box center [530, 254] width 663 height 19
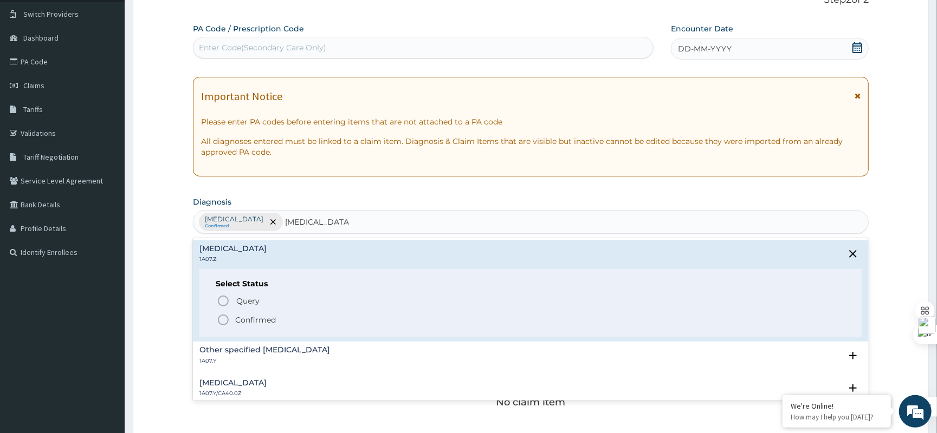
click at [258, 321] on p "Confirmed" at bounding box center [255, 320] width 41 height 11
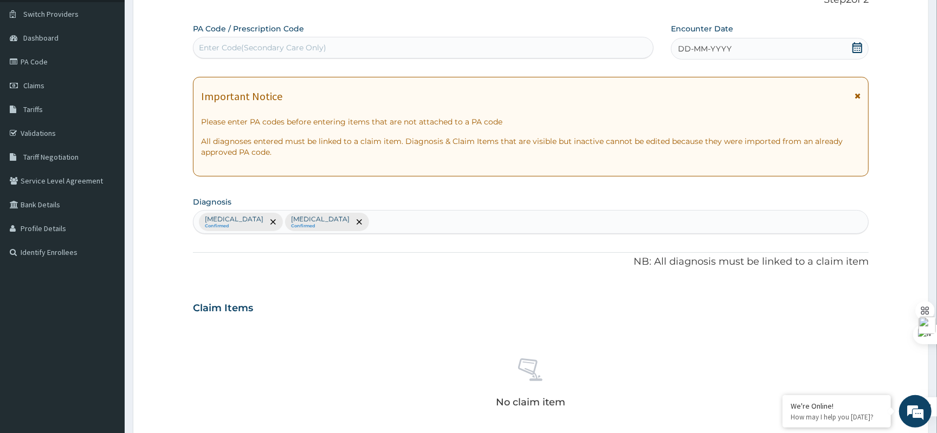
scroll to position [297, 0]
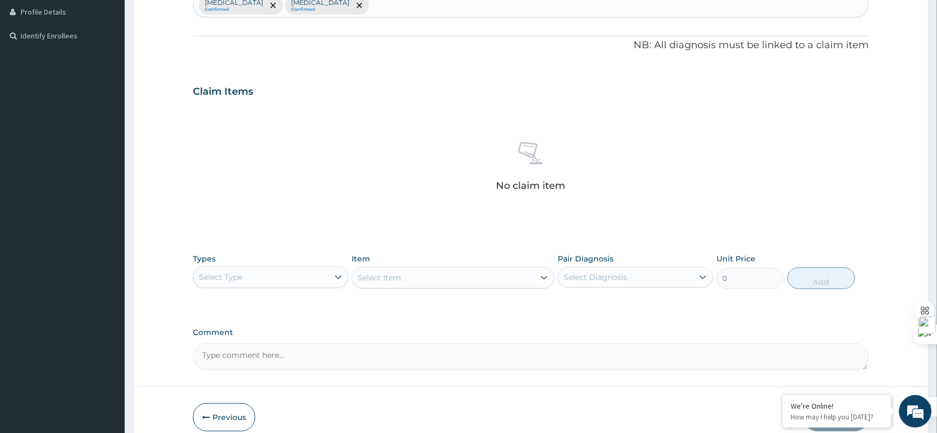
click at [300, 282] on div "Select Type" at bounding box center [260, 277] width 135 height 17
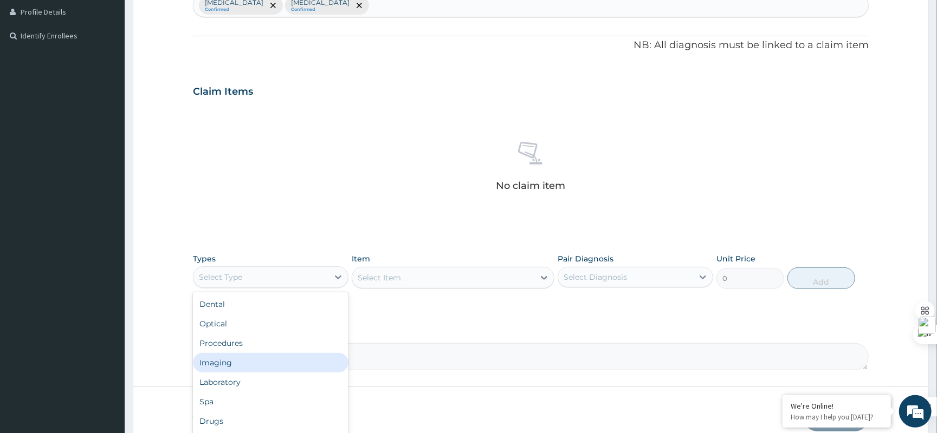
scroll to position [37, 0]
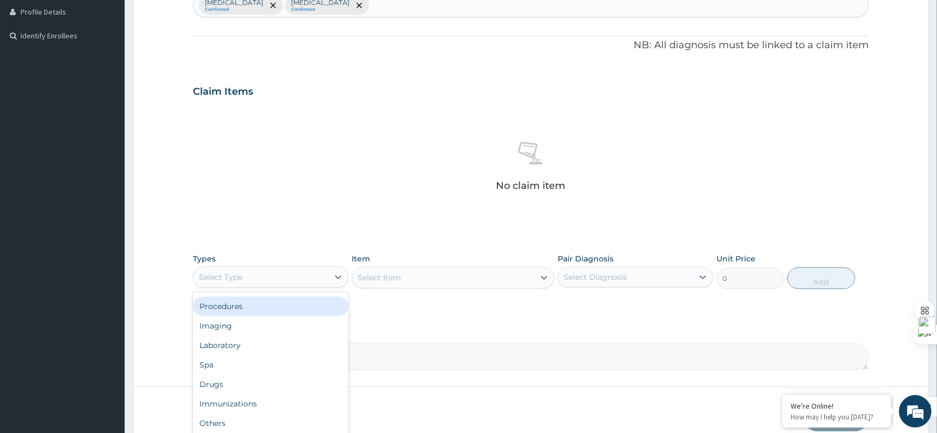
click at [306, 311] on div "Procedures" at bounding box center [270, 307] width 155 height 20
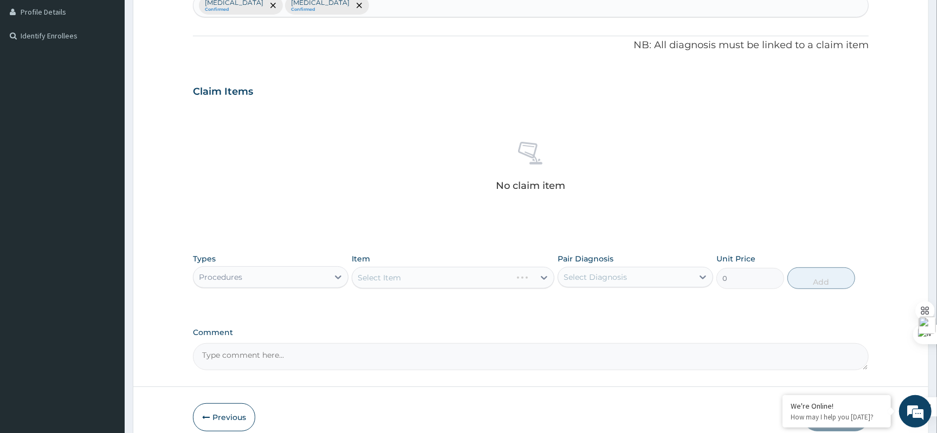
click at [430, 276] on div "Select Item" at bounding box center [453, 278] width 203 height 22
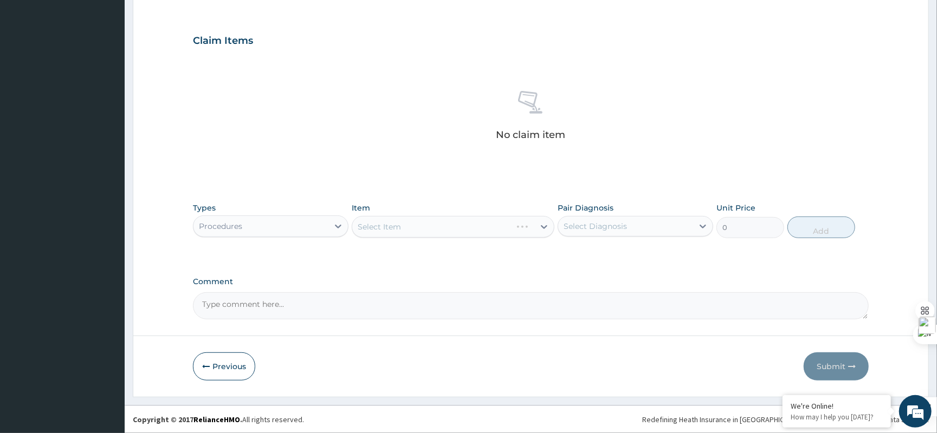
click at [495, 220] on div "Select Item" at bounding box center [453, 227] width 203 height 22
click at [495, 220] on div "Select Item" at bounding box center [443, 226] width 182 height 17
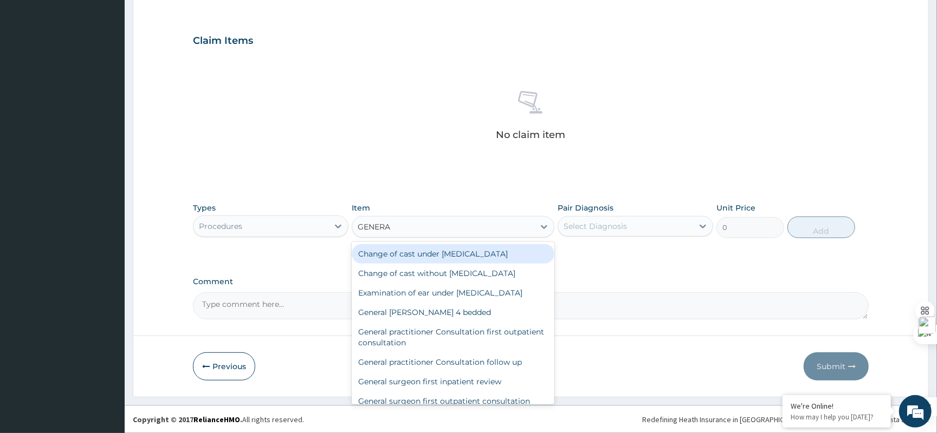
type input "GENERAL"
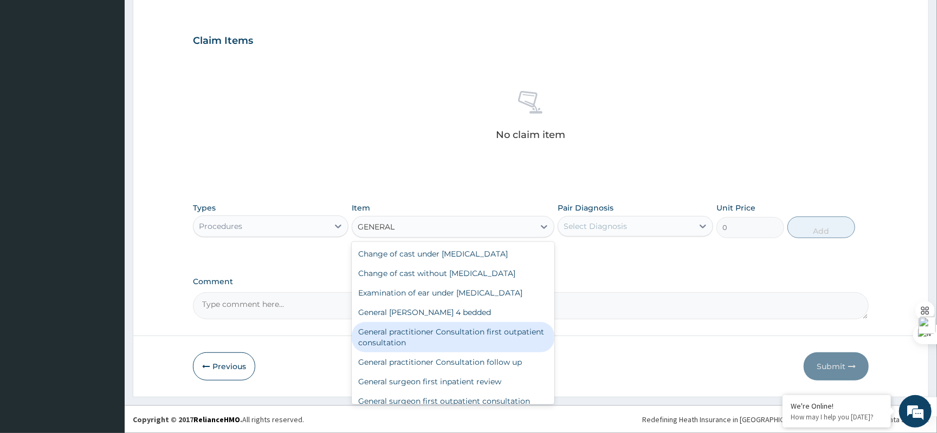
click at [508, 336] on div "General practitioner Consultation first outpatient consultation" at bounding box center [453, 337] width 203 height 30
type input "3547.5"
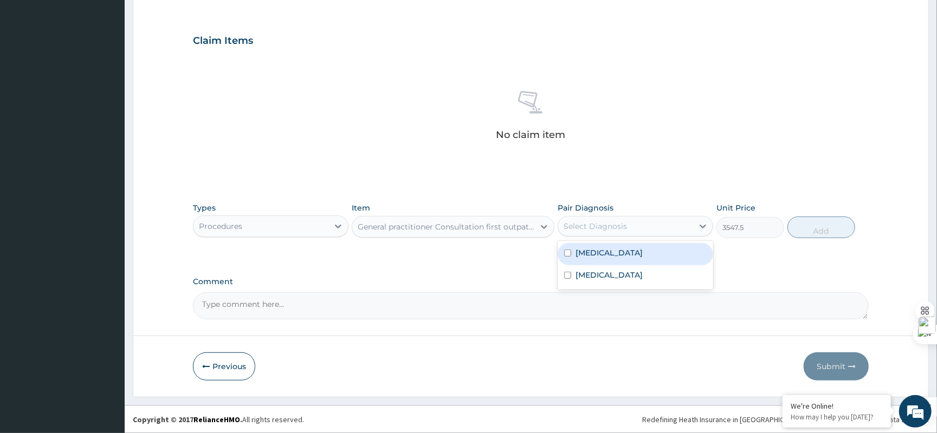
click at [636, 224] on div "Select Diagnosis" at bounding box center [625, 226] width 135 height 17
click at [568, 257] on input "checkbox" at bounding box center [567, 253] width 7 height 7
checkbox input "true"
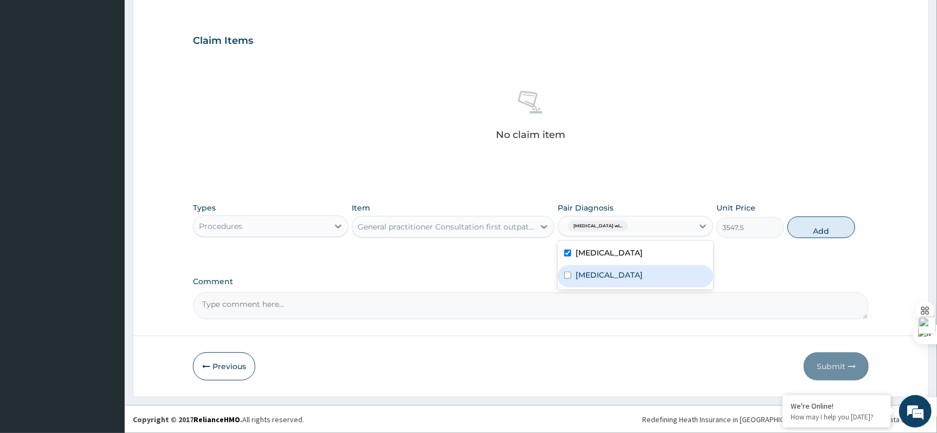
click at [566, 279] on input "checkbox" at bounding box center [567, 275] width 7 height 7
checkbox input "true"
drag, startPoint x: 810, startPoint y: 228, endPoint x: 781, endPoint y: 251, distance: 38.2
click at [810, 228] on button "Add" at bounding box center [821, 228] width 68 height 22
type input "0"
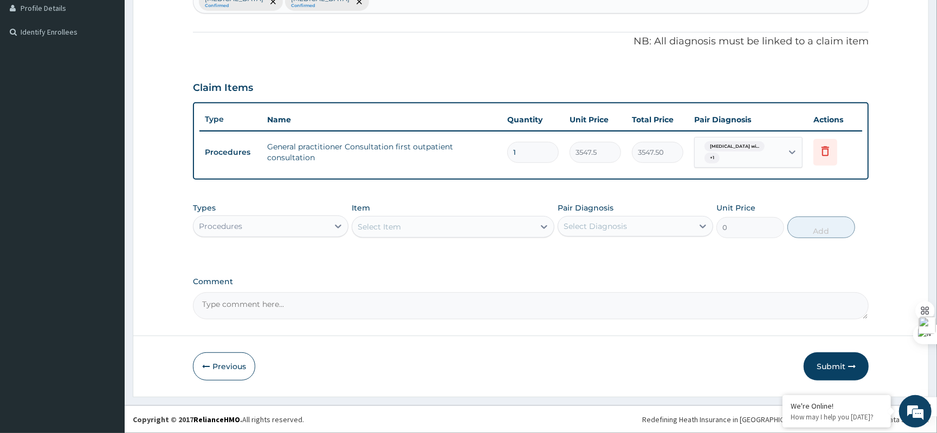
scroll to position [302, 0]
click at [280, 239] on div "Types Procedures Item Select Item Pair Diagnosis Select Diagnosis Unit Price 0 …" at bounding box center [531, 220] width 676 height 47
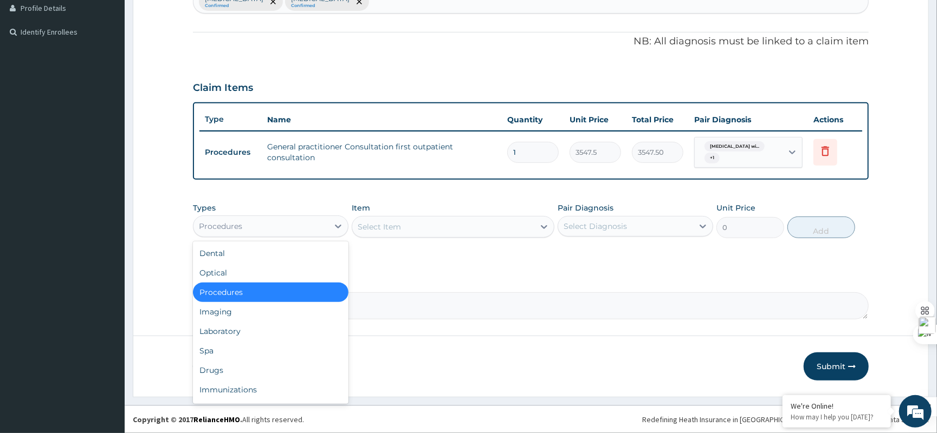
click at [295, 228] on div "Procedures" at bounding box center [260, 226] width 135 height 17
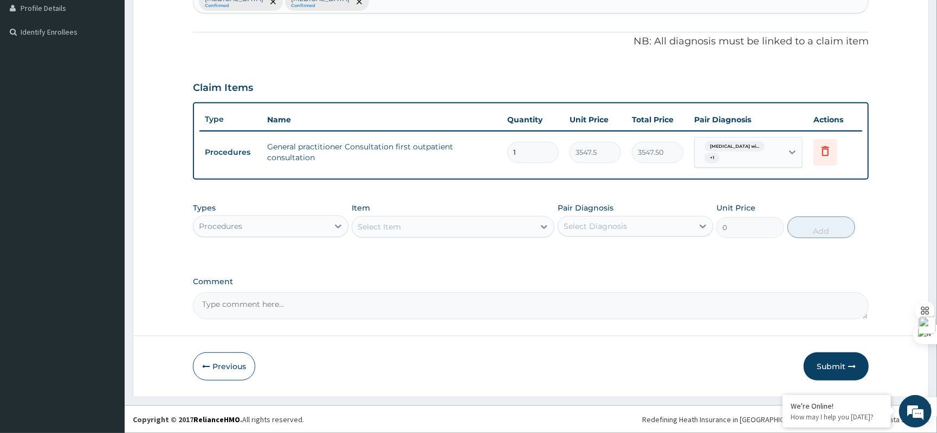
click at [297, 223] on div "Procedures" at bounding box center [260, 226] width 135 height 17
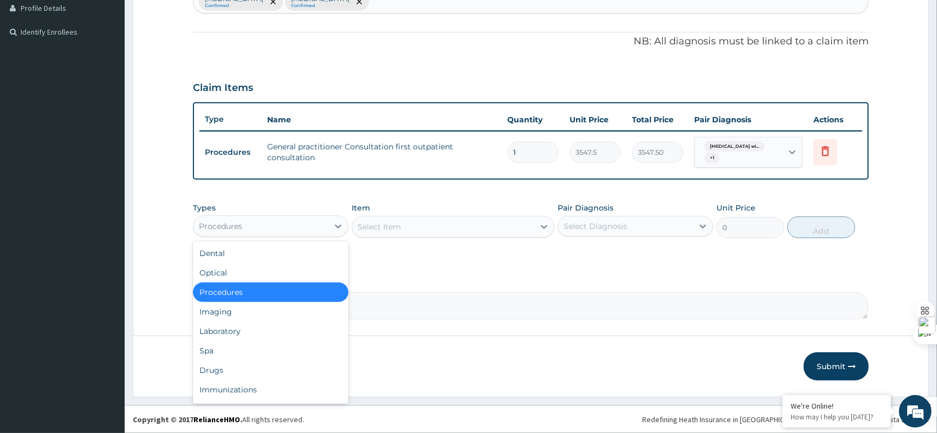
click at [297, 223] on div "Procedures" at bounding box center [260, 226] width 135 height 17
click at [261, 322] on div "Laboratory" at bounding box center [270, 332] width 155 height 20
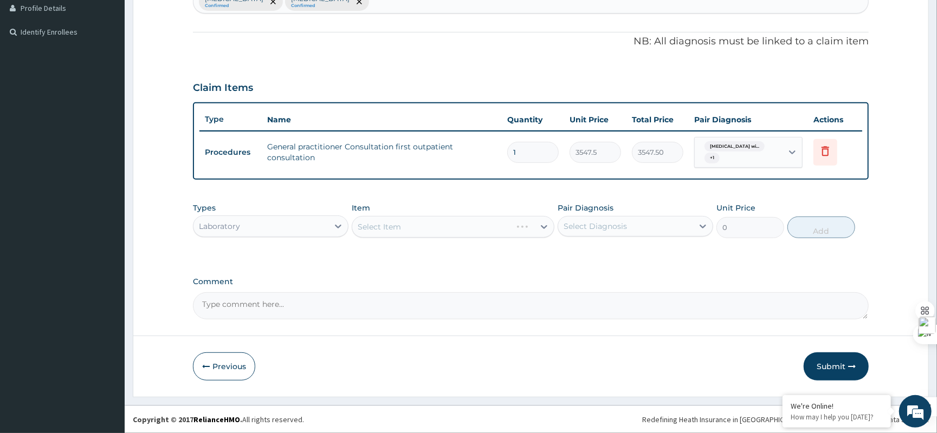
click at [424, 226] on div "Select Item" at bounding box center [453, 227] width 203 height 22
click at [424, 226] on div "Select Item" at bounding box center [443, 226] width 182 height 17
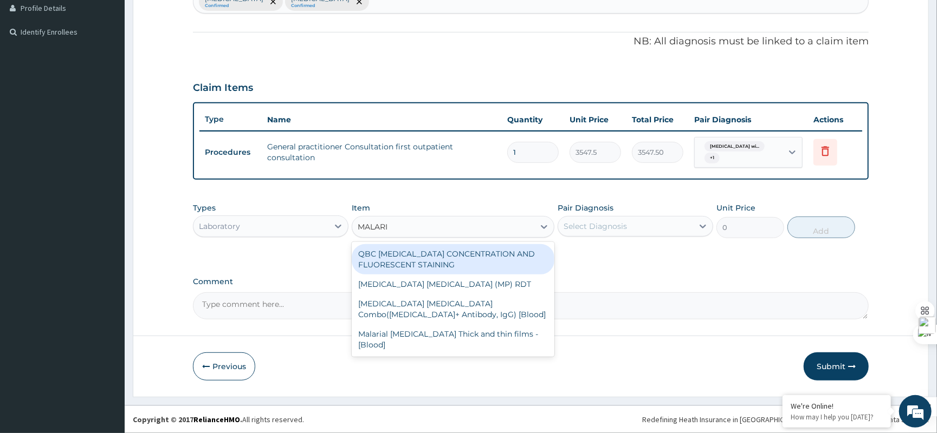
type input "MALARIA"
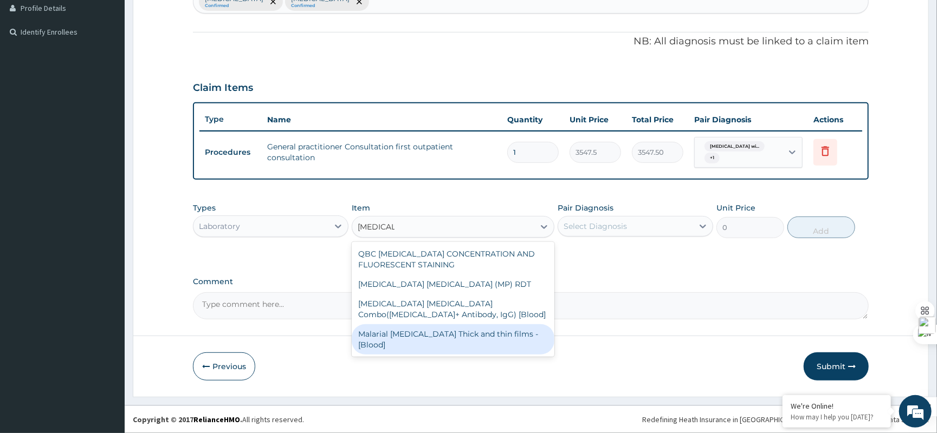
click at [473, 342] on div "Malarial Parasite Thick and thin films - [Blood]" at bounding box center [453, 340] width 203 height 30
type input "1612.5"
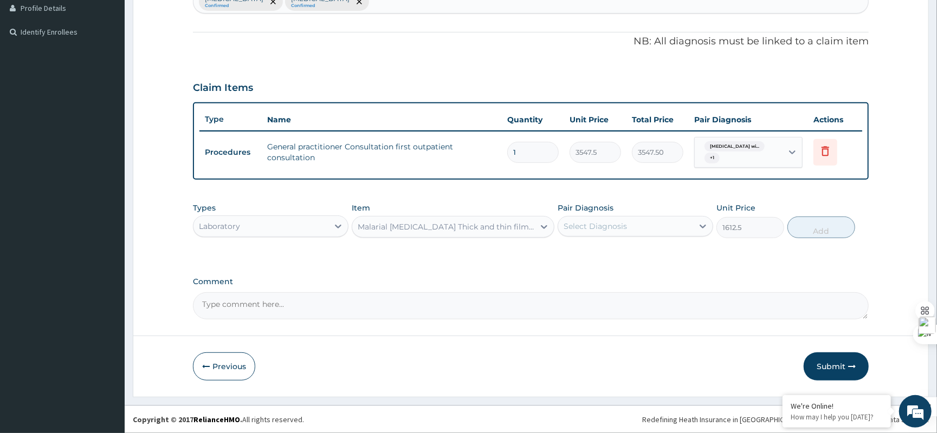
click at [599, 224] on div "Select Diagnosis" at bounding box center [594, 226] width 63 height 11
click at [607, 258] on label "Plasmodium malariae malaria without complication" at bounding box center [608, 253] width 67 height 11
checkbox input "true"
click at [813, 232] on button "Add" at bounding box center [821, 228] width 68 height 22
type input "0"
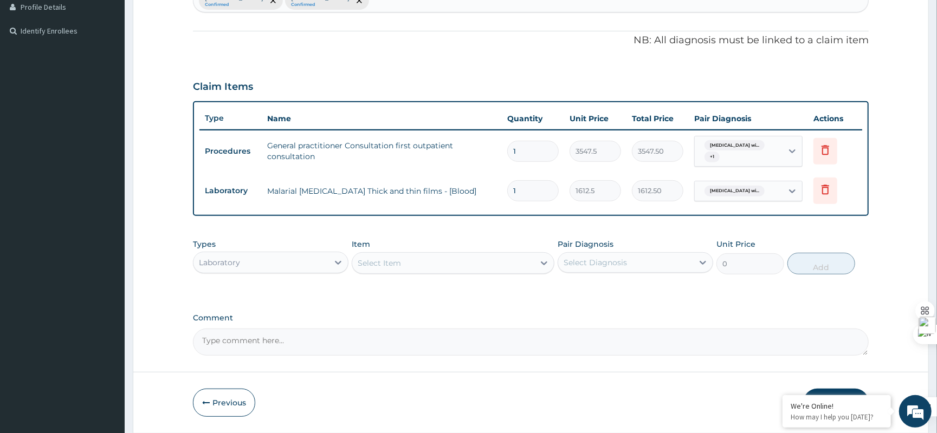
click at [457, 273] on div "Select Item" at bounding box center [453, 263] width 203 height 22
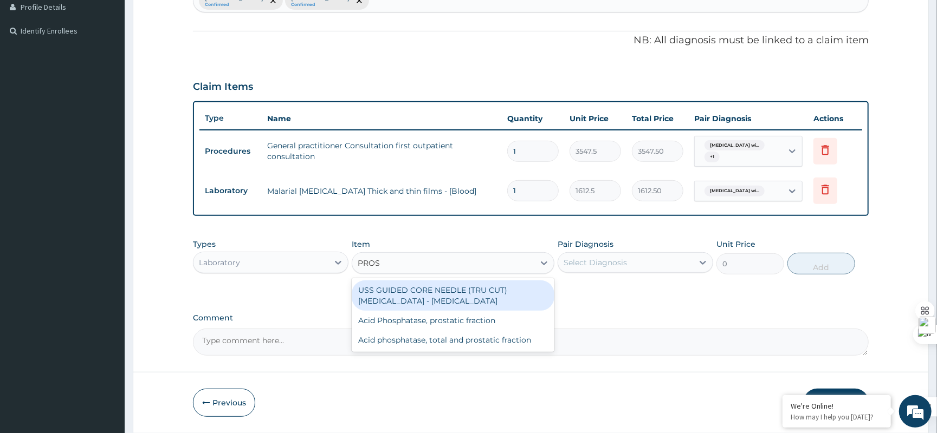
scroll to position [0, 0]
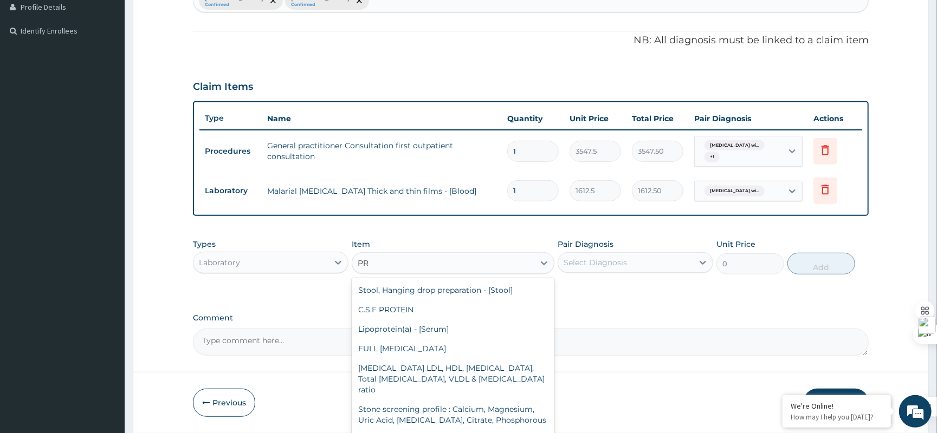
type input "P"
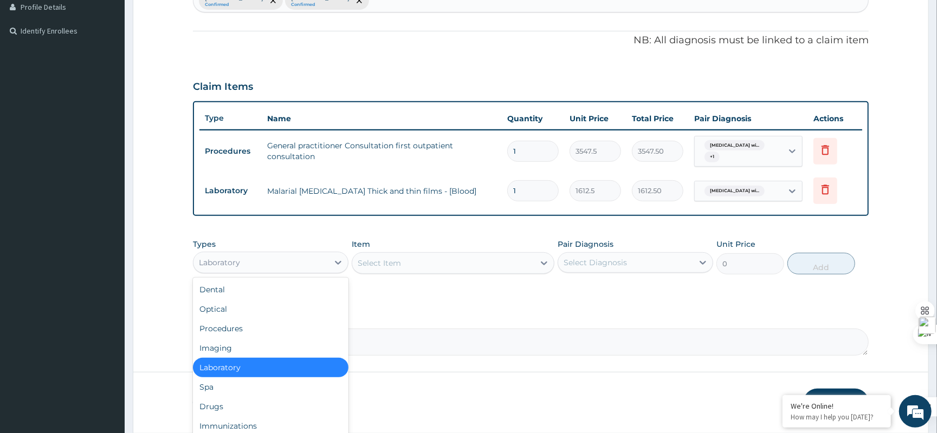
click at [312, 261] on div "Laboratory" at bounding box center [260, 262] width 135 height 17
drag, startPoint x: 259, startPoint y: 408, endPoint x: 263, endPoint y: 404, distance: 6.2
click at [259, 408] on div "Drugs" at bounding box center [270, 407] width 155 height 20
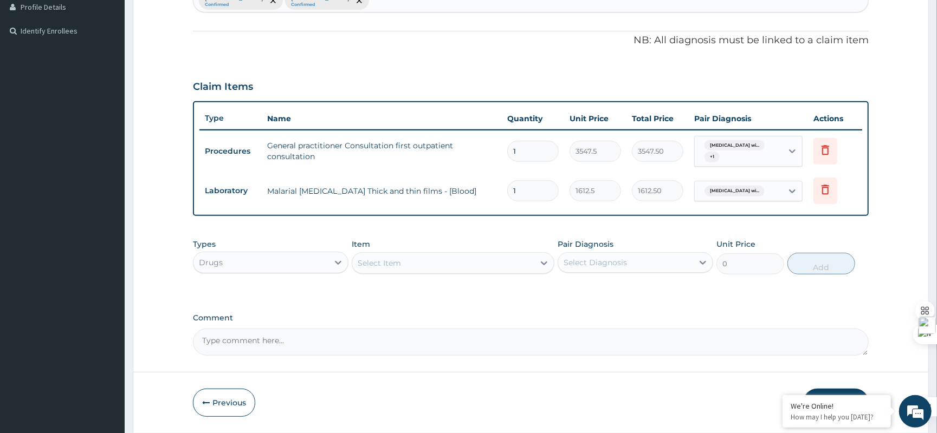
click at [395, 269] on div "Select Item" at bounding box center [443, 263] width 182 height 17
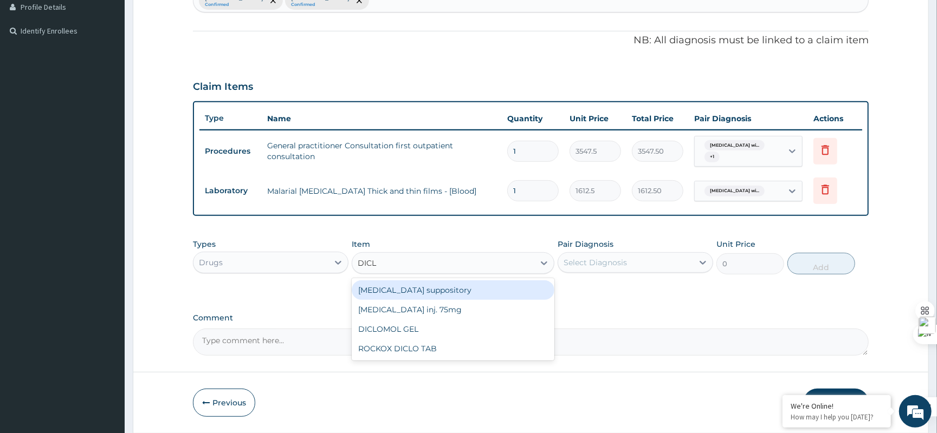
type input "DICLO"
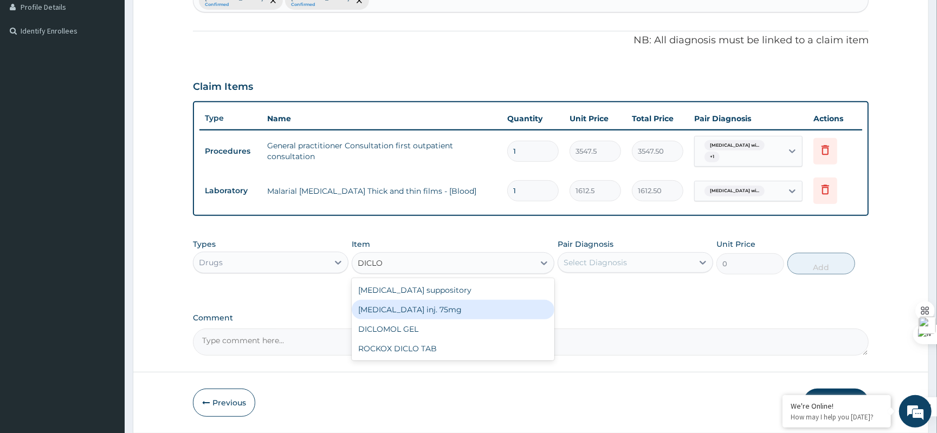
click at [446, 310] on div "Diclofenac inj. 75mg" at bounding box center [453, 310] width 203 height 20
type input "900"
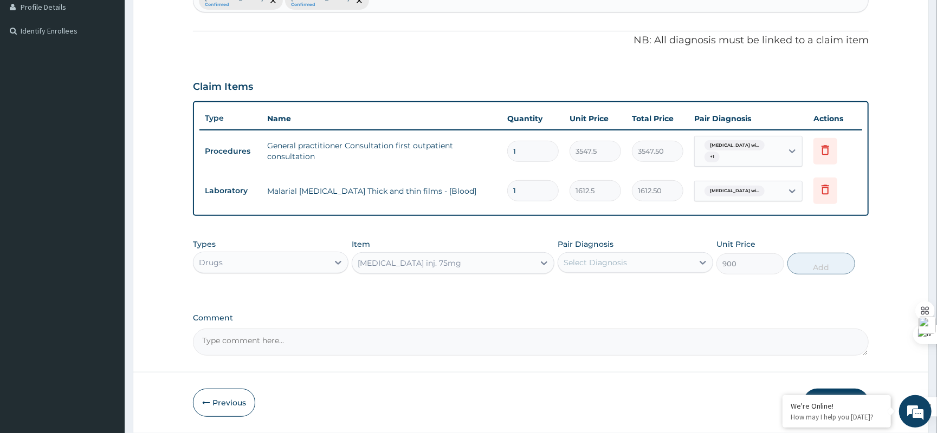
scroll to position [157, 0]
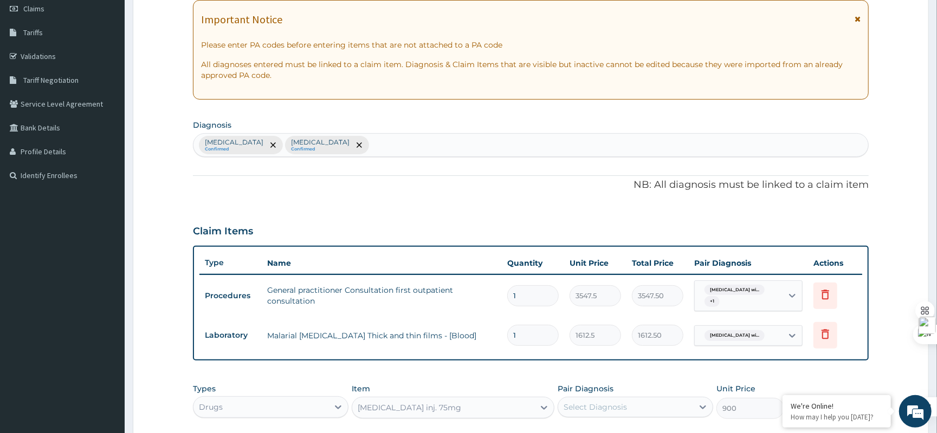
click at [557, 157] on div "Plasmodium malariae malaria without complication Confirmed Typhoid fever, unspe…" at bounding box center [530, 145] width 674 height 23
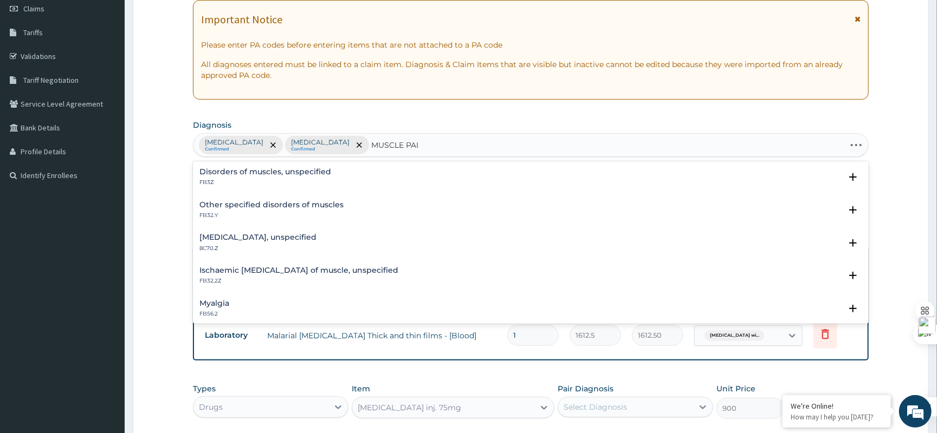
type input "MUSCLE PAIN"
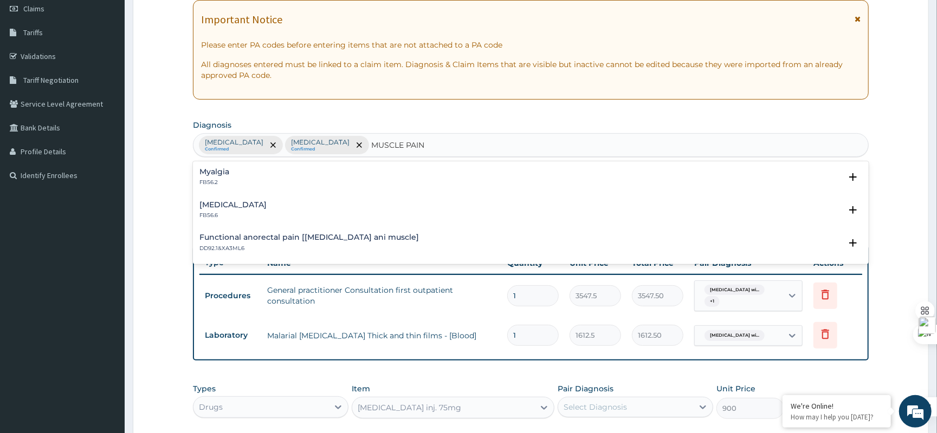
click at [259, 173] on div "Myalgia FB56.2" at bounding box center [530, 177] width 663 height 19
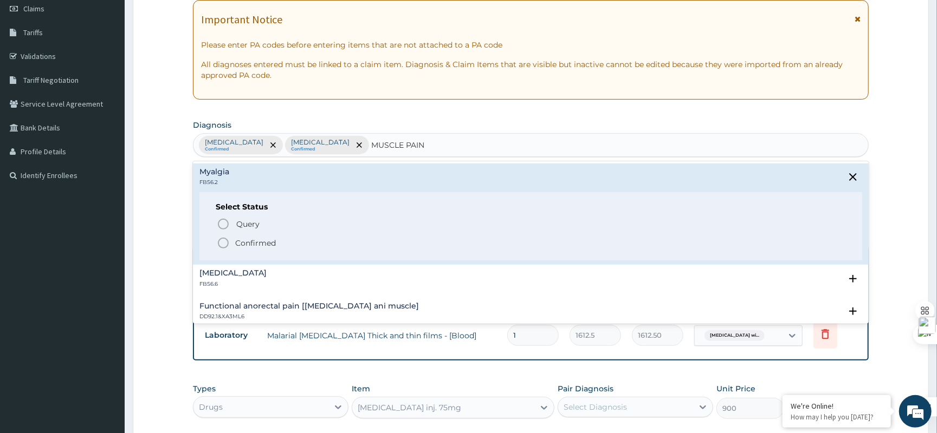
click at [252, 244] on p "Confirmed" at bounding box center [255, 243] width 41 height 11
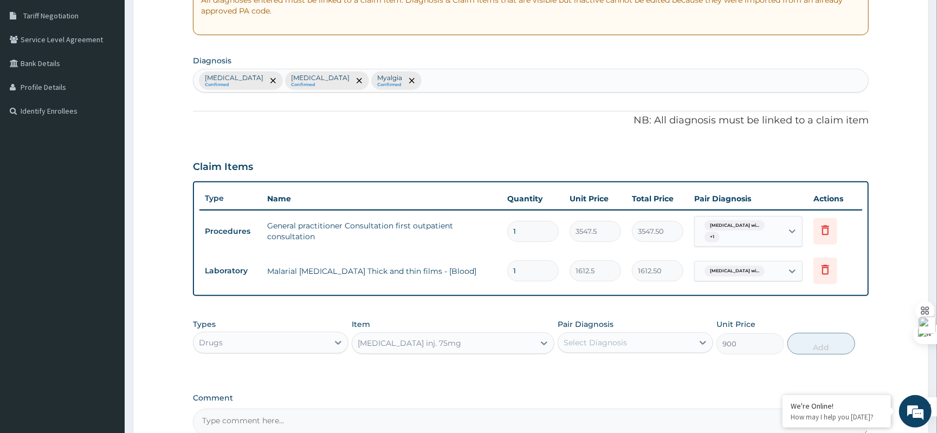
scroll to position [339, 0]
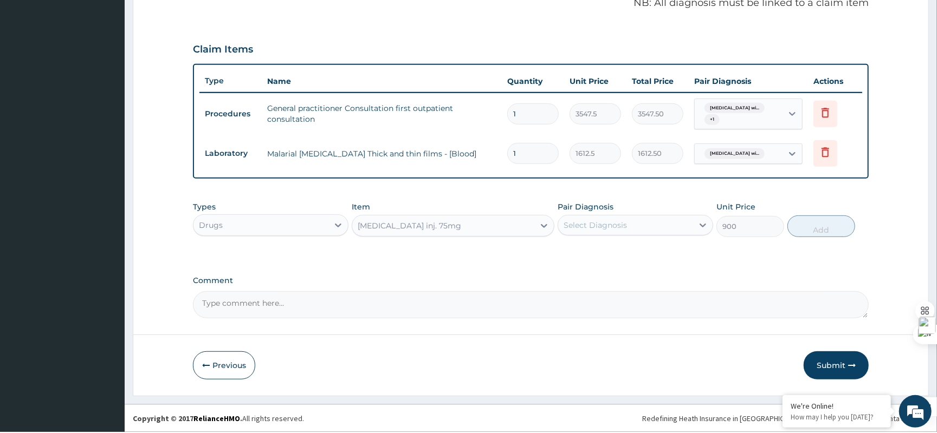
click at [631, 215] on div "Select Diagnosis" at bounding box center [634, 225] width 155 height 21
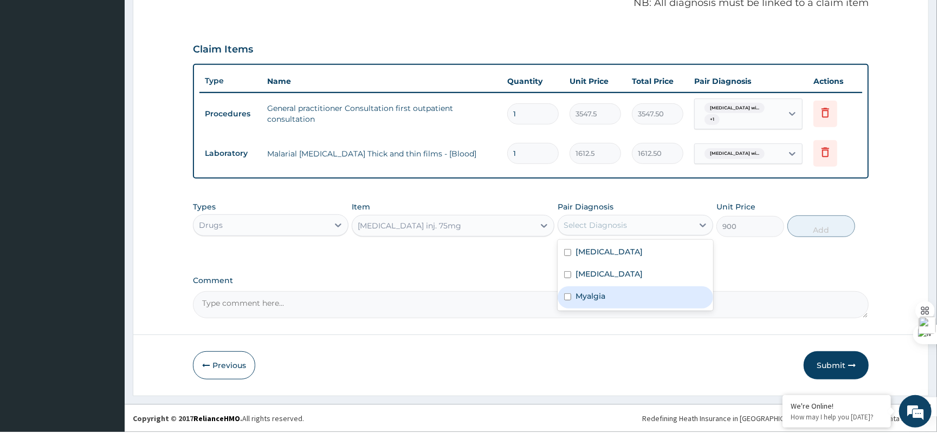
click at [613, 309] on div "Myalgia" at bounding box center [634, 298] width 155 height 22
checkbox input "true"
click at [825, 230] on button "Add" at bounding box center [821, 227] width 68 height 22
type input "0"
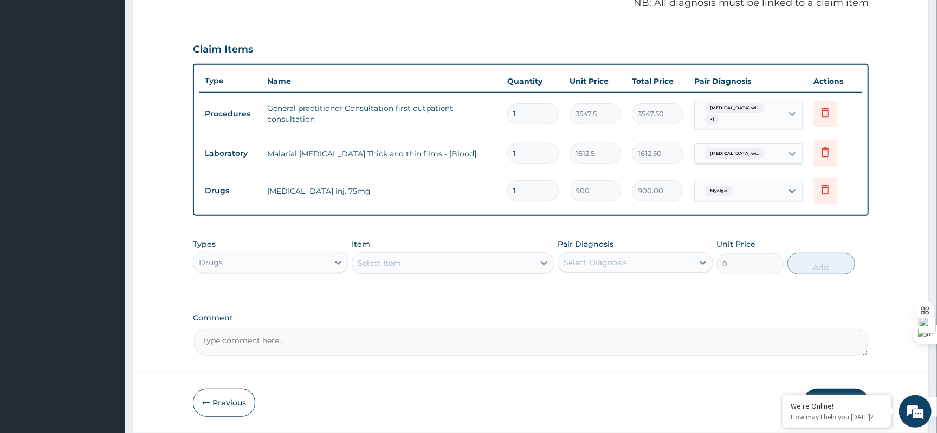
click at [421, 262] on div "Select Item" at bounding box center [443, 263] width 182 height 17
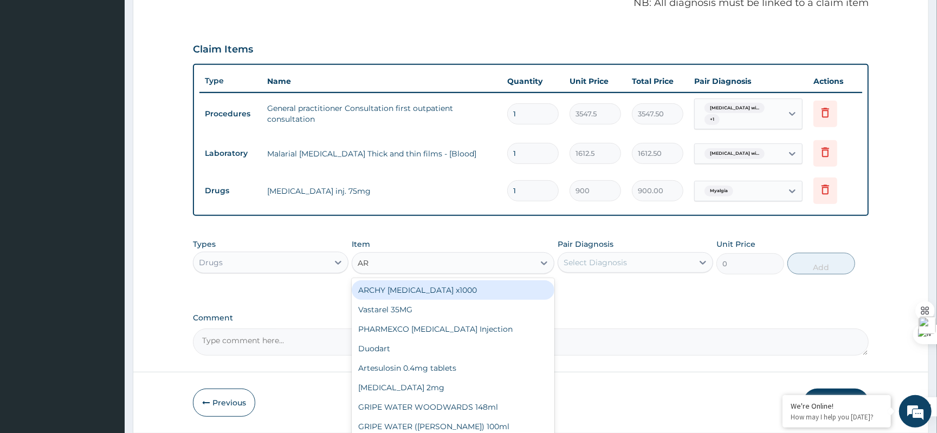
type input "ART"
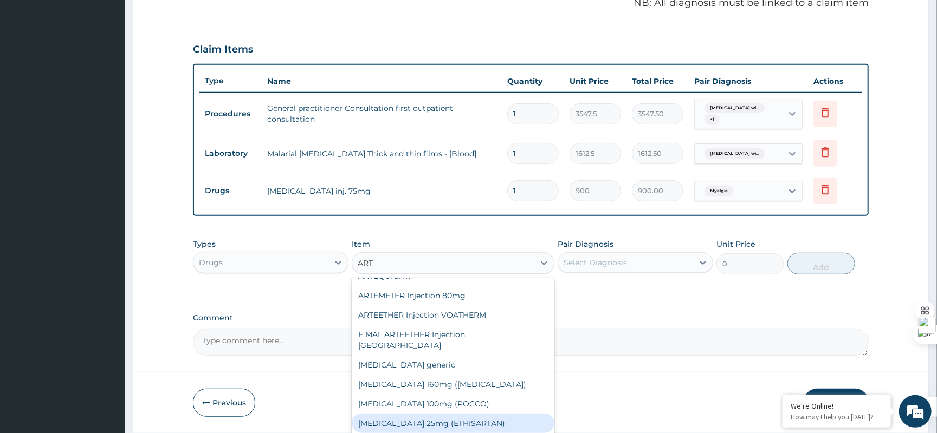
scroll to position [341, 0]
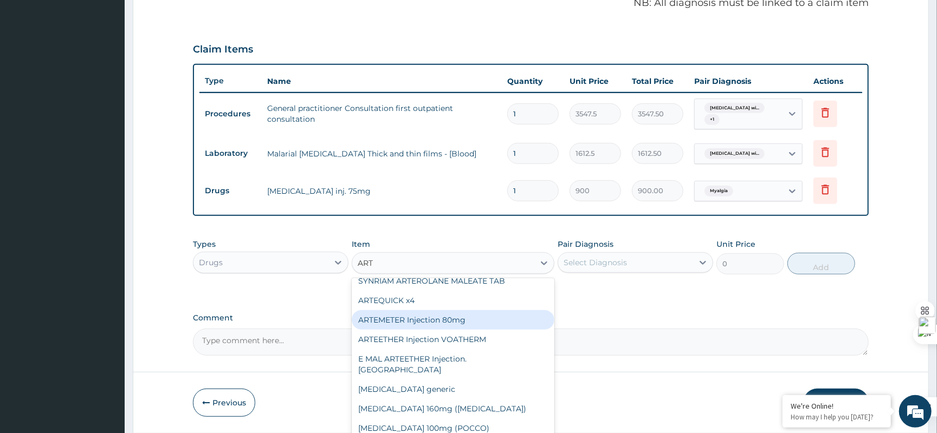
click at [480, 313] on div "ARTEMETER Injection 80mg" at bounding box center [453, 320] width 203 height 20
type input "946"
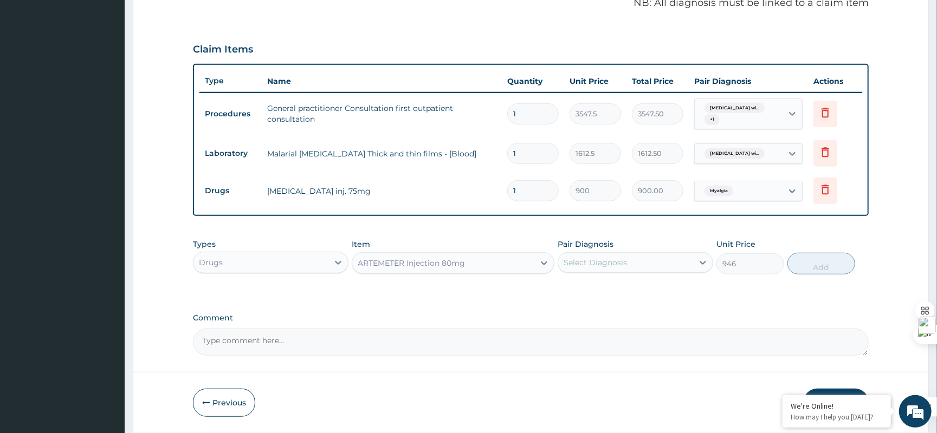
click at [625, 248] on div "Pair Diagnosis Select Diagnosis" at bounding box center [634, 257] width 155 height 36
click at [625, 256] on div "Select Diagnosis" at bounding box center [625, 262] width 135 height 17
click at [620, 295] on label "Plasmodium malariae malaria without complication" at bounding box center [608, 289] width 67 height 11
checkbox input "true"
click at [806, 263] on button "Add" at bounding box center [821, 264] width 68 height 22
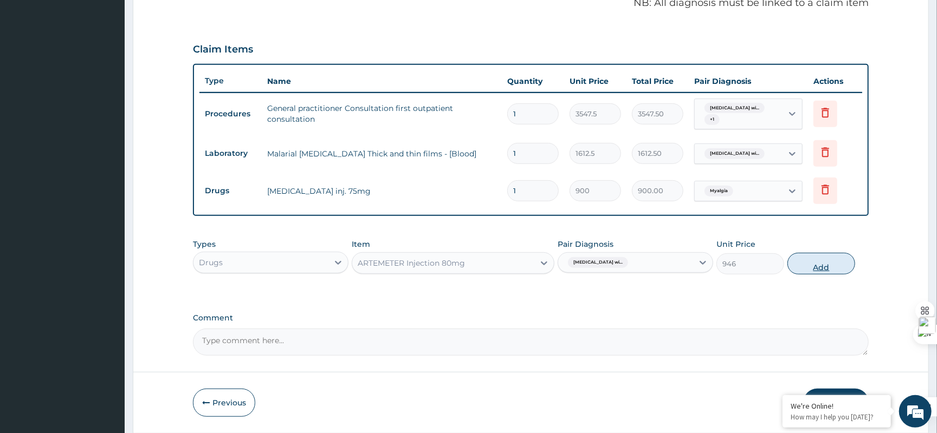
type input "0"
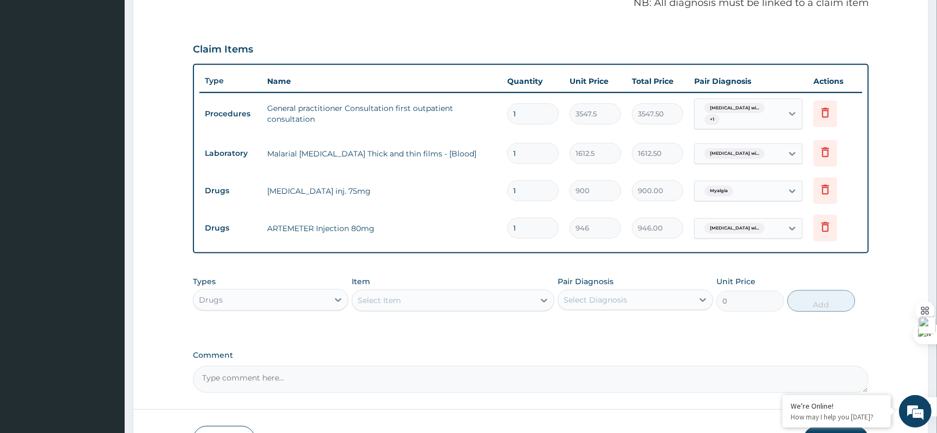
drag, startPoint x: 540, startPoint y: 224, endPoint x: 404, endPoint y: 224, distance: 136.5
click at [404, 224] on tr "Drugs ARTEMETER Injection 80mg 1 946 946.00 Plasmodium malariae malaria wi... D…" at bounding box center [530, 228] width 663 height 37
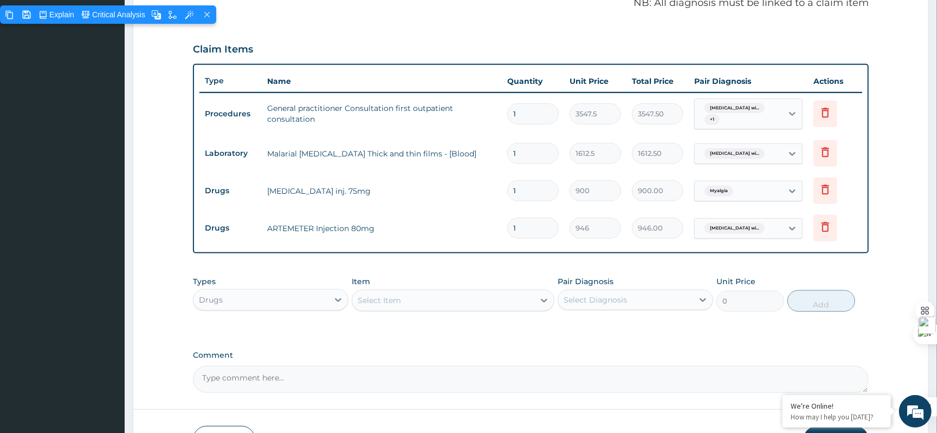
type input "6"
type input "5676.00"
type input "6"
click at [501, 300] on div "Select Item" at bounding box center [443, 300] width 182 height 17
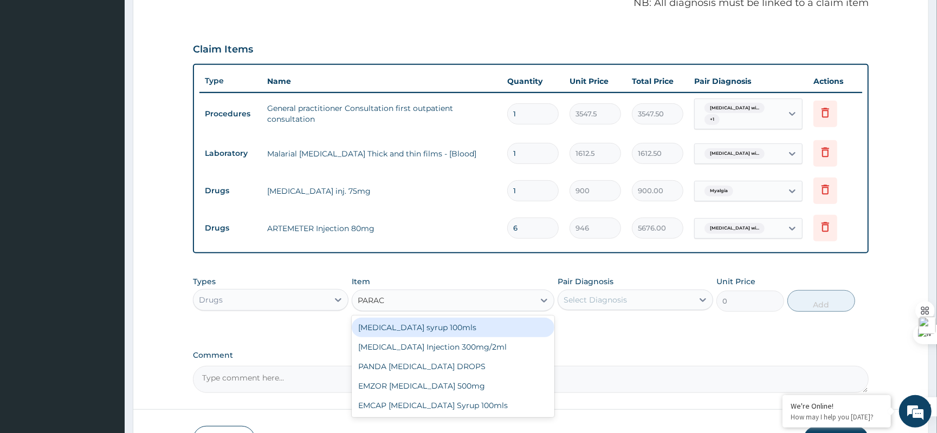
type input "PARACE"
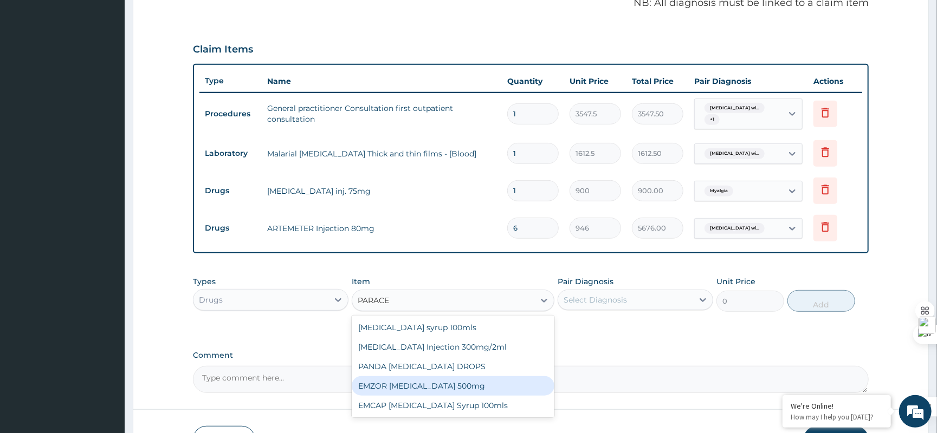
drag, startPoint x: 494, startPoint y: 386, endPoint x: 602, endPoint y: 354, distance: 112.8
click at [494, 386] on div "EMZOR PARACETAMOL 500mg" at bounding box center [453, 387] width 203 height 20
type input "50"
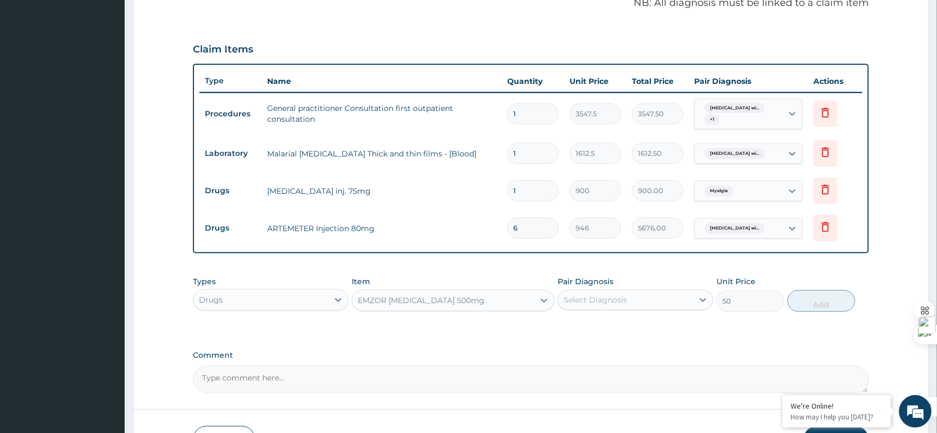
click at [651, 304] on div "Select Diagnosis" at bounding box center [625, 299] width 135 height 17
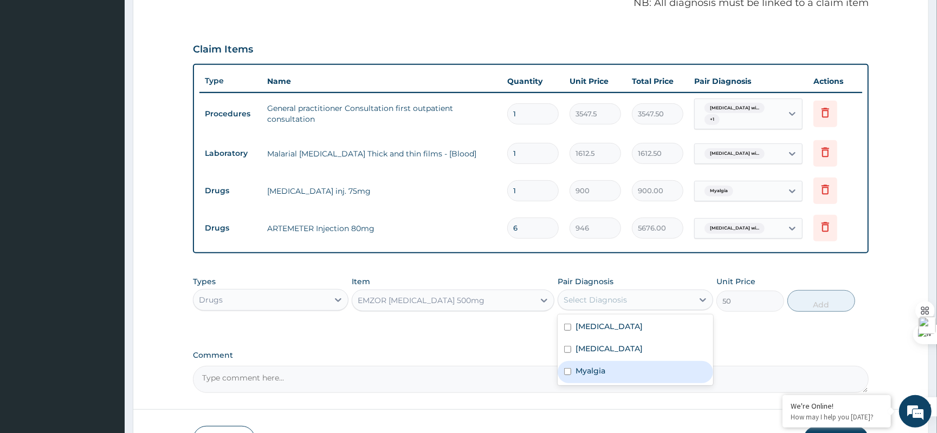
click at [620, 382] on div "Myalgia" at bounding box center [634, 372] width 155 height 22
checkbox input "true"
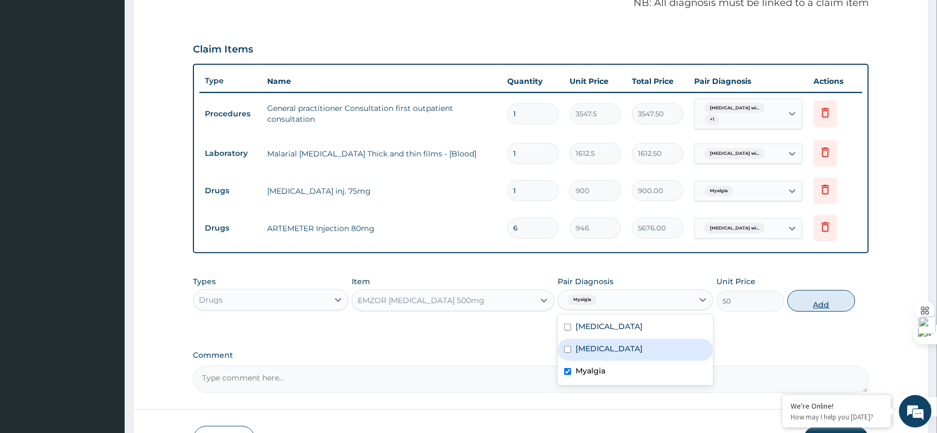
click at [818, 299] on button "Add" at bounding box center [821, 301] width 68 height 22
type input "0"
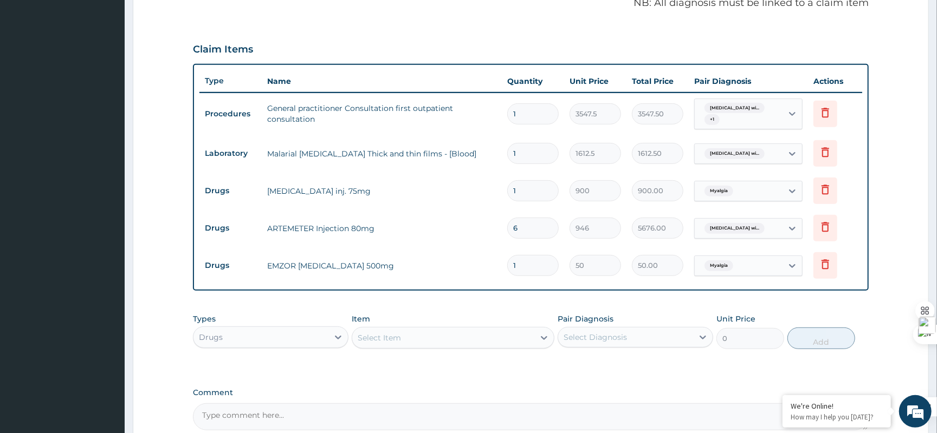
click at [540, 264] on input "1" at bounding box center [532, 265] width 51 height 21
type input "11"
type input "550.00"
type input "112"
type input "5600.00"
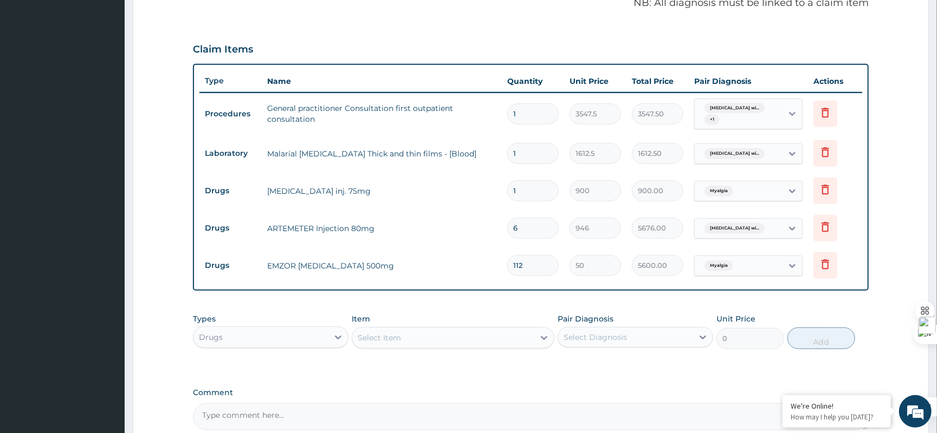
type input "11"
type input "550.00"
type input "1"
type input "50.00"
type input "12"
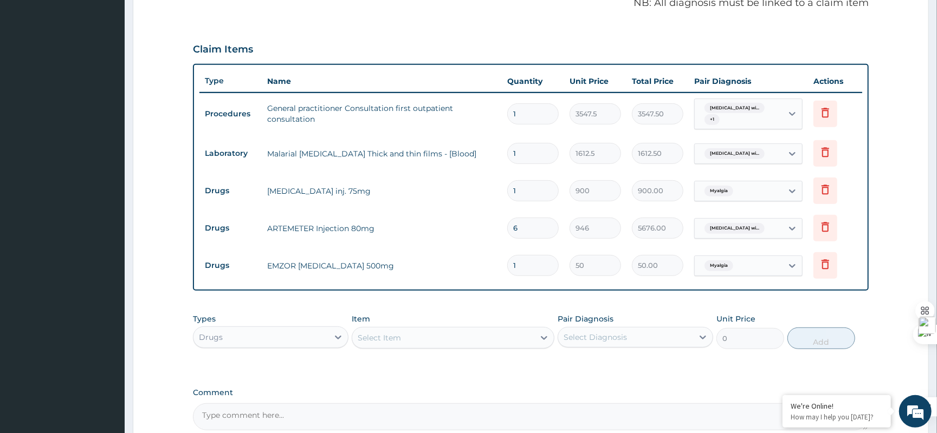
type input "600.00"
type input "12"
click at [462, 339] on div "Select Item" at bounding box center [443, 337] width 182 height 17
type input "STEMETIL"
click at [538, 339] on icon at bounding box center [543, 338] width 11 height 11
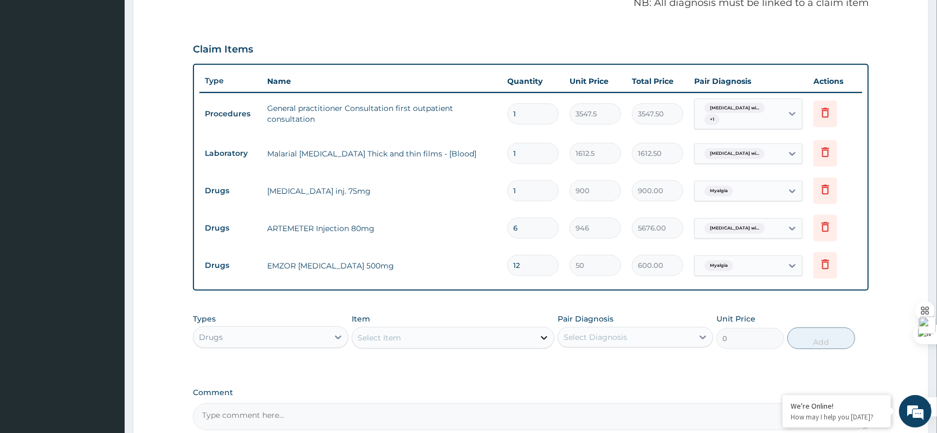
click at [538, 339] on icon at bounding box center [543, 338] width 11 height 11
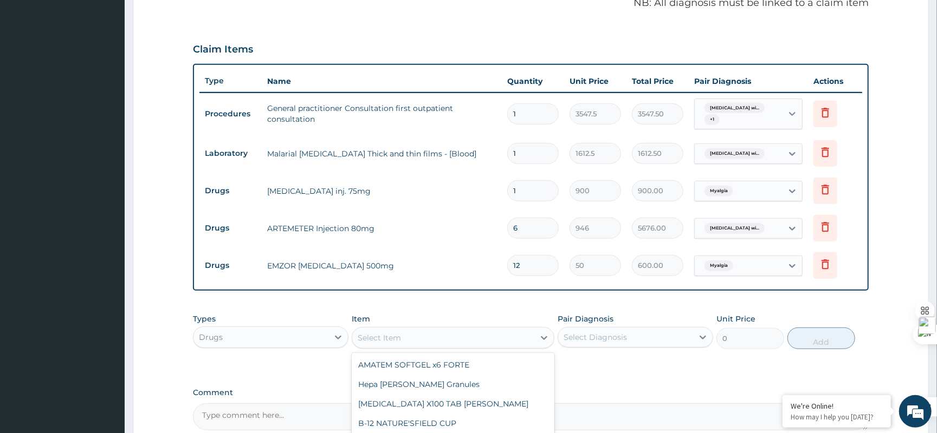
scroll to position [452, 0]
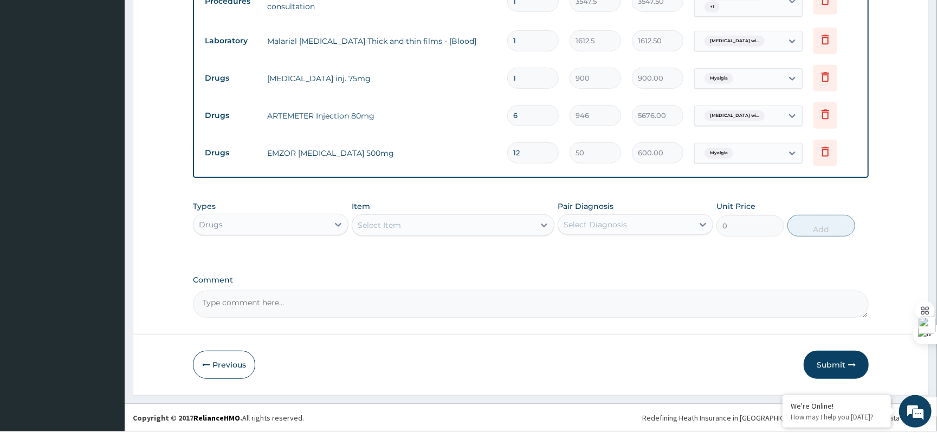
click at [408, 229] on div "Select Item" at bounding box center [443, 225] width 182 height 17
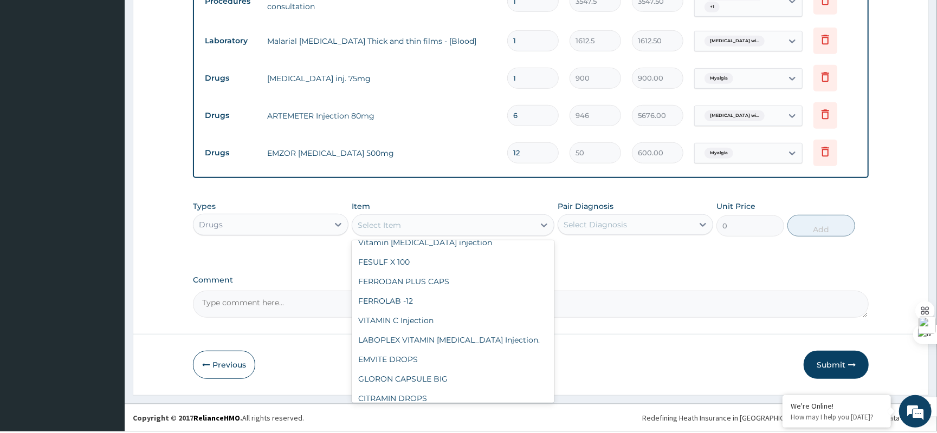
scroll to position [578, 0]
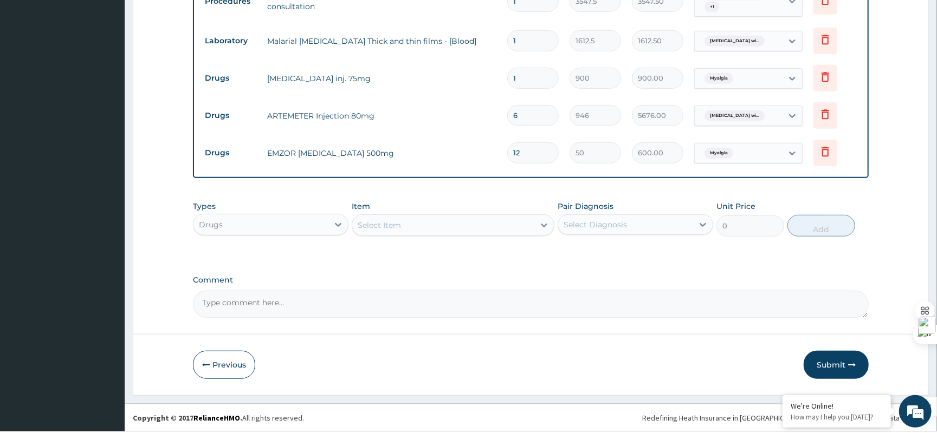
click at [479, 223] on div "Select Item" at bounding box center [443, 225] width 182 height 17
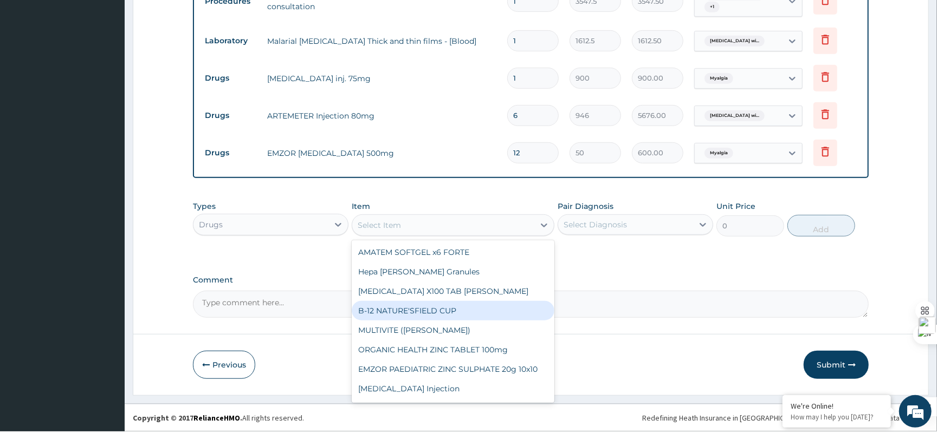
click at [633, 278] on label "Comment" at bounding box center [531, 280] width 676 height 9
click at [633, 291] on textarea "Comment" at bounding box center [531, 304] width 676 height 27
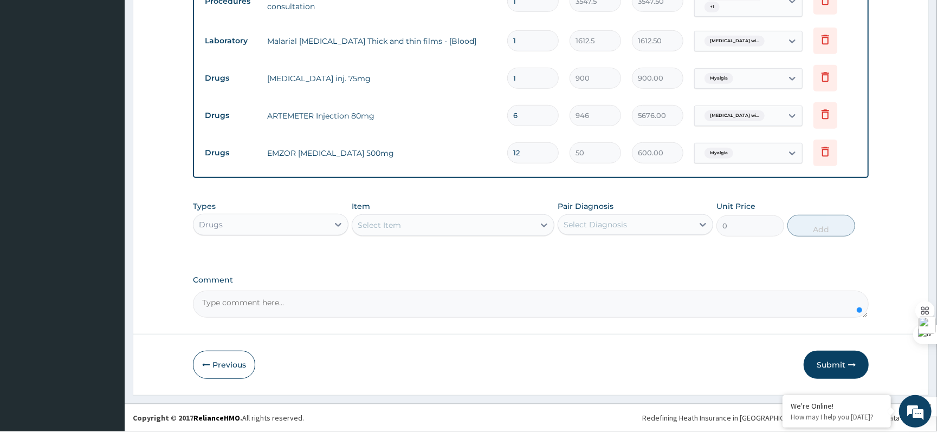
click at [406, 234] on div "Select Item" at bounding box center [443, 225] width 182 height 17
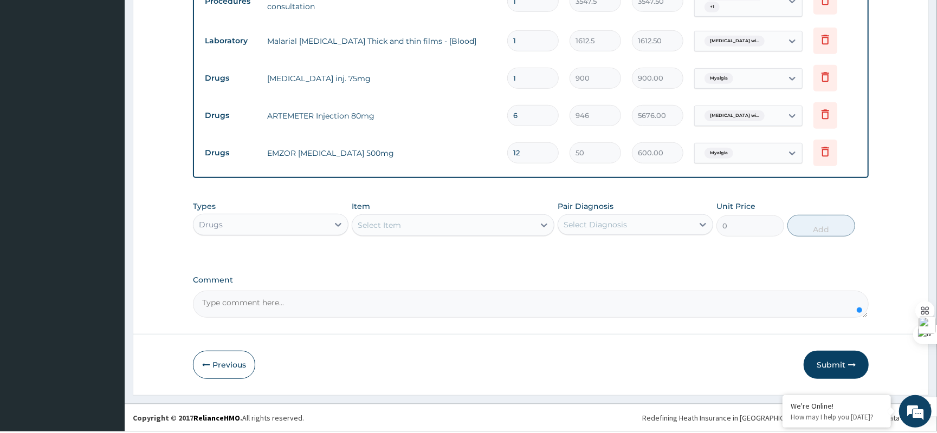
click at [467, 230] on div "Select Item" at bounding box center [443, 225] width 182 height 17
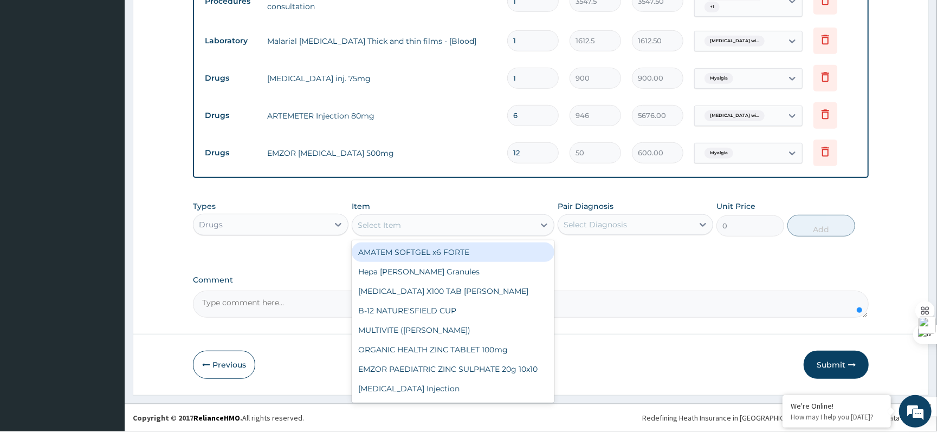
click at [395, 219] on div "Select Item" at bounding box center [443, 225] width 182 height 17
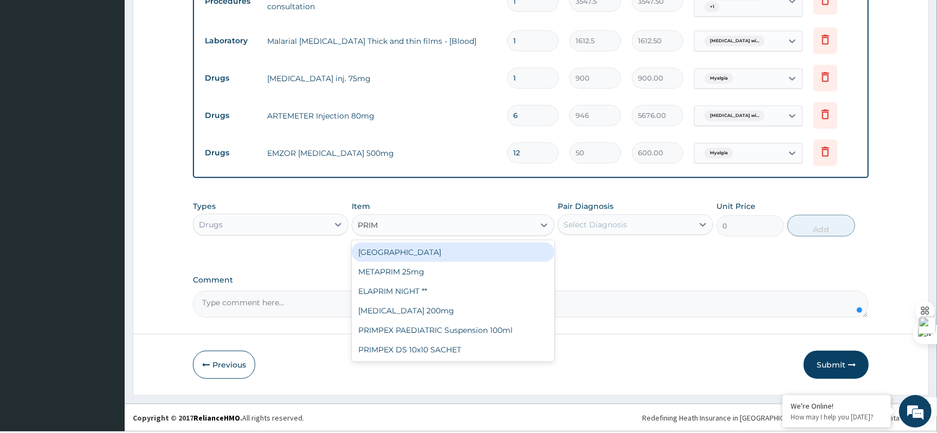
type input "PRIMP"
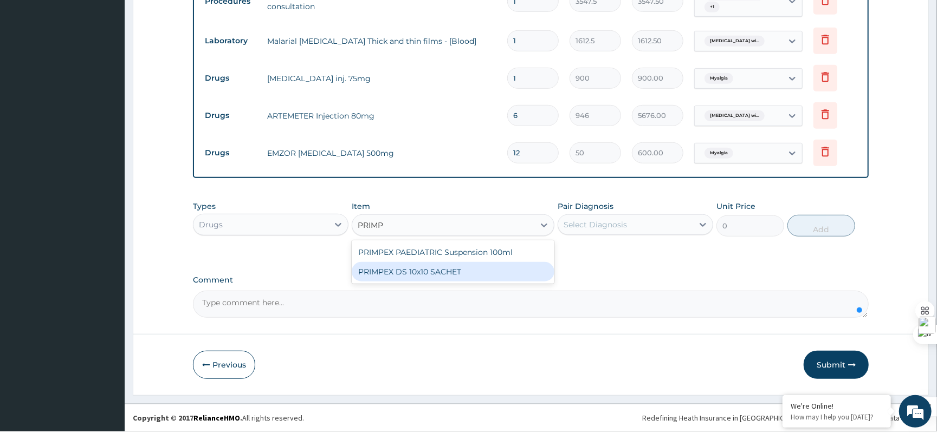
click at [447, 278] on div "PRIMPEX DS 10x10 SACHET" at bounding box center [453, 272] width 203 height 20
type input "200"
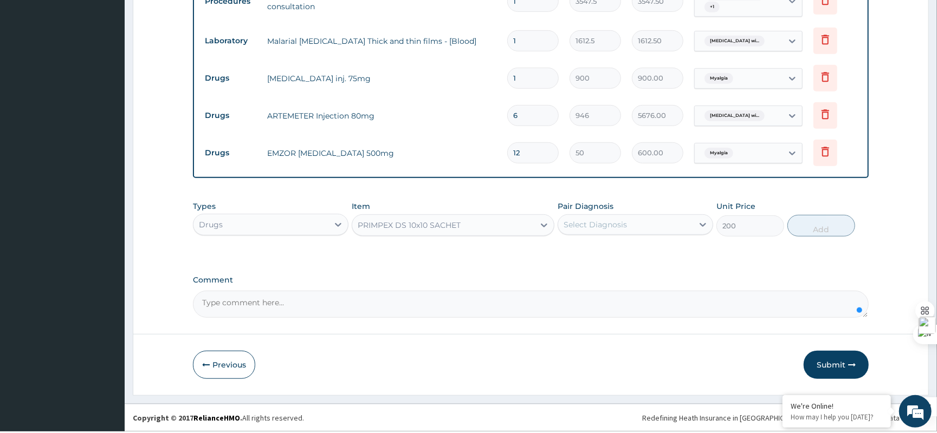
click at [575, 228] on div "Select Diagnosis" at bounding box center [594, 224] width 63 height 11
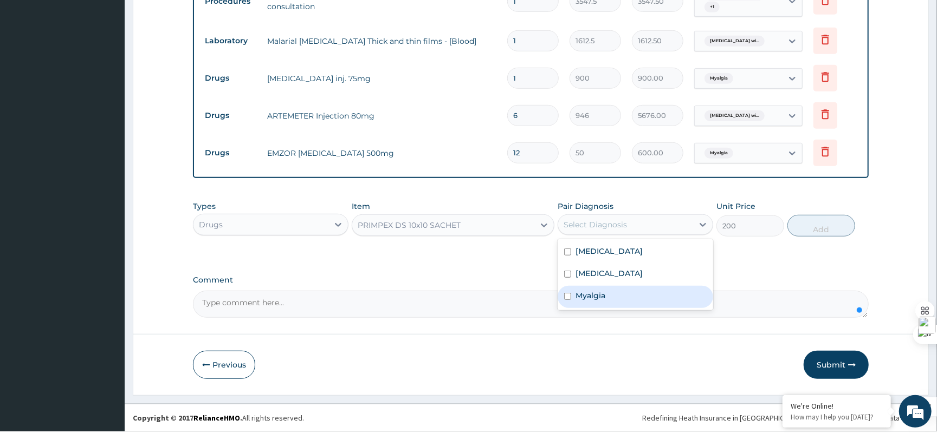
click at [619, 303] on div "Myalgia" at bounding box center [634, 297] width 155 height 22
checkbox input "true"
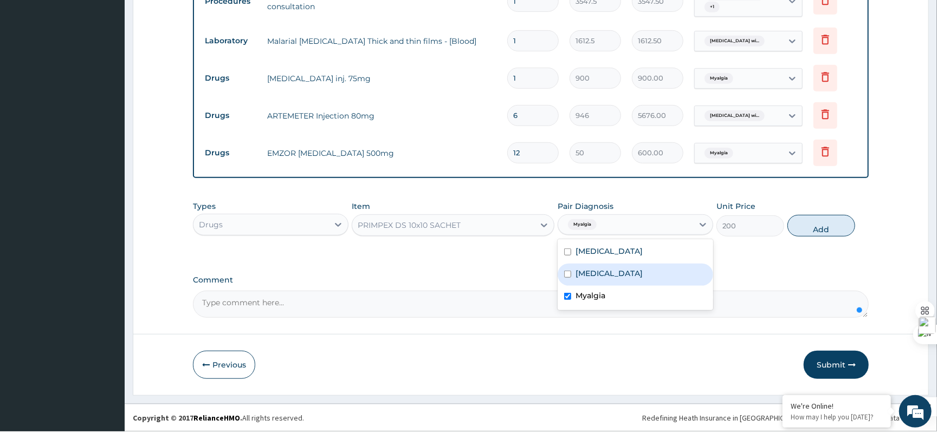
click at [623, 286] on div "Typhoid fever, unspecified" at bounding box center [634, 275] width 155 height 22
checkbox input "true"
click at [602, 301] on label "Myalgia" at bounding box center [590, 295] width 30 height 11
checkbox input "false"
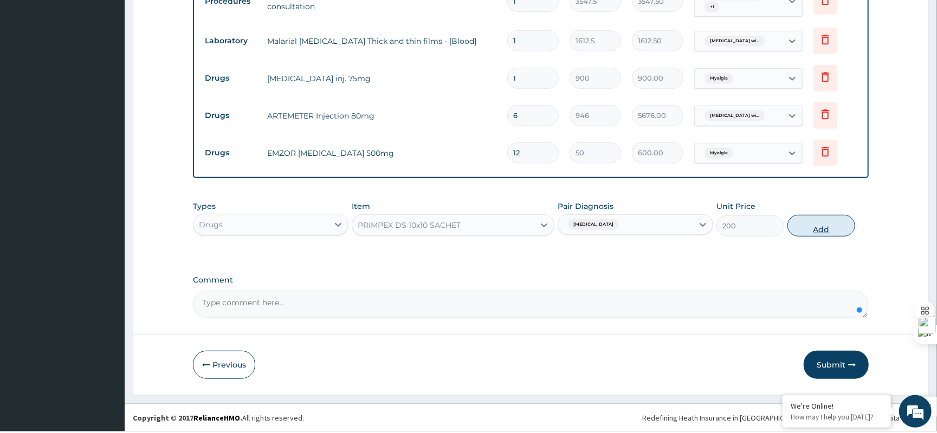
click at [813, 237] on button "Add" at bounding box center [821, 226] width 68 height 22
type input "0"
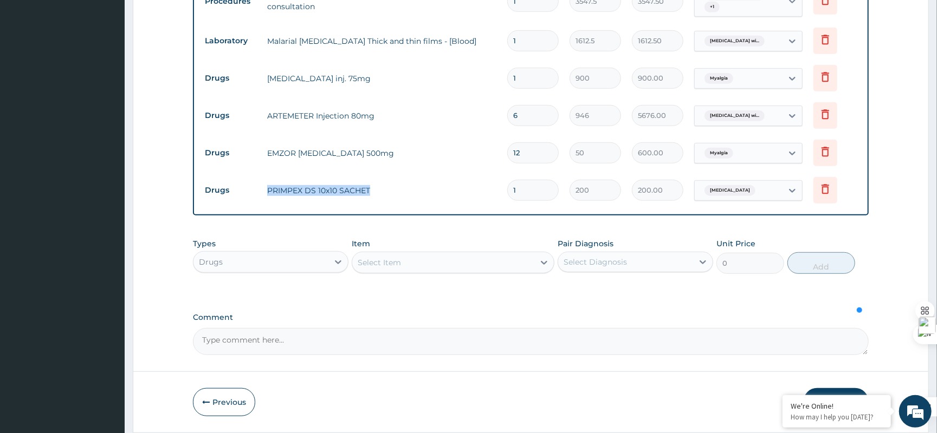
drag, startPoint x: 379, startPoint y: 199, endPoint x: 262, endPoint y: 182, distance: 118.3
click at [262, 182] on td "PRIMPEX DS 10x10 SACHET" at bounding box center [382, 191] width 240 height 22
copy td "PRIMPEX DS 10x10 SACHET"
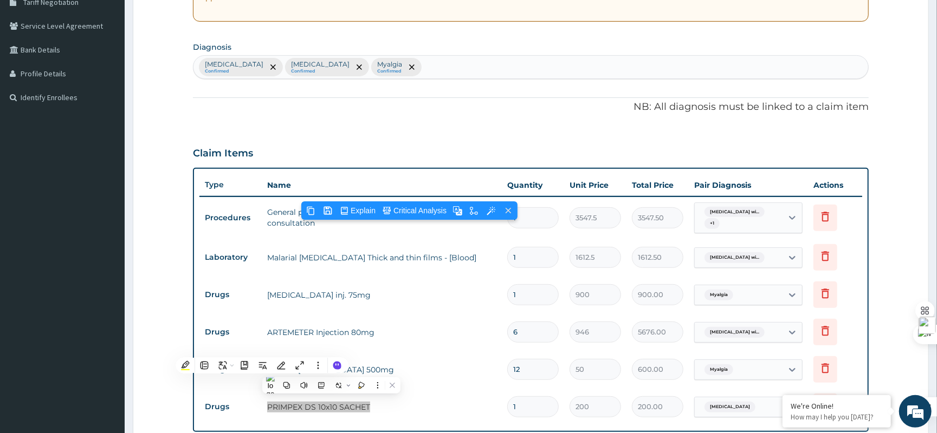
scroll to position [380, 0]
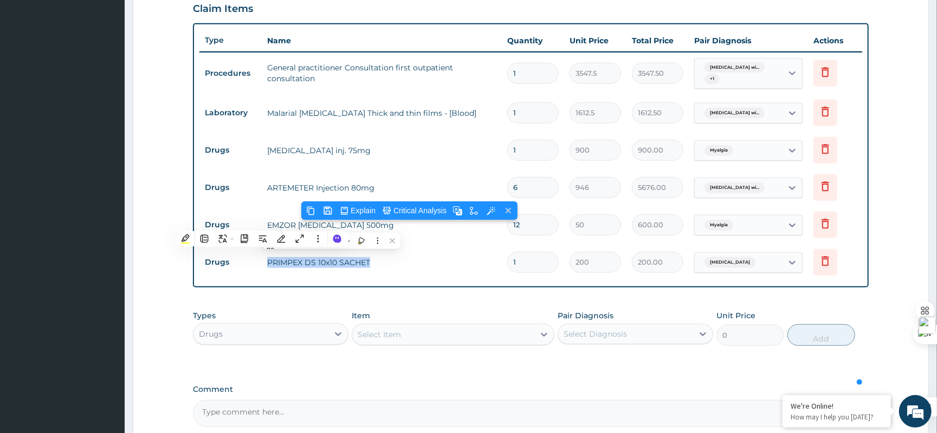
click at [395, 337] on div "Select Item" at bounding box center [379, 334] width 43 height 11
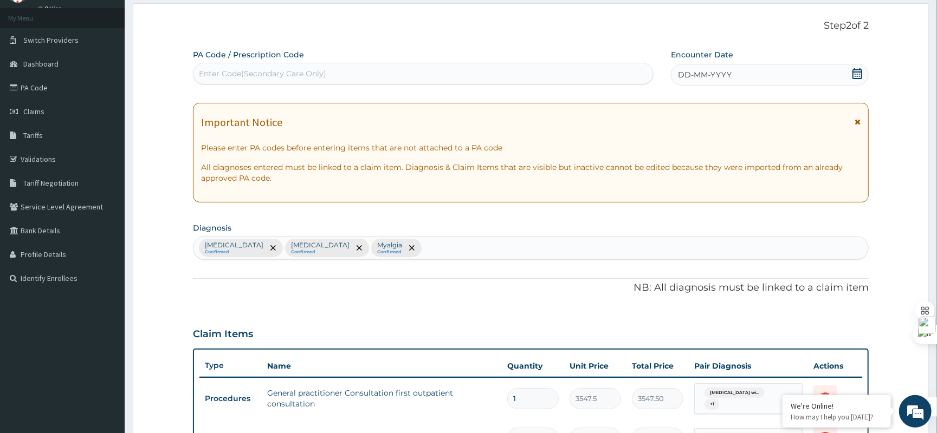
scroll to position [18, 0]
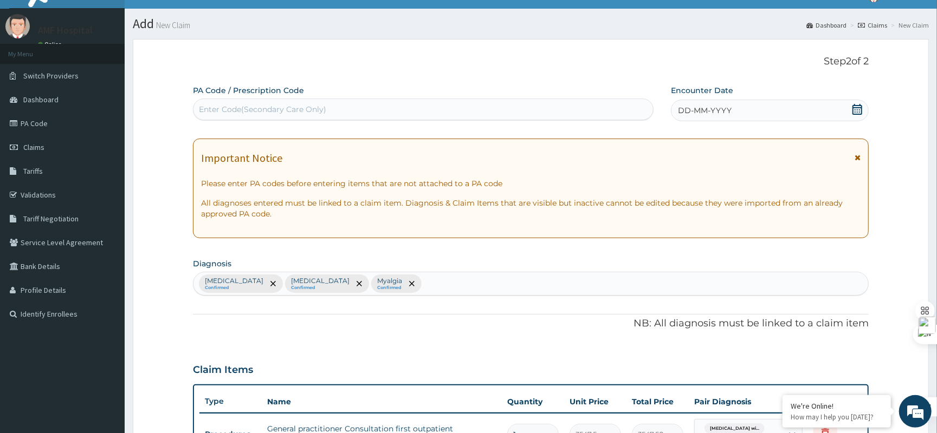
click at [651, 283] on div "Plasmodium malariae malaria without complication Confirmed Typhoid fever, unspe…" at bounding box center [530, 283] width 674 height 23
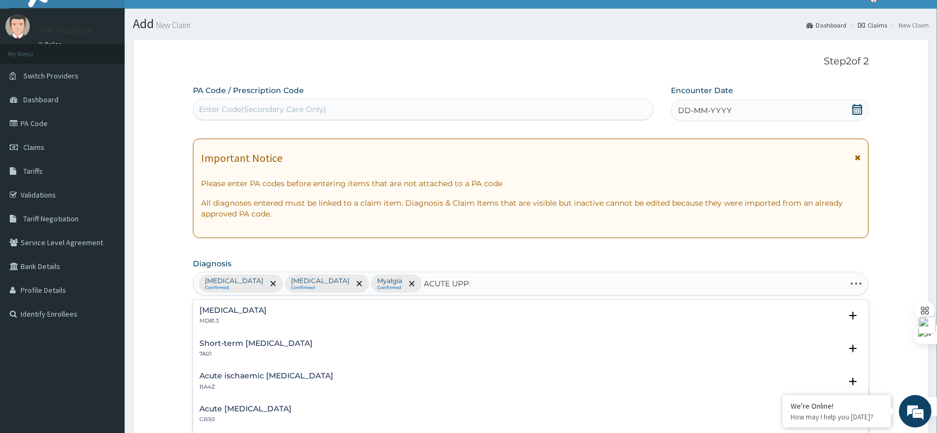
type input "ACUTE UPPER"
click at [358, 312] on h4 "Acute upper respiratory infection, site unspecified" at bounding box center [278, 311] width 158 height 8
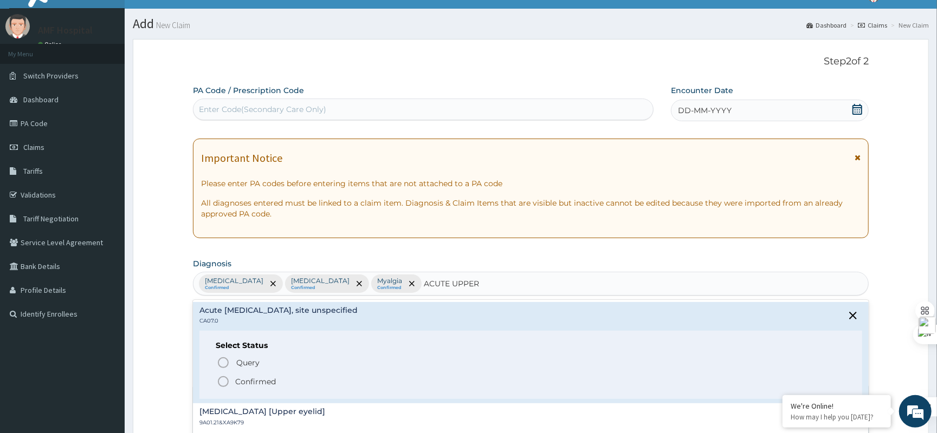
click at [250, 380] on p "Confirmed" at bounding box center [255, 382] width 41 height 11
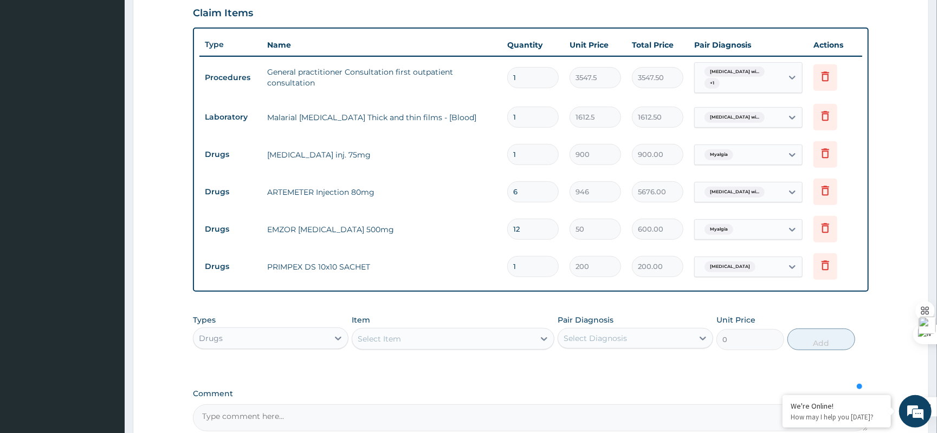
scroll to position [452, 0]
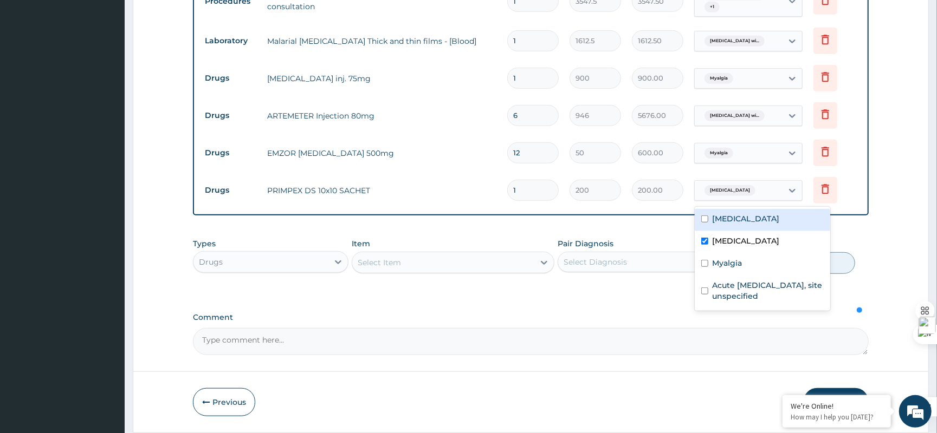
click at [774, 191] on div "Typhoid fever, unspecified" at bounding box center [739, 190] width 88 height 18
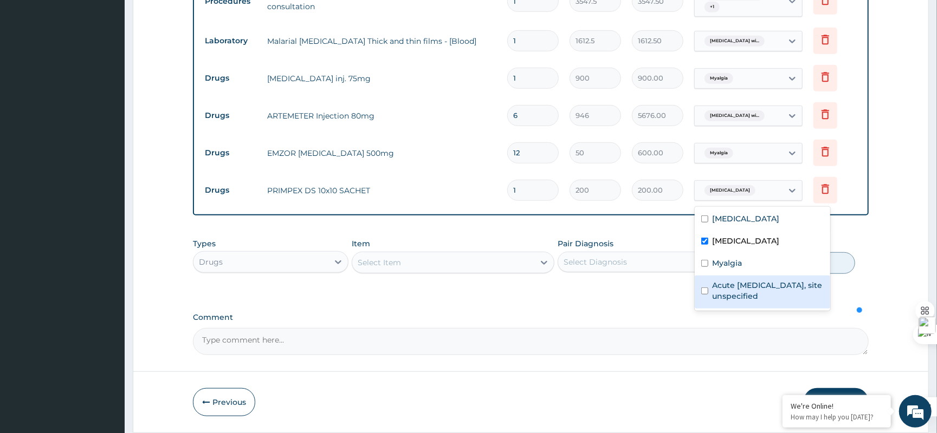
drag, startPoint x: 751, startPoint y: 312, endPoint x: 664, endPoint y: 278, distance: 93.7
click at [751, 302] on label "Acute upper respiratory infection, site unspecified" at bounding box center [767, 291] width 111 height 22
checkbox input "true"
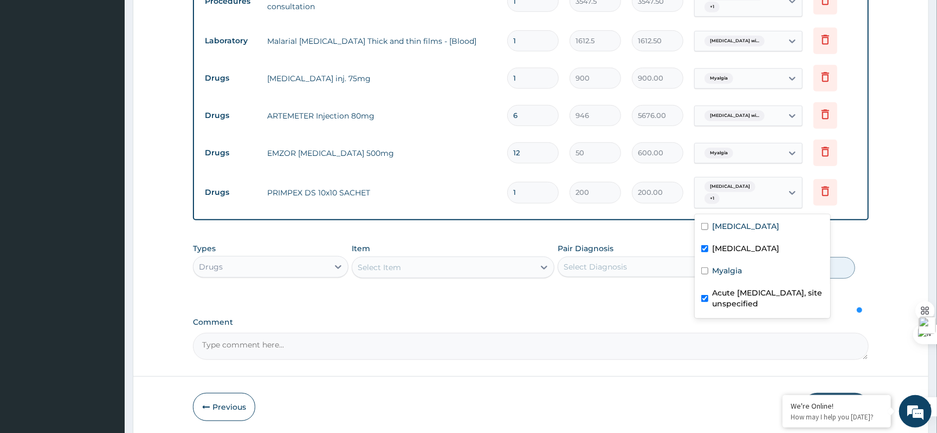
click at [742, 254] on label "Typhoid fever, unspecified" at bounding box center [745, 248] width 67 height 11
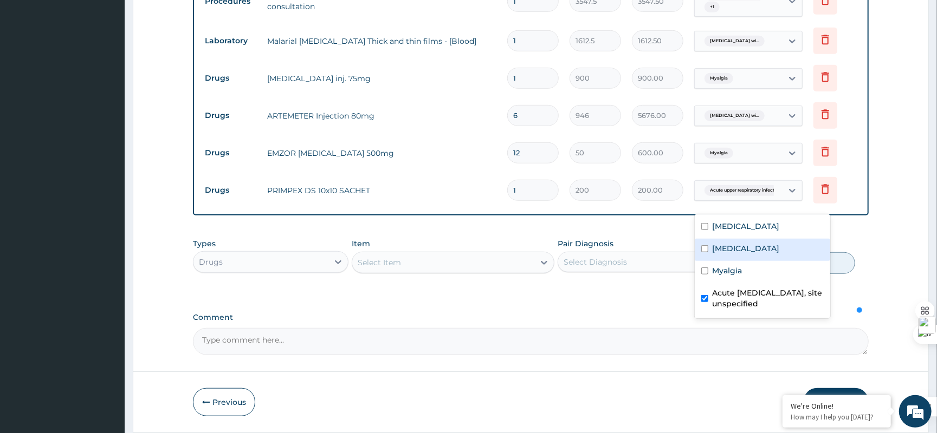
click at [734, 254] on label "Typhoid fever, unspecified" at bounding box center [745, 248] width 67 height 11
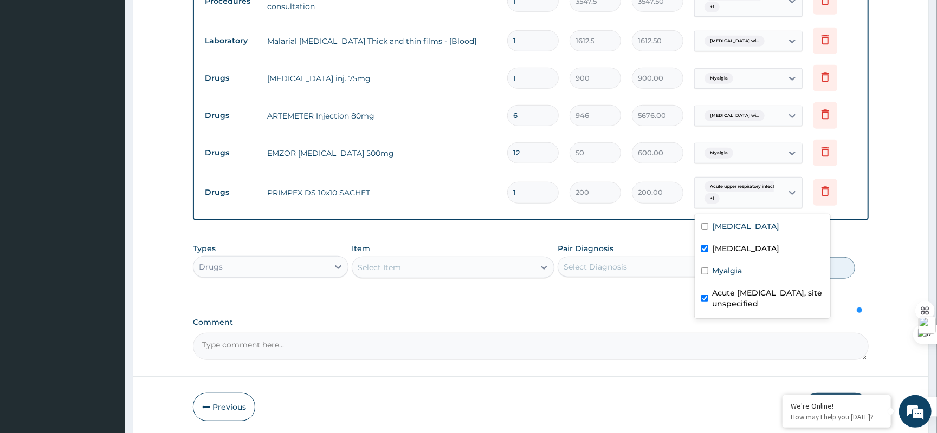
click at [701, 252] on input "checkbox" at bounding box center [704, 248] width 7 height 7
checkbox input "false"
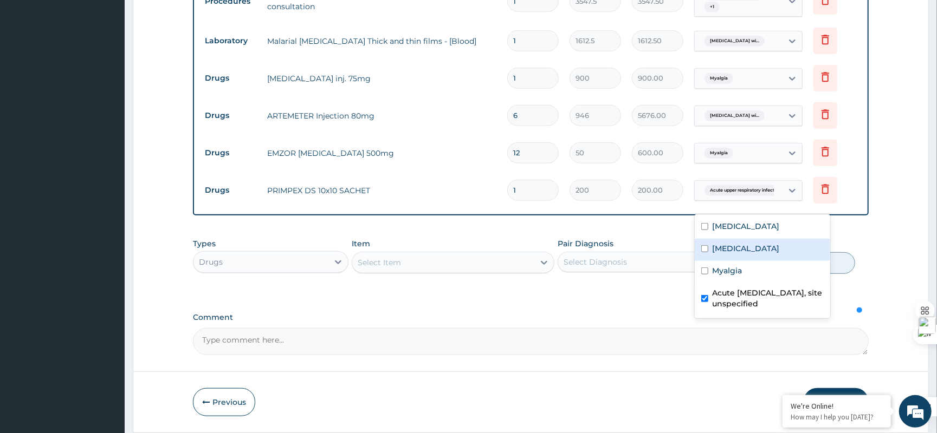
click at [627, 257] on div "Select Diagnosis" at bounding box center [625, 262] width 135 height 17
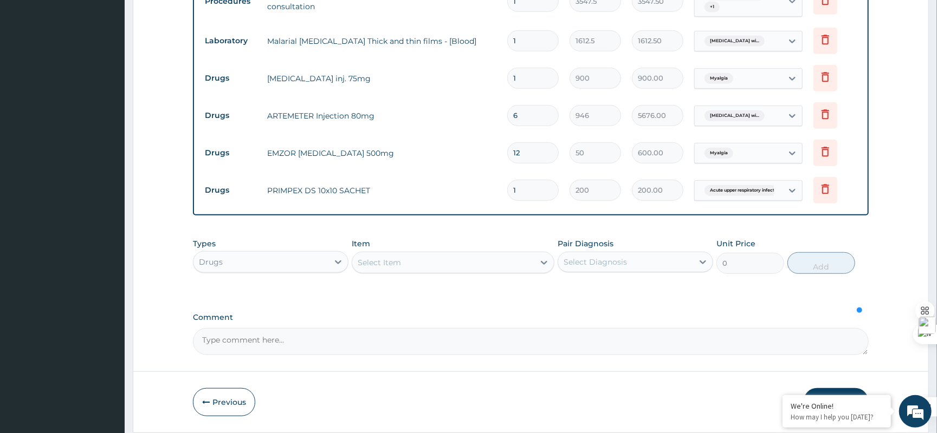
click at [648, 237] on div "Types Drugs Item Select Item Pair Diagnosis Select Diagnosis Unit Price 0 Add" at bounding box center [531, 256] width 676 height 47
drag, startPoint x: 386, startPoint y: 196, endPoint x: 260, endPoint y: 189, distance: 126.4
click at [260, 189] on tr "Drugs PRIMPEX DS 10x10 SACHET 1 200 200.00 Acute upper respiratory infect... De…" at bounding box center [530, 190] width 663 height 37
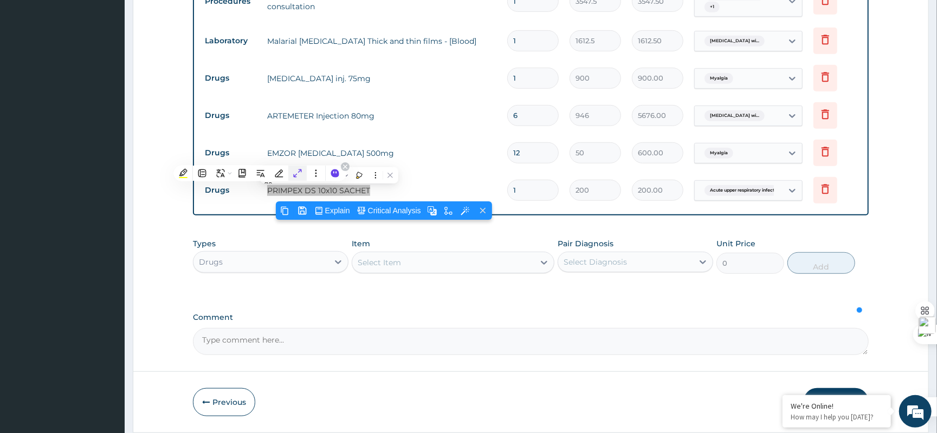
copy tr "PRIMPEX DS 10x10 SACHET"
click at [278, 209] on div "Copy" at bounding box center [284, 210] width 17 height 17
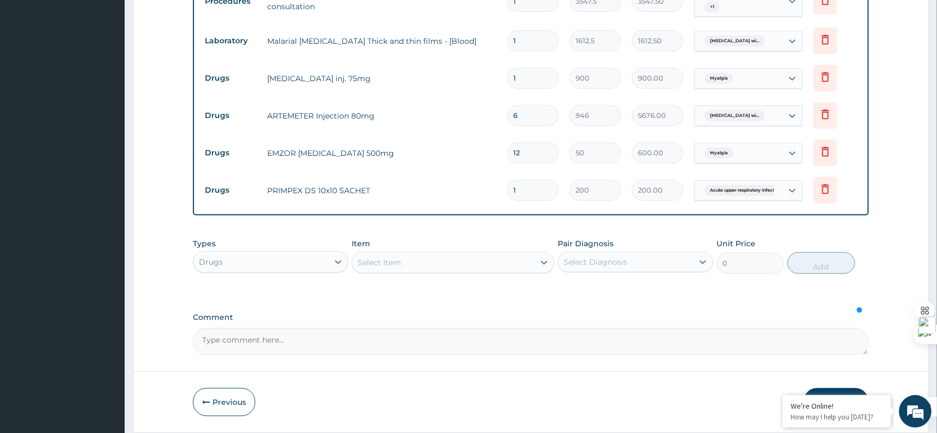
click at [536, 189] on input "1" at bounding box center [532, 190] width 51 height 21
type input "10"
type input "2000.00"
type input "10"
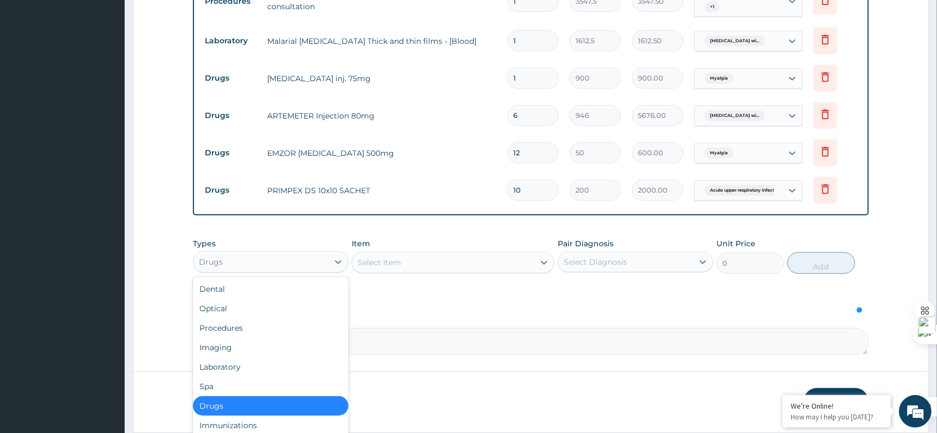
click at [295, 262] on div "Drugs" at bounding box center [260, 262] width 135 height 17
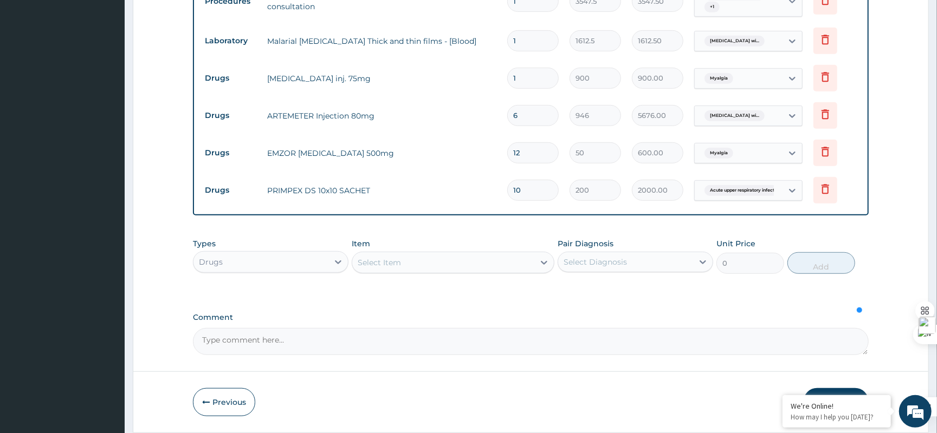
click at [295, 262] on div "Drugs" at bounding box center [260, 262] width 135 height 17
click at [459, 267] on div "Select Item" at bounding box center [443, 262] width 182 height 17
click at [427, 259] on div "Select Item" at bounding box center [443, 262] width 182 height 17
click at [449, 258] on div "Select Item" at bounding box center [443, 262] width 182 height 17
click at [430, 255] on div "Select Item" at bounding box center [443, 262] width 182 height 17
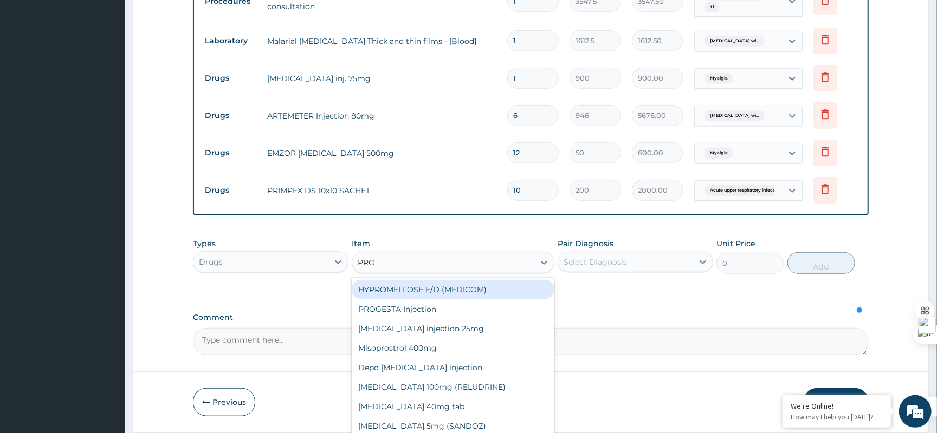
type input "PROC"
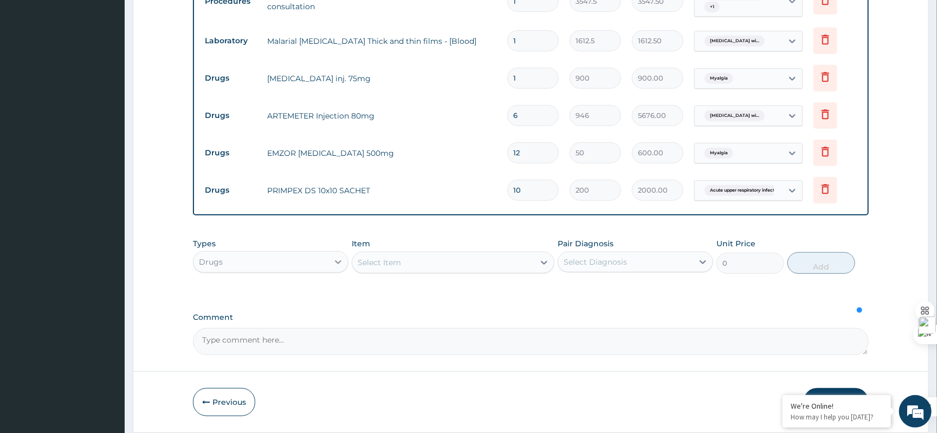
drag, startPoint x: 404, startPoint y: 257, endPoint x: 343, endPoint y: 264, distance: 61.1
click at [343, 264] on div "Types Drugs Item option PRIMPEX DS 10x10 SACHET, selected. Select is focused ,t…" at bounding box center [531, 256] width 676 height 47
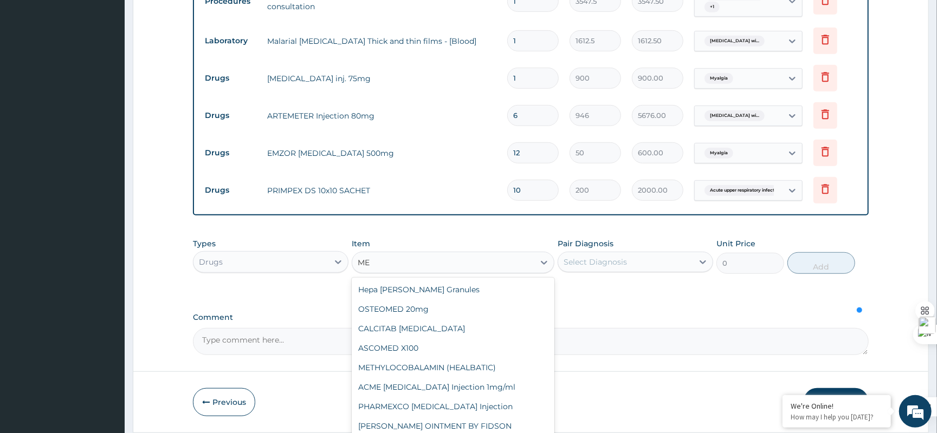
type input "M"
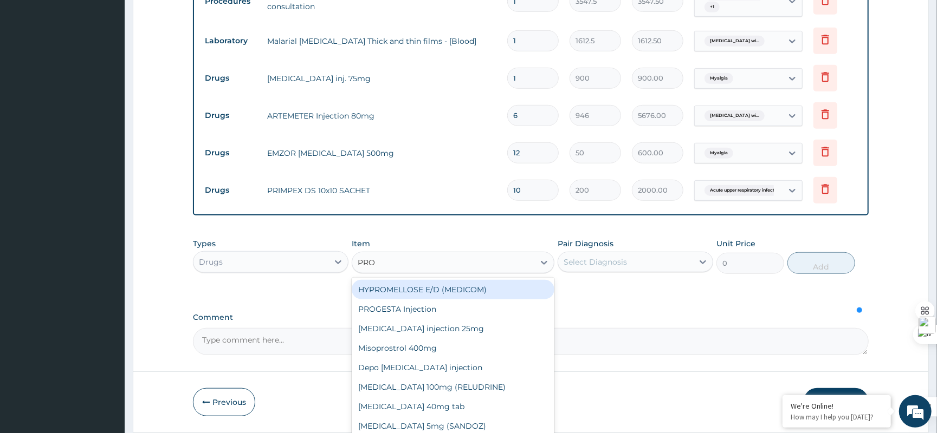
type input "PROM"
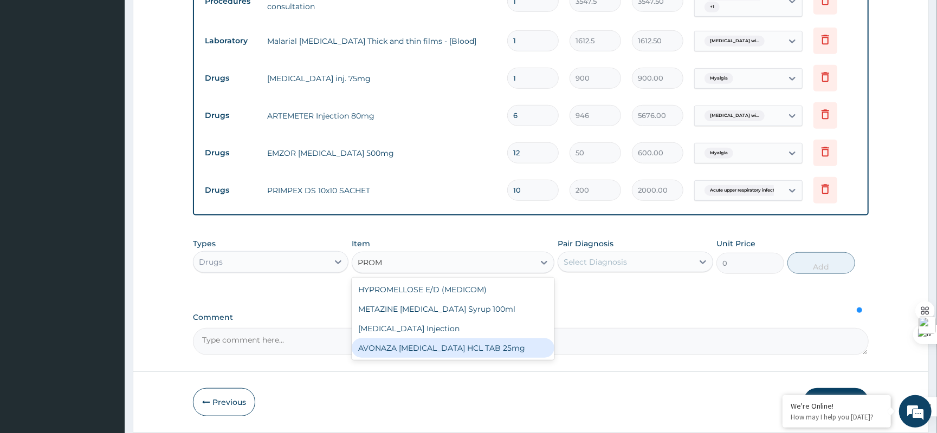
click at [449, 356] on div "AVONAZA PROMETHAZINE HCL TAB 25mg" at bounding box center [453, 349] width 203 height 20
type input "60"
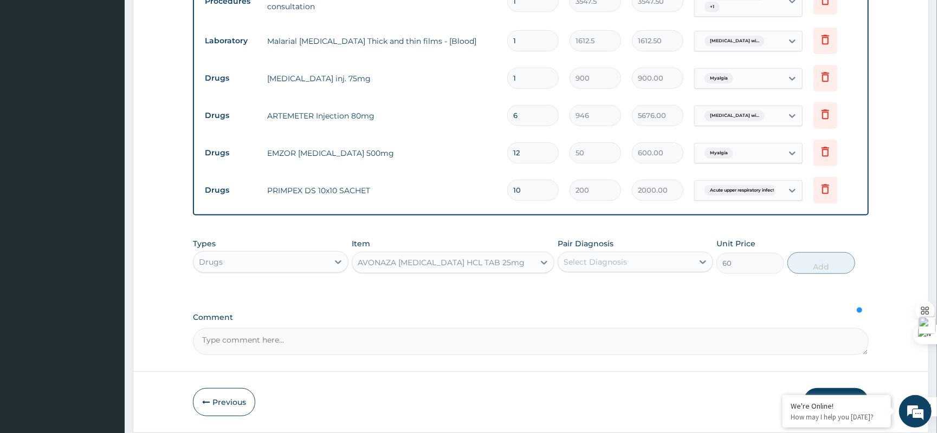
click at [524, 264] on div "AVONAZA PROMETHAZINE HCL TAB 25mg" at bounding box center [443, 262] width 182 height 17
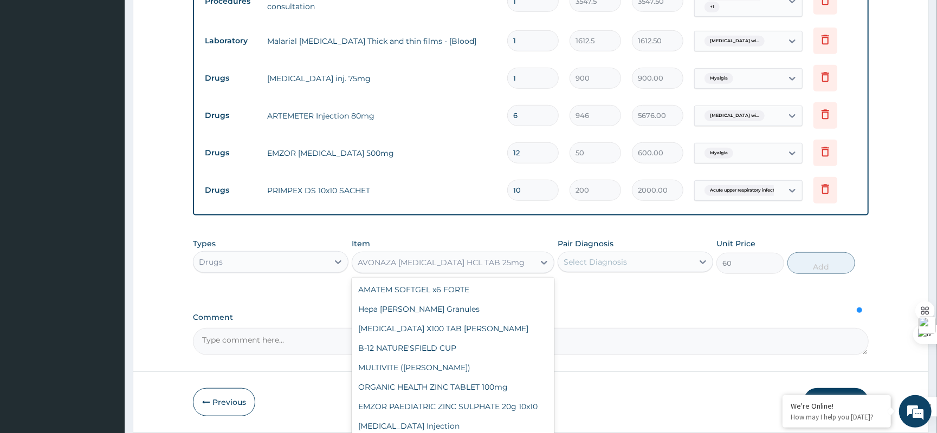
scroll to position [8986, 0]
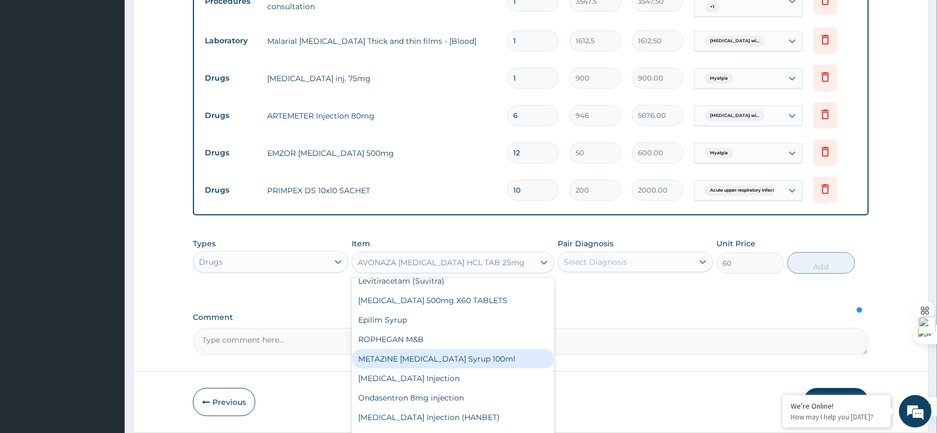
click at [614, 296] on div "Types Drugs Item option AVONAZA PROMETHAZINE HCL TAB 25mg, selected. option MET…" at bounding box center [531, 264] width 676 height 63
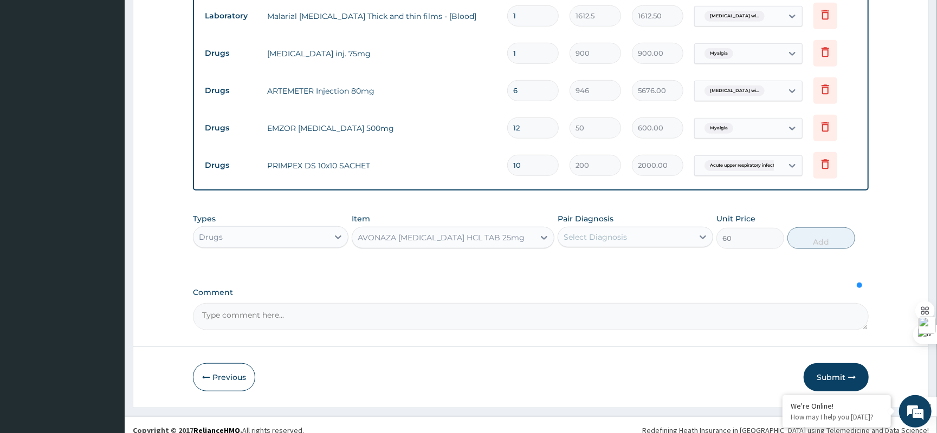
scroll to position [490, 0]
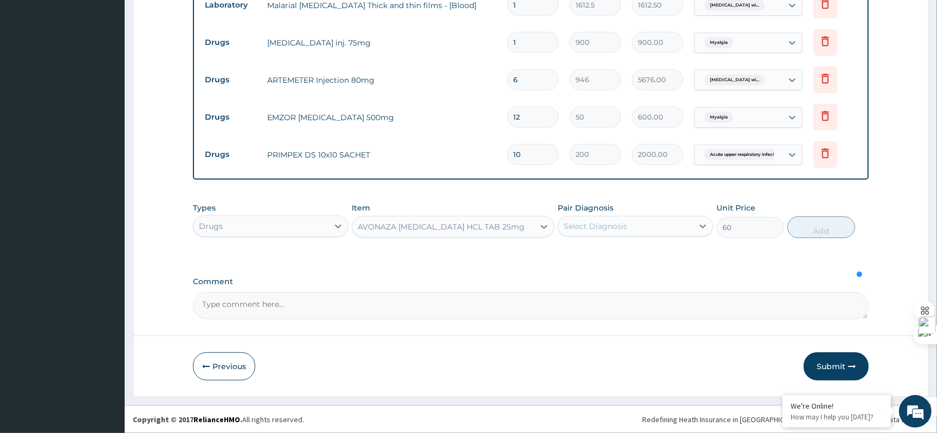
click at [514, 228] on div "AVONAZA PROMETHAZINE HCL TAB 25mg" at bounding box center [441, 227] width 167 height 11
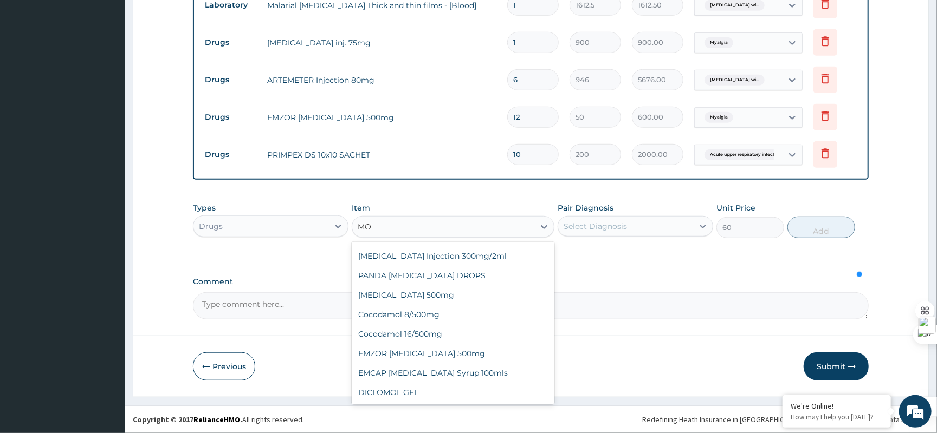
scroll to position [0, 0]
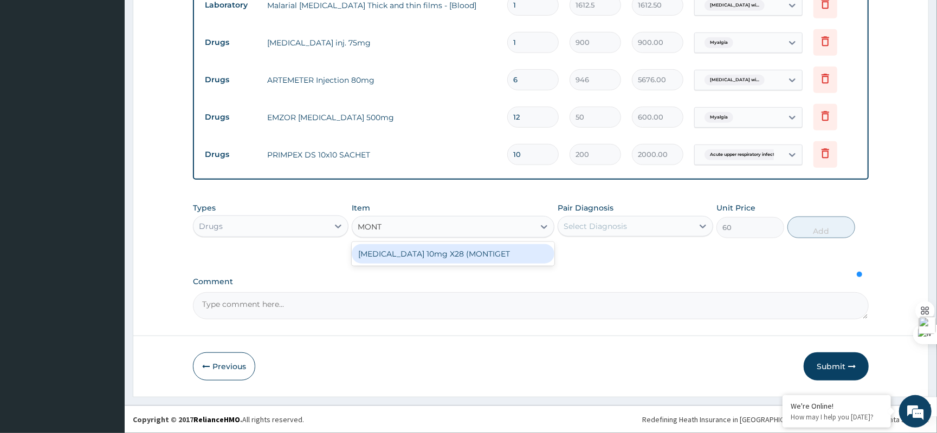
type input "MON"
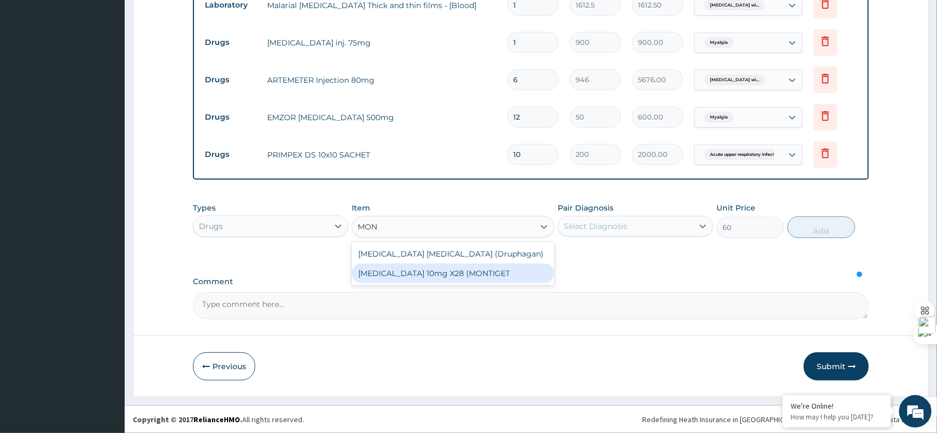
click at [477, 274] on div "MONTELUKAST 10mg X28 (MONTIGET" at bounding box center [453, 274] width 203 height 20
type input "550"
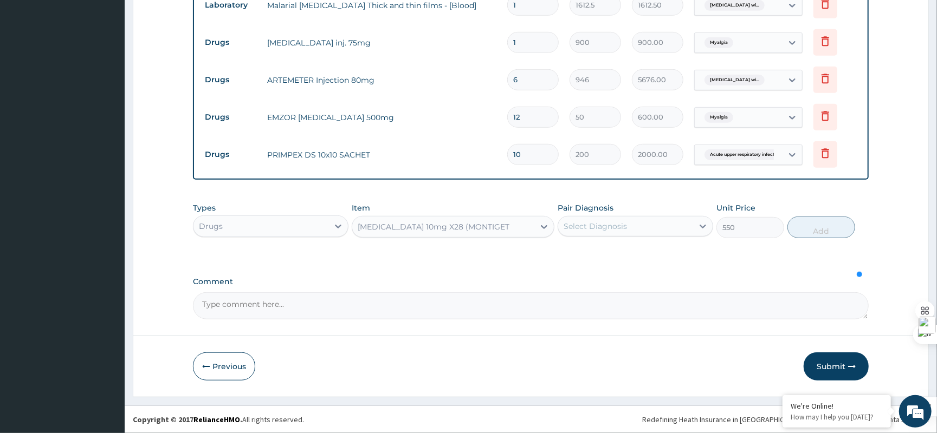
click at [606, 229] on div "Select Diagnosis" at bounding box center [594, 226] width 63 height 11
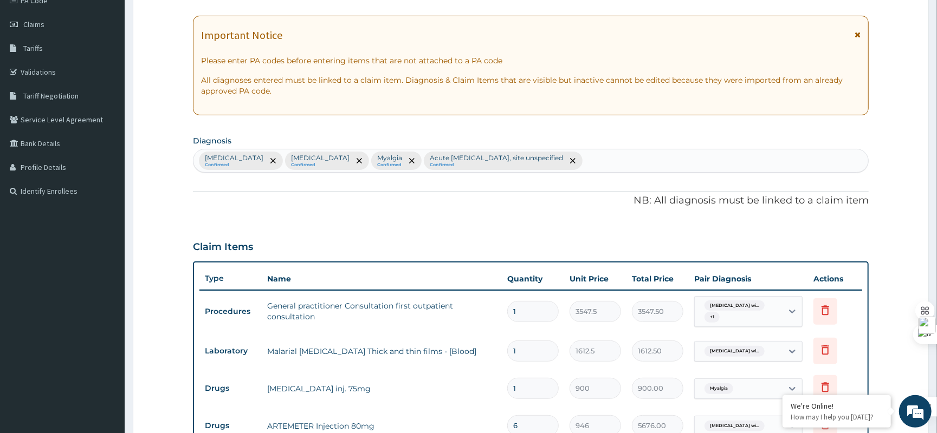
scroll to position [56, 0]
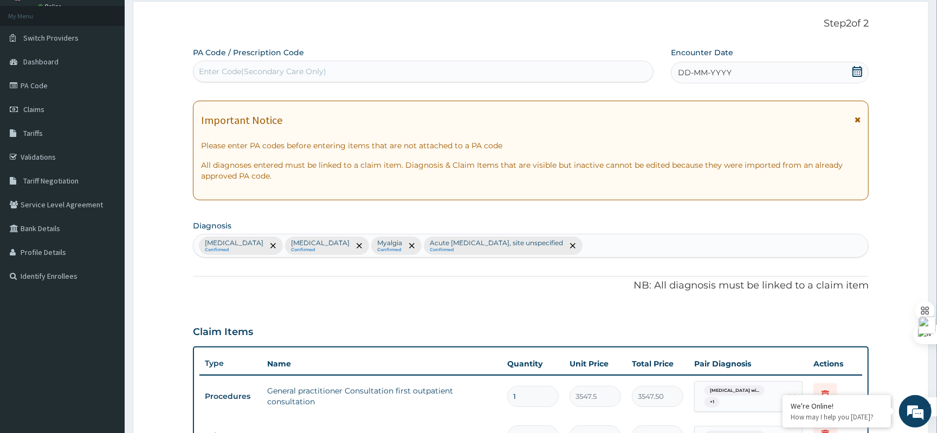
click at [787, 233] on section "Diagnosis Plasmodium malariae malaria without complication Confirmed Typhoid fe…" at bounding box center [531, 238] width 676 height 40
click at [791, 250] on div "Plasmodium malariae malaria without complication Confirmed Typhoid fever, unspe…" at bounding box center [530, 246] width 674 height 23
type input "E"
type input "RHIN"
click at [797, 251] on div "Plasmodium malariae malaria without complication Confirmed Typhoid fever, unspe…" at bounding box center [530, 246] width 674 height 23
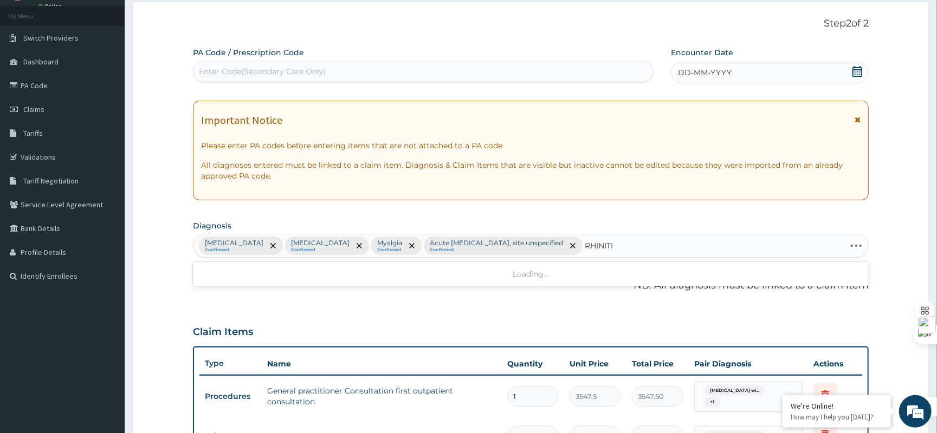
type input "RHINITIS"
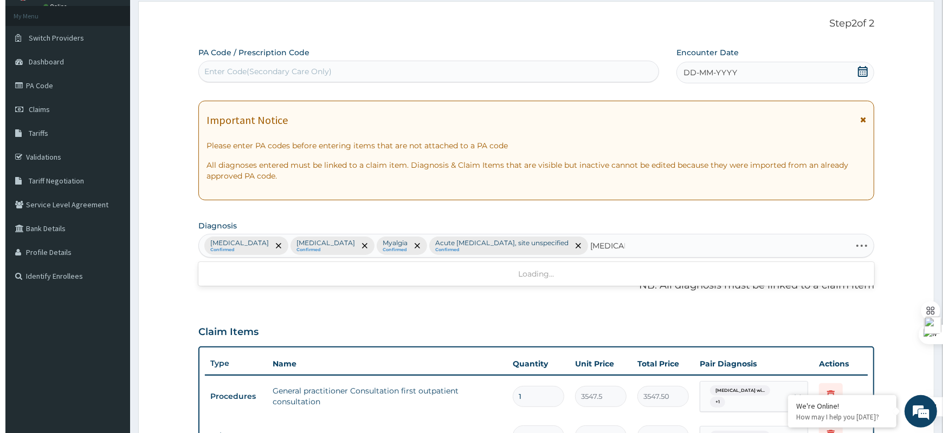
scroll to position [0, 0]
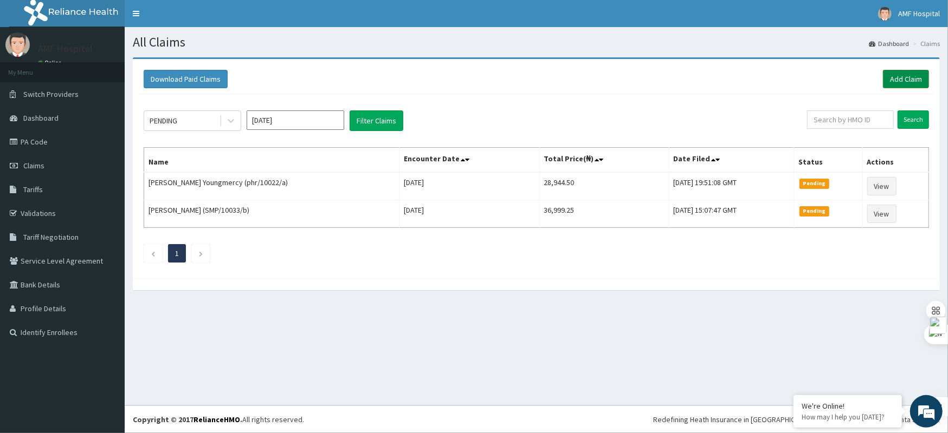
drag, startPoint x: 0, startPoint y: 0, endPoint x: 904, endPoint y: 81, distance: 907.8
click at [904, 81] on link "Add Claim" at bounding box center [906, 79] width 46 height 18
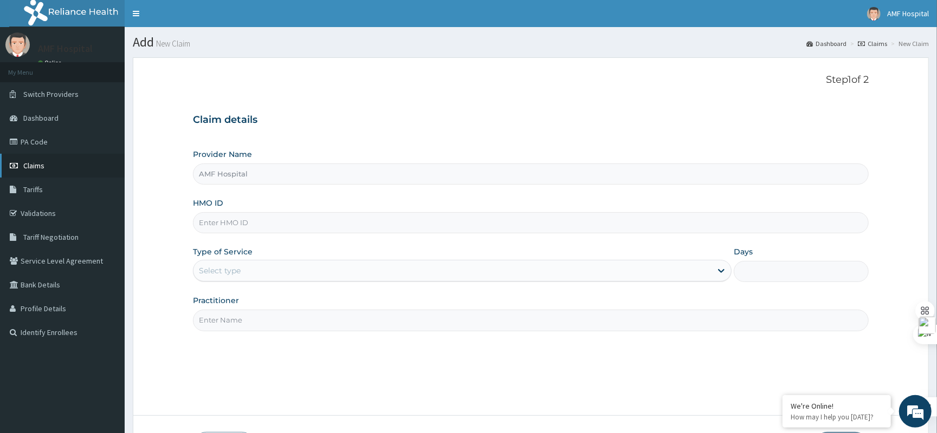
click at [69, 161] on link "Claims" at bounding box center [62, 166] width 125 height 24
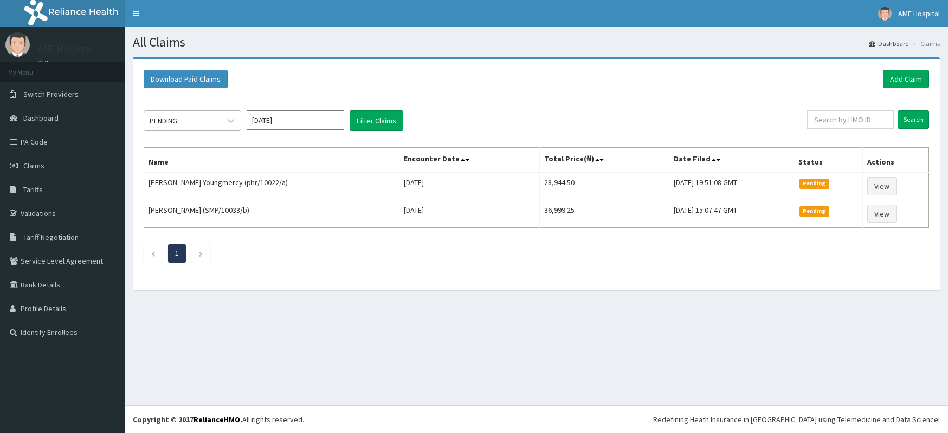
click at [217, 120] on div "PENDING" at bounding box center [181, 120] width 75 height 17
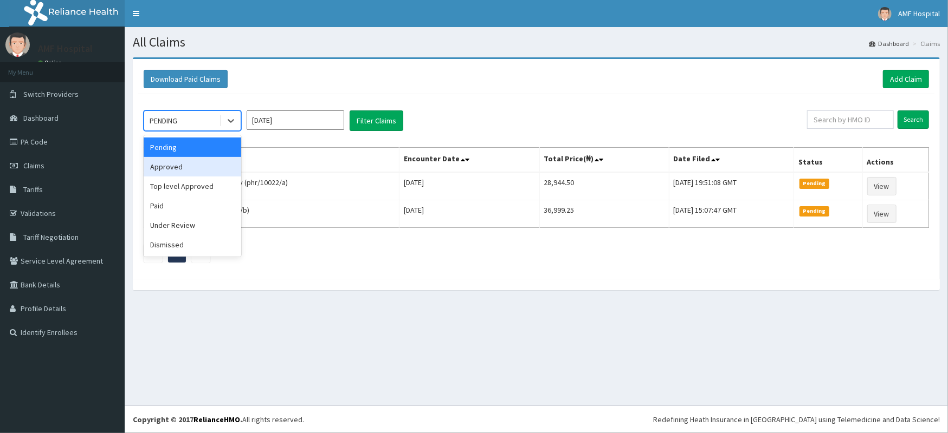
click div "Approved"
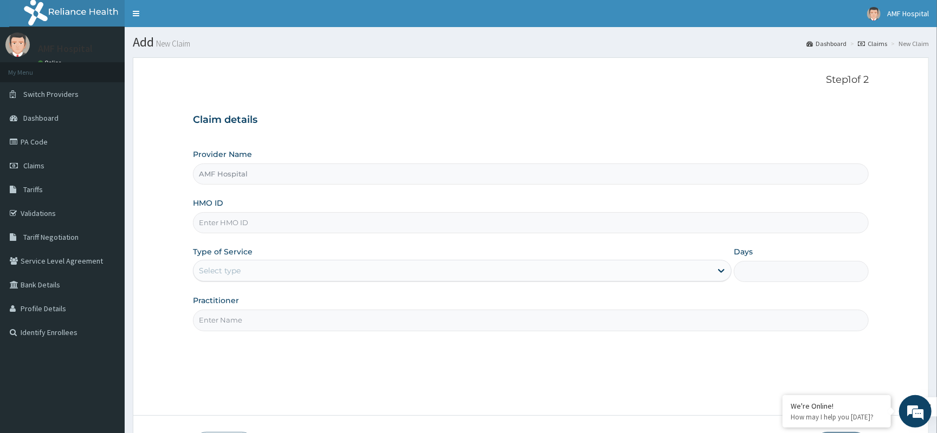
type input "AMF Hospital"
click at [542, 212] on div "HMO ID" at bounding box center [531, 216] width 676 height 36
click at [543, 221] on input "HMO ID" at bounding box center [531, 222] width 676 height 21
